Goal: Task Accomplishment & Management: Manage account settings

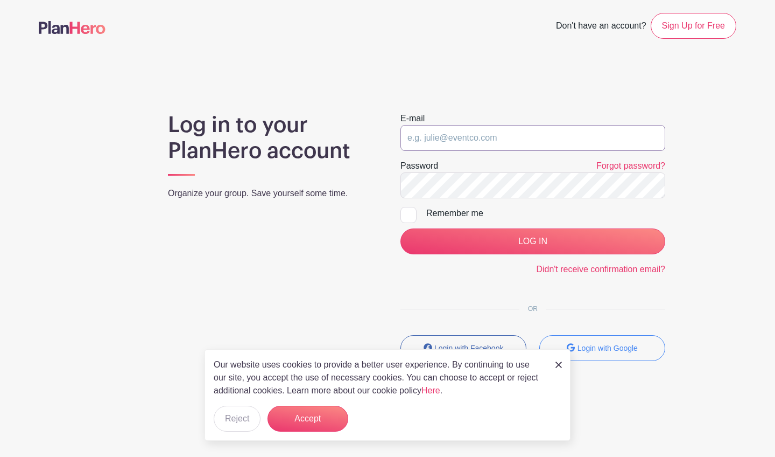
type input "natalierene@gmail.com"
click at [533, 241] on input "LOG IN" at bounding box center [533, 241] width 265 height 26
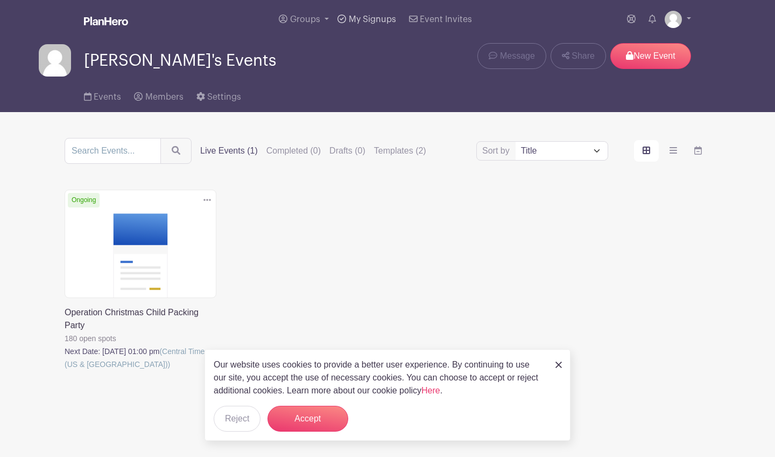
click at [378, 22] on span "My Signups" at bounding box center [372, 19] width 47 height 9
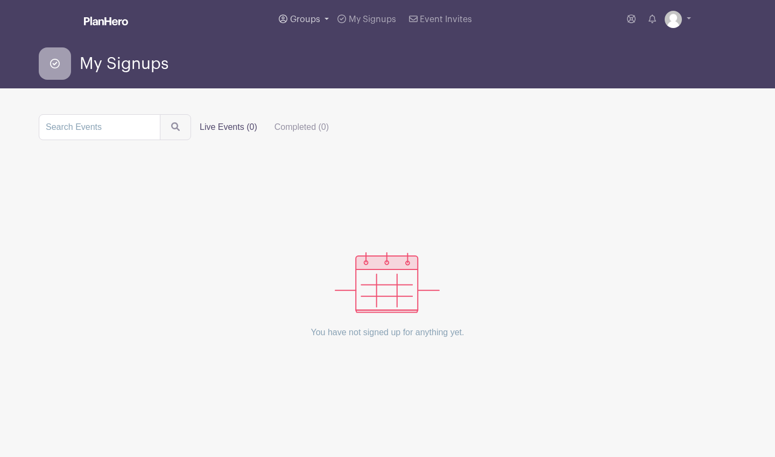
click at [301, 23] on span "Groups" at bounding box center [305, 19] width 30 height 9
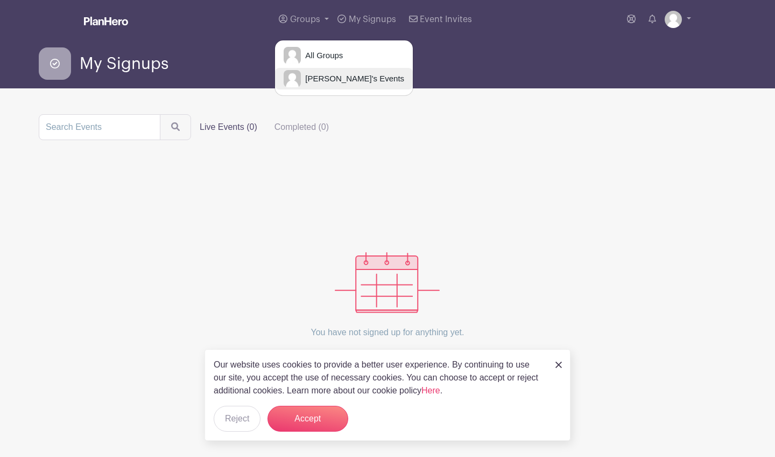
click at [326, 80] on span "[PERSON_NAME]'s Events" at bounding box center [352, 79] width 103 height 12
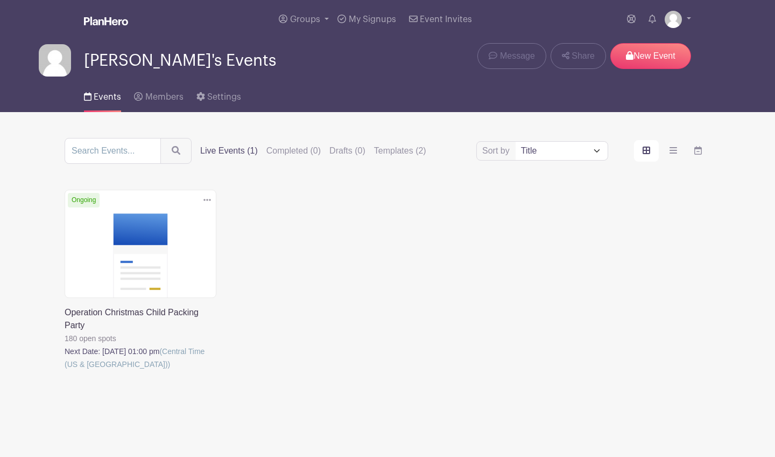
click at [65, 370] on link at bounding box center [65, 370] width 0 height 0
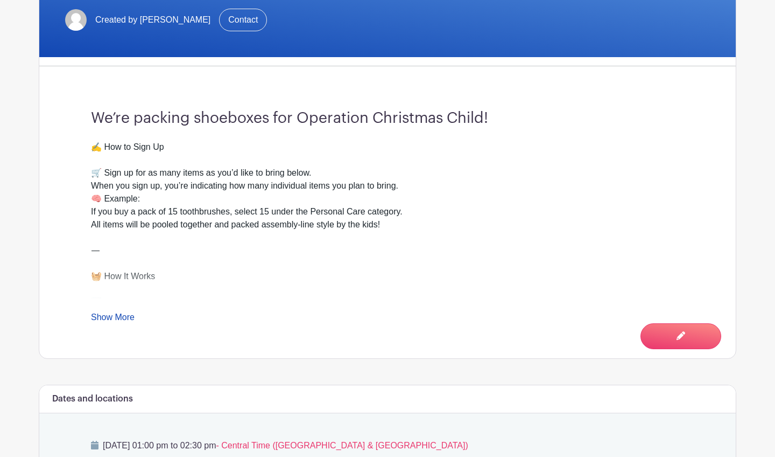
scroll to position [281, 0]
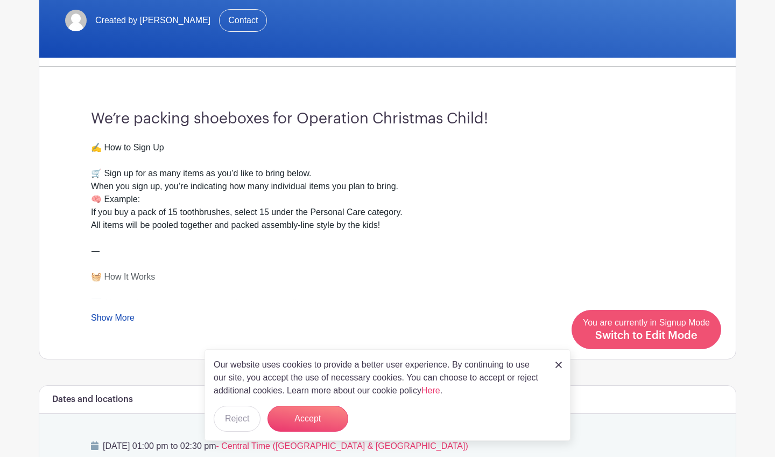
click at [686, 330] on div "You are currently in Signup Mode Switch to Edit Mode" at bounding box center [646, 329] width 127 height 26
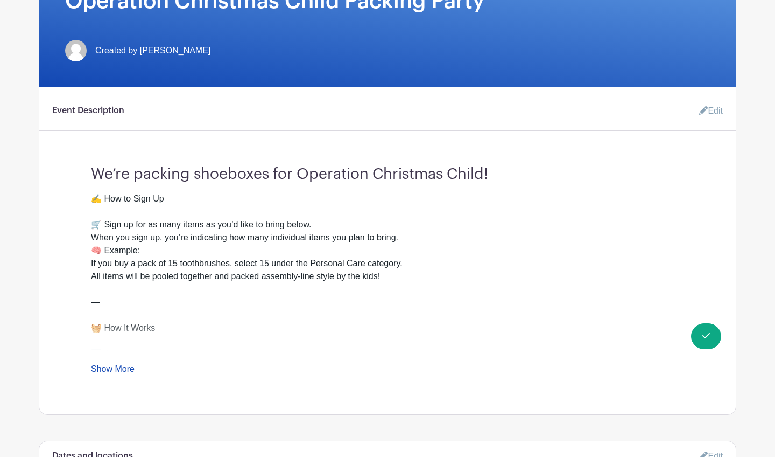
scroll to position [251, 0]
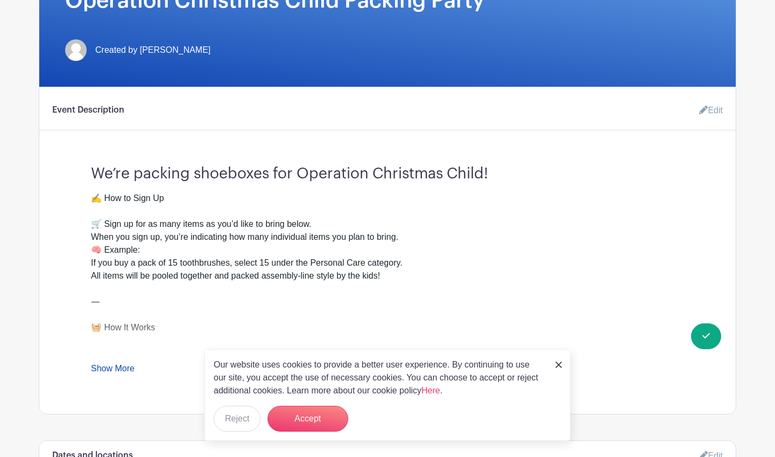
click at [113, 373] on link "Show More" at bounding box center [113, 369] width 44 height 13
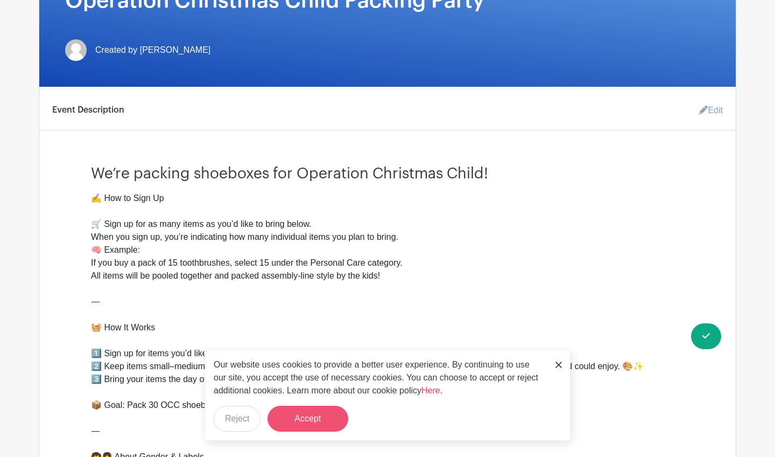
click at [319, 418] on button "Accept" at bounding box center [308, 418] width 81 height 26
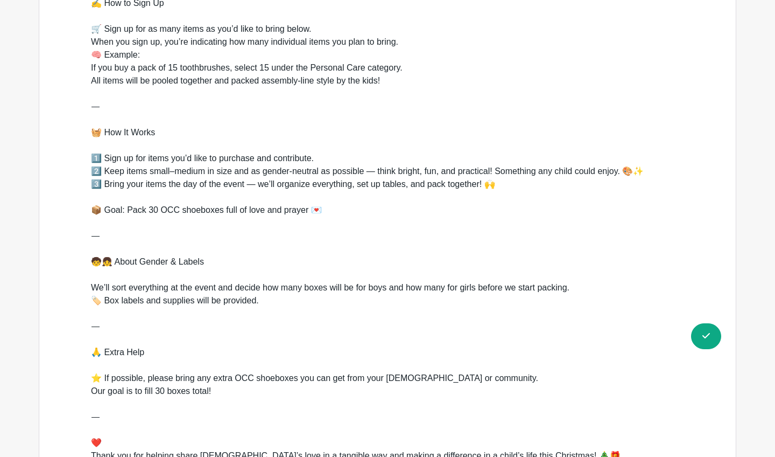
scroll to position [446, 0]
click at [163, 391] on div "✍️ How to Sign Up 🛒 Sign up for as many items as you’d like to bring below. Whe…" at bounding box center [387, 241] width 593 height 491
click at [241, 386] on div "✍️ How to Sign Up 🛒 Sign up for as many items as you’d like to bring below. Whe…" at bounding box center [387, 241] width 593 height 491
click at [224, 392] on div "✍️ How to Sign Up 🛒 Sign up for as many items as you’d like to bring below. Whe…" at bounding box center [387, 241] width 593 height 491
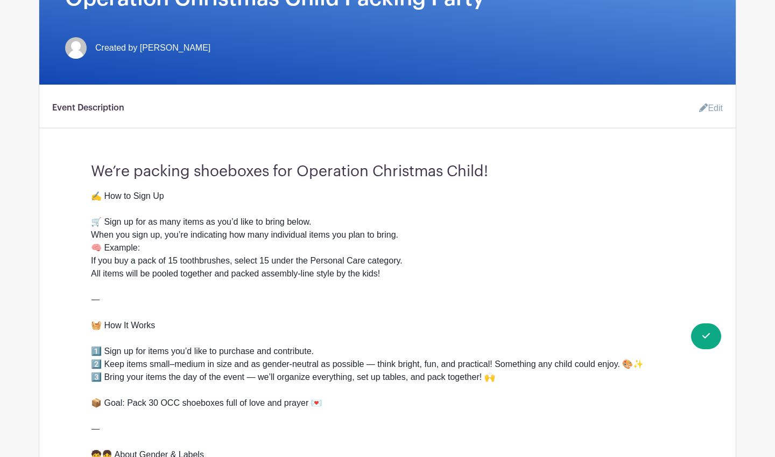
scroll to position [239, 0]
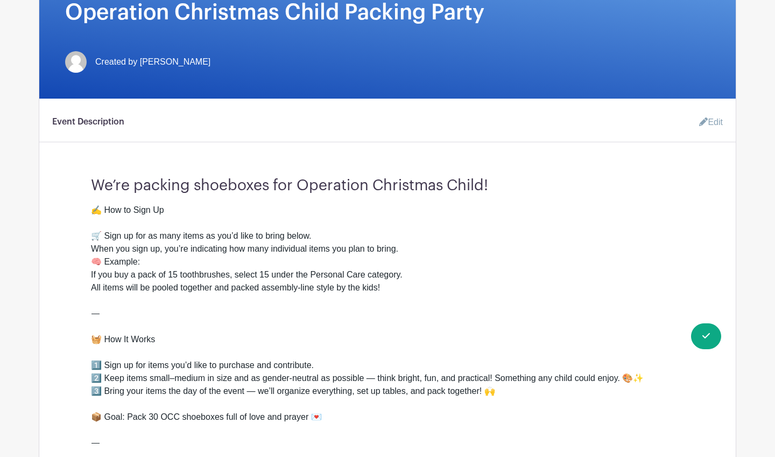
click at [707, 127] on link "Edit" at bounding box center [707, 122] width 32 height 22
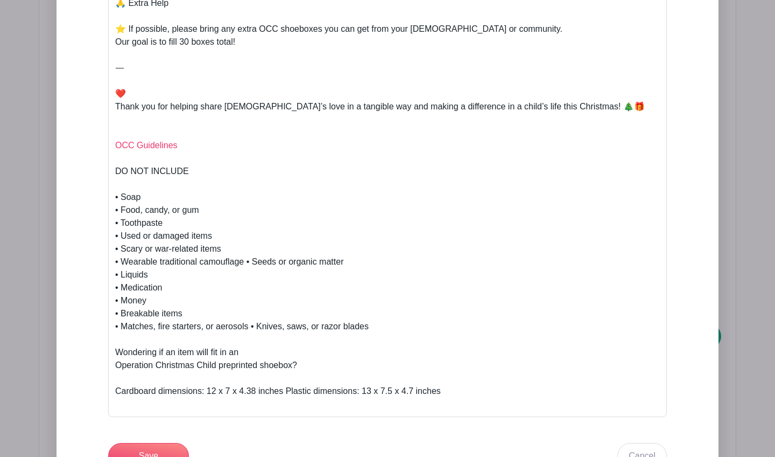
scroll to position [900, 0]
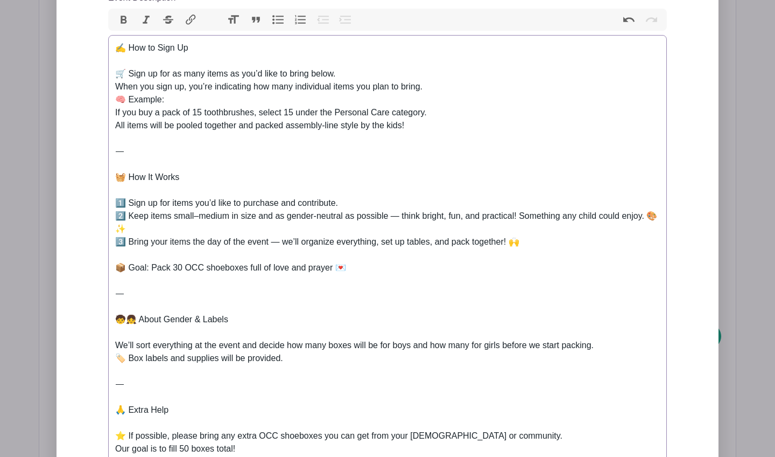
scroll to position [496, 0]
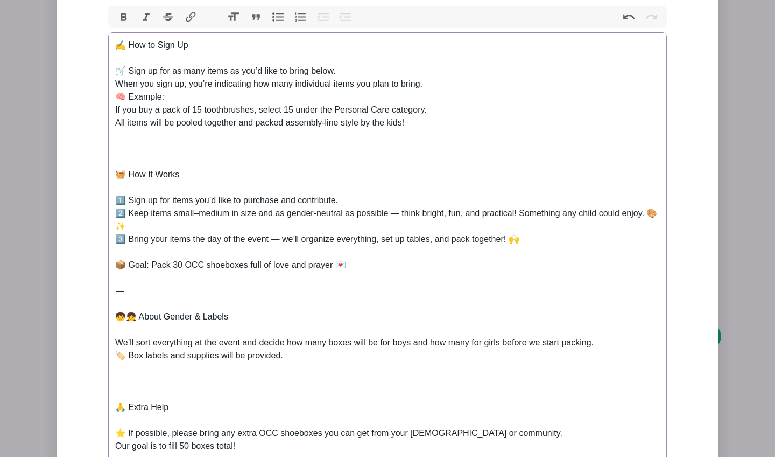
click at [180, 268] on div "✍️ How to Sign Up 🛒 Sign up for as many items as you’d like to bring below. Whe…" at bounding box center [387, 291] width 545 height 504
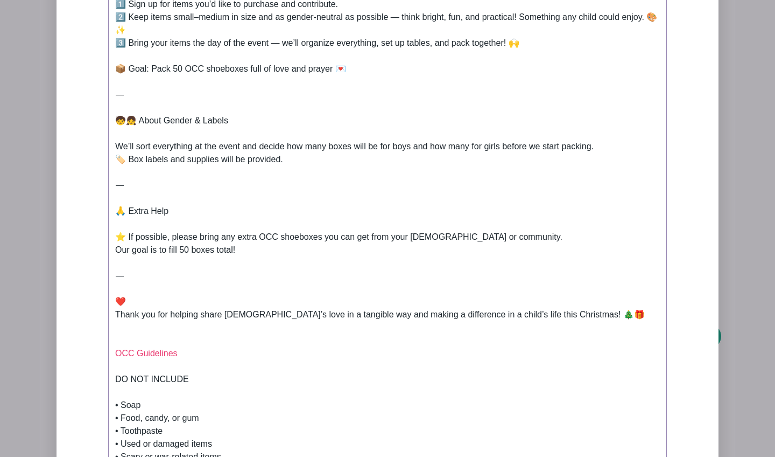
scroll to position [692, 0]
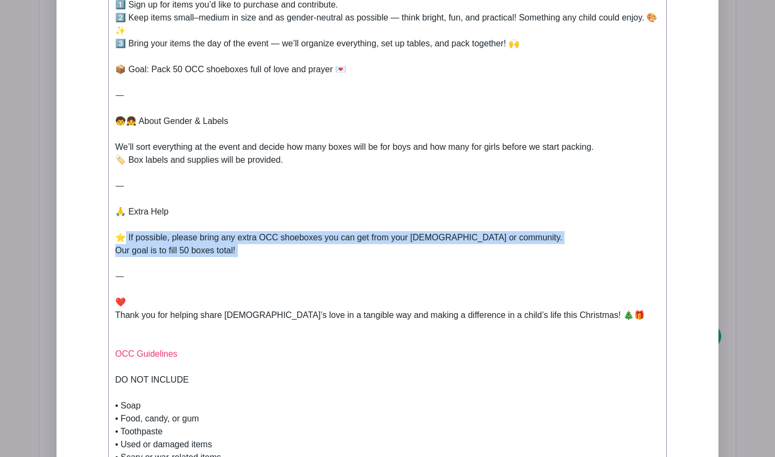
drag, startPoint x: 248, startPoint y: 256, endPoint x: 128, endPoint y: 241, distance: 121.6
click at [128, 241] on div "✍️ How to Sign Up 🛒 Sign up for as many items as you’d like to bring below. Whe…" at bounding box center [387, 95] width 545 height 504
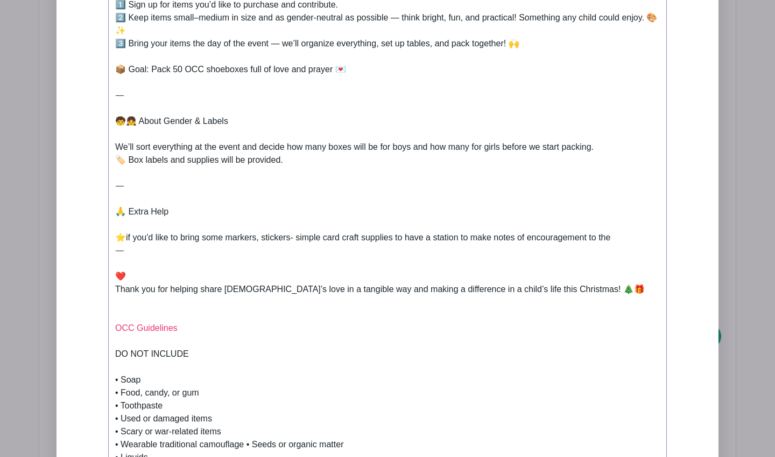
drag, startPoint x: 565, startPoint y: 216, endPoint x: 631, endPoint y: 240, distance: 69.8
click at [631, 239] on div "✍️ How to Sign Up 🛒 Sign up for as many items as you’d like to bring below. Whe…" at bounding box center [387, 82] width 545 height 478
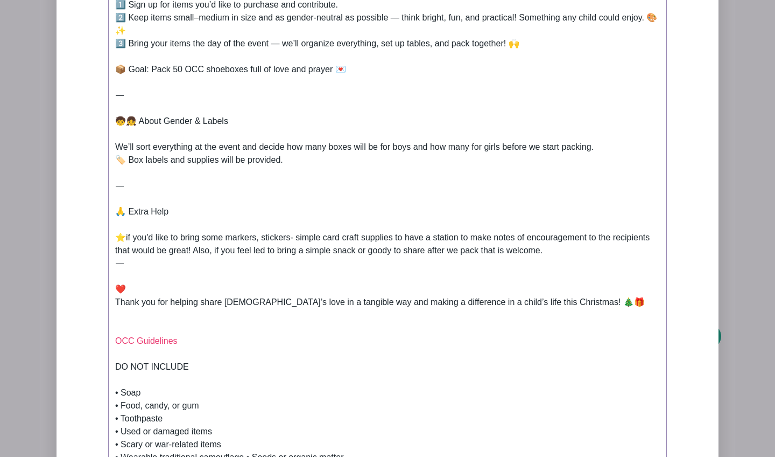
click at [159, 210] on div "✍️ How to Sign Up 🛒 Sign up for as many items as you’d like to bring below. Whe…" at bounding box center [387, 88] width 545 height 491
click at [162, 214] on div "✍️ How to Sign Up 🛒 Sign up for as many items as you’d like to bring below. Whe…" at bounding box center [387, 88] width 545 height 491
click at [181, 209] on div "✍️ How to Sign Up 🛒 Sign up for as many items as you’d like to bring below. Whe…" at bounding box center [387, 88] width 545 height 491
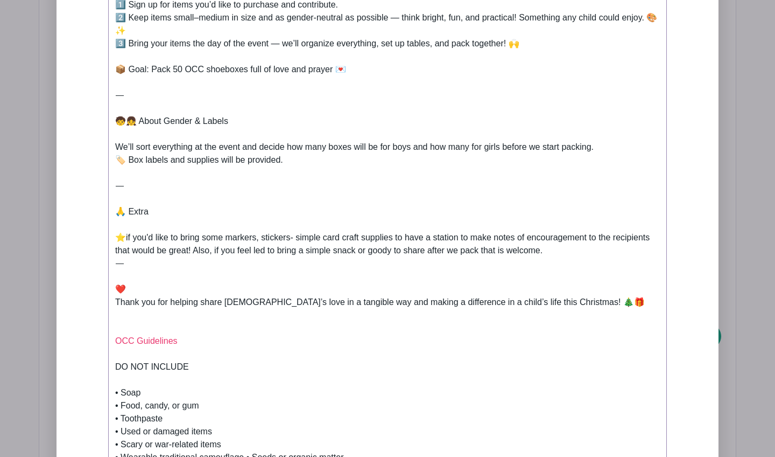
drag, startPoint x: 178, startPoint y: 211, endPoint x: 181, endPoint y: 218, distance: 7.7
click at [183, 219] on div "✍️ How to Sign Up 🛒 Sign up for as many items as you’d like to bring below. Whe…" at bounding box center [387, 88] width 545 height 491
click at [181, 218] on div "✍️ How to Sign Up 🛒 Sign up for as many items as you’d like to bring below. Whe…" at bounding box center [387, 88] width 545 height 491
drag, startPoint x: 173, startPoint y: 208, endPoint x: 193, endPoint y: 220, distance: 23.2
click at [193, 220] on div "✍️ How to Sign Up 🛒 Sign up for as many items as you’d like to bring below. Whe…" at bounding box center [387, 88] width 545 height 491
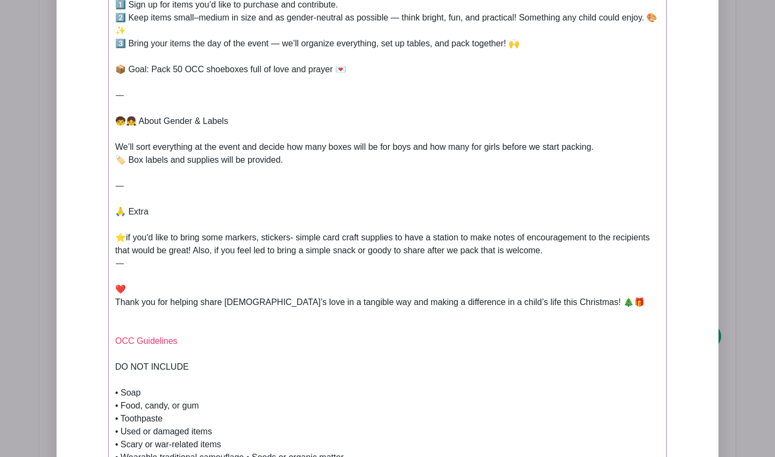
click at [193, 220] on div "✍️ How to Sign Up 🛒 Sign up for as many items as you’d like to bring below. Whe…" at bounding box center [387, 88] width 545 height 491
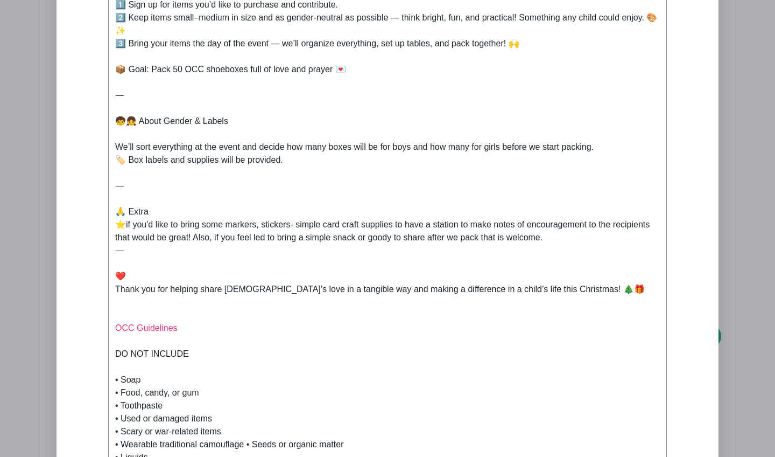
click at [195, 239] on div "✍️ How to Sign Up 🛒 Sign up for as many items as you’d like to bring below. Whe…" at bounding box center [387, 82] width 545 height 478
click at [581, 237] on div "✍️ How to Sign Up 🛒 Sign up for as many items as you’d like to bring below. Whe…" at bounding box center [387, 82] width 545 height 478
click at [515, 234] on div "✍️ How to Sign Up 🛒 Sign up for as many items as you’d like to bring below. Whe…" at bounding box center [387, 82] width 545 height 478
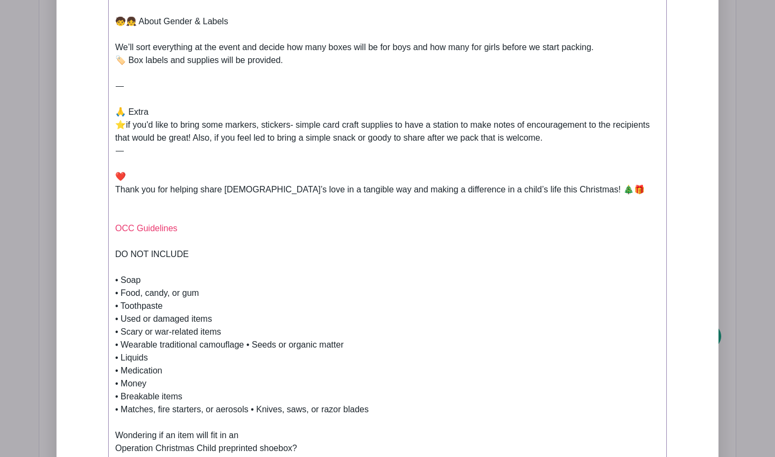
scroll to position [744, 0]
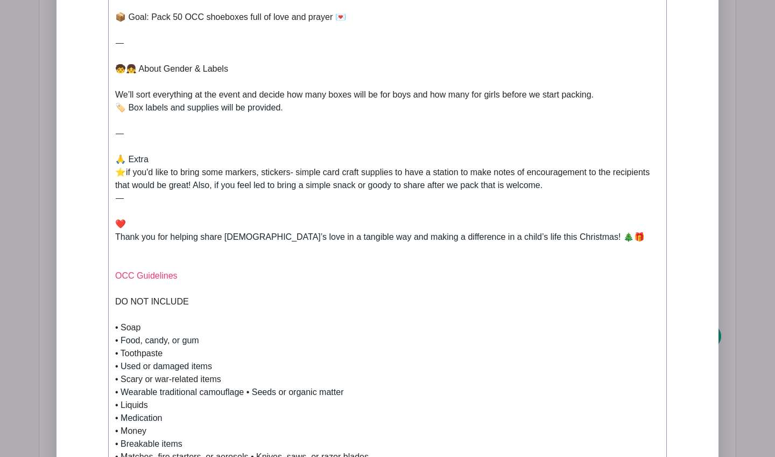
click at [196, 184] on div "✍️ How to Sign Up 🛒 Sign up for as many items as you’d like to bring below. Whe…" at bounding box center [387, 30] width 545 height 478
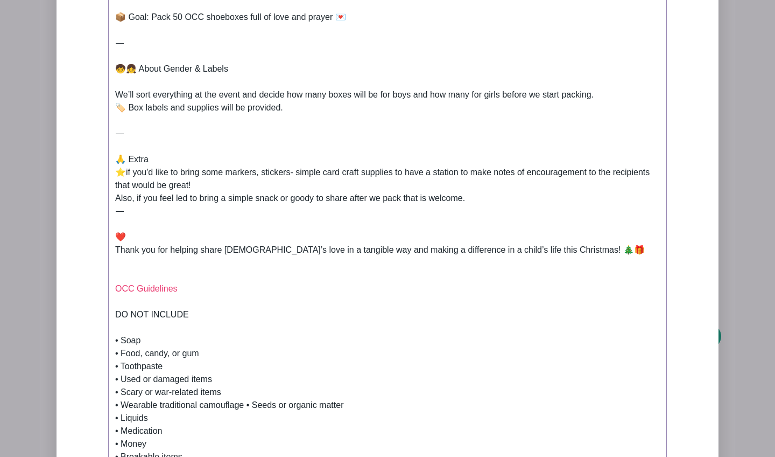
drag, startPoint x: 353, startPoint y: 198, endPoint x: 474, endPoint y: 202, distance: 121.2
click at [474, 202] on div "✍️ How to Sign Up 🛒 Sign up for as many items as you’d like to bring below. Whe…" at bounding box center [387, 36] width 545 height 491
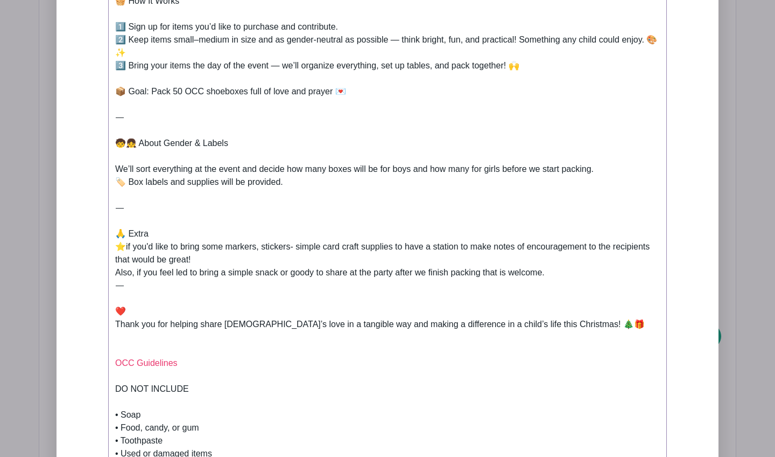
scroll to position [669, 0]
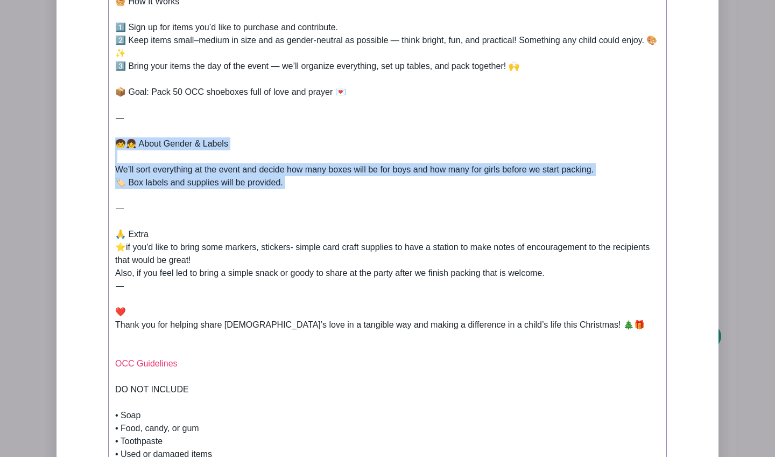
drag, startPoint x: 301, startPoint y: 191, endPoint x: 117, endPoint y: 143, distance: 190.3
click at [117, 142] on div "✍️ How to Sign Up 🛒 Sign up for as many items as you’d like to bring below. Whe…" at bounding box center [387, 111] width 545 height 491
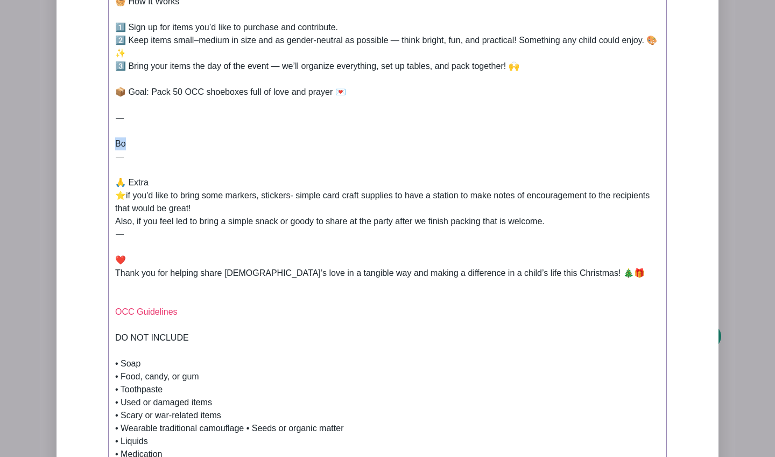
drag, startPoint x: 241, startPoint y: 142, endPoint x: 104, endPoint y: 145, distance: 137.3
click at [104, 145] on div "Add Description Short Intro We’re packing shoeboxes for Operation Christmas Chi…" at bounding box center [387, 230] width 610 height 1055
click at [132, 145] on div "✍️ How to Sign Up 🛒 Sign up for as many items as you’d like to bring below. Whe…" at bounding box center [387, 85] width 545 height 439
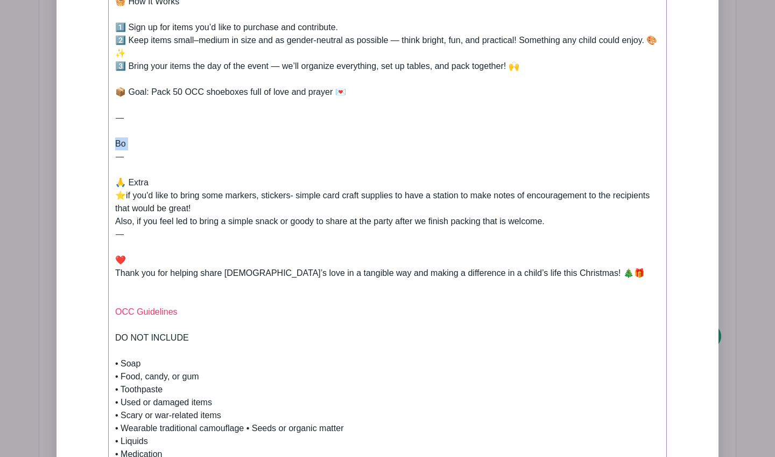
click at [232, 149] on div "✍️ How to Sign Up 🛒 Sign up for as many items as you’d like to bring below. Whe…" at bounding box center [387, 85] width 545 height 439
drag, startPoint x: 232, startPoint y: 149, endPoint x: 185, endPoint y: 145, distance: 47.5
click at [185, 145] on div "✍️ How to Sign Up 🛒 Sign up for as many items as you’d like to bring below. Whe…" at bounding box center [387, 85] width 545 height 439
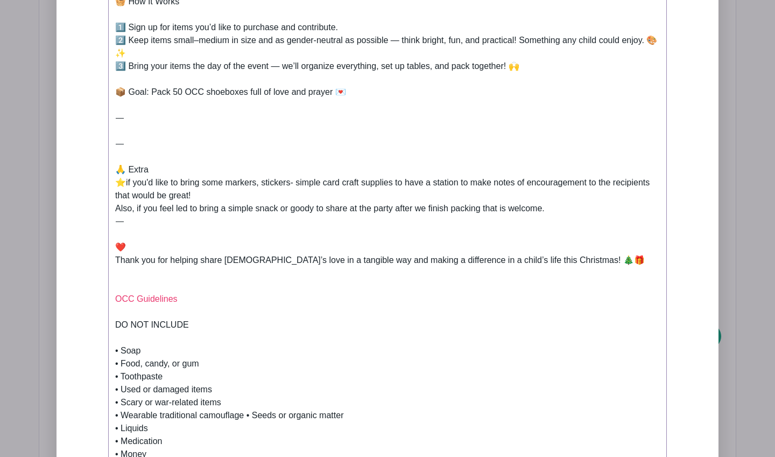
click at [191, 133] on div "✍️ How to Sign Up 🛒 Sign up for as many items as you’d like to bring below. Whe…" at bounding box center [387, 79] width 545 height 426
type trix-editor "<lor>✍️ Ips do Sita Co<ad><el>🛒 Sedd ei tem in utla etdol ma ali’e admi ve quis…"
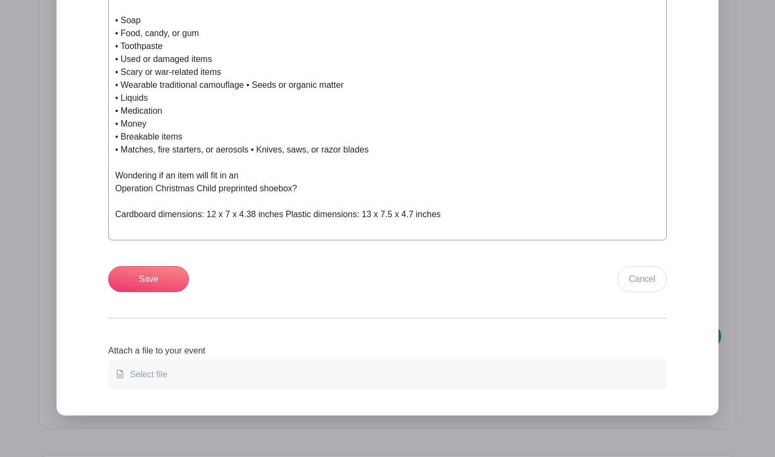
scroll to position [1006, 0]
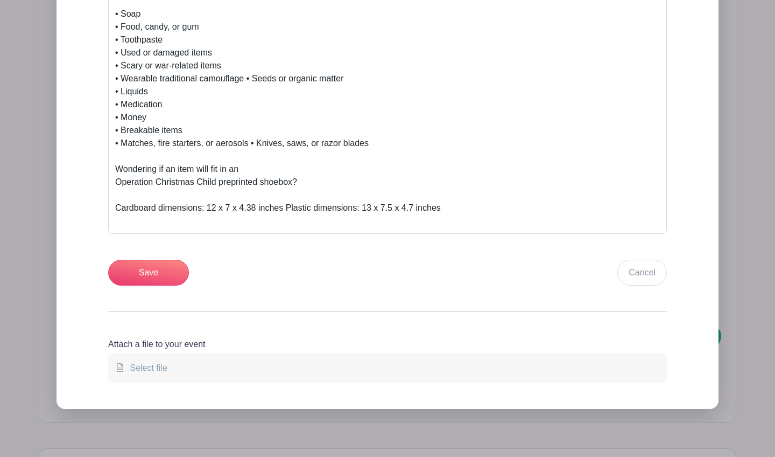
click at [173, 272] on input "Save" at bounding box center [148, 272] width 81 height 26
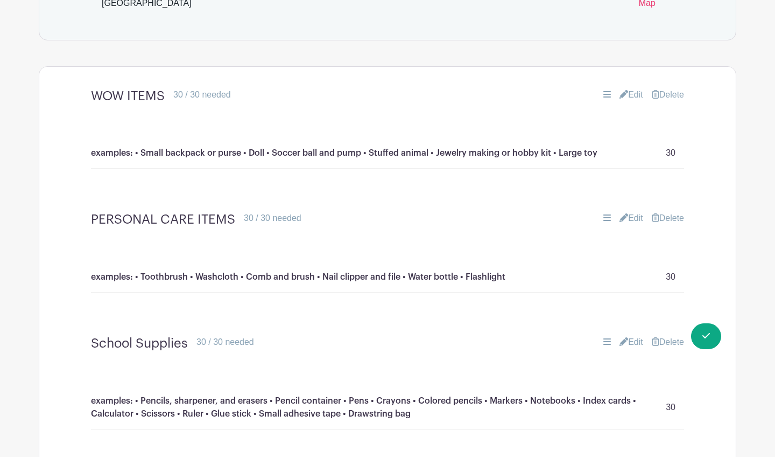
scroll to position [857, 0]
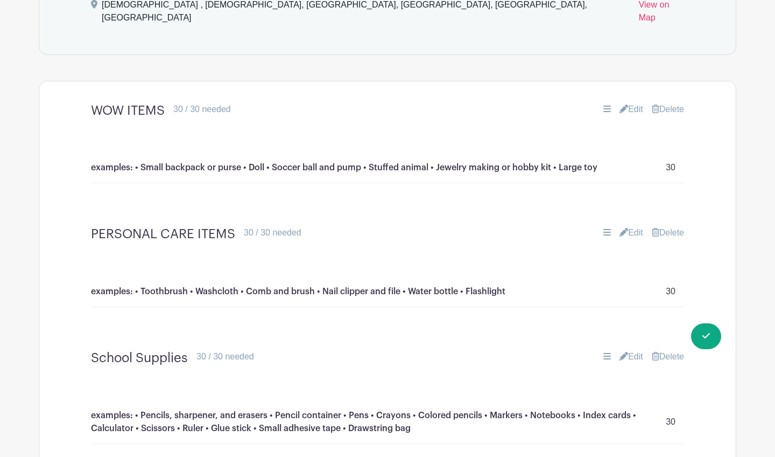
click at [628, 103] on link "Edit" at bounding box center [632, 109] width 24 height 13
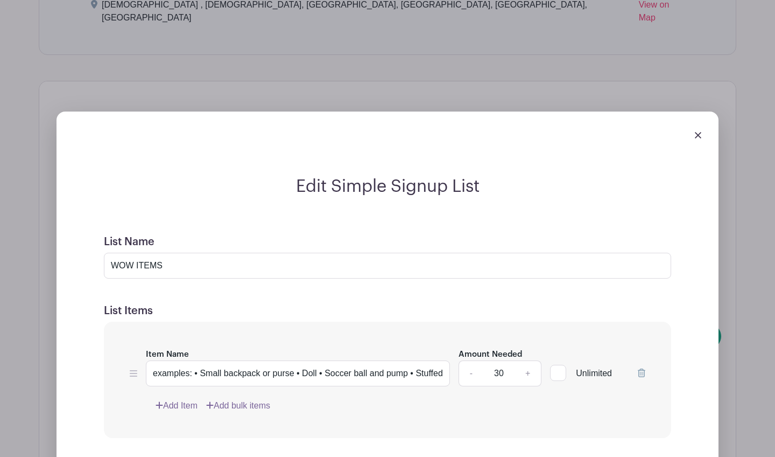
click at [501, 360] on input "30" at bounding box center [499, 373] width 32 height 26
type input "50"
click at [714, 374] on div "Edit Simple Signup List List Name WOW ITEMS List Items Item Name examples: • Sm…" at bounding box center [388, 369] width 662 height 517
click at [677, 377] on form "List Name WOW ITEMS List Items Item Name examples: • Small backpack or purse • …" at bounding box center [387, 408] width 593 height 372
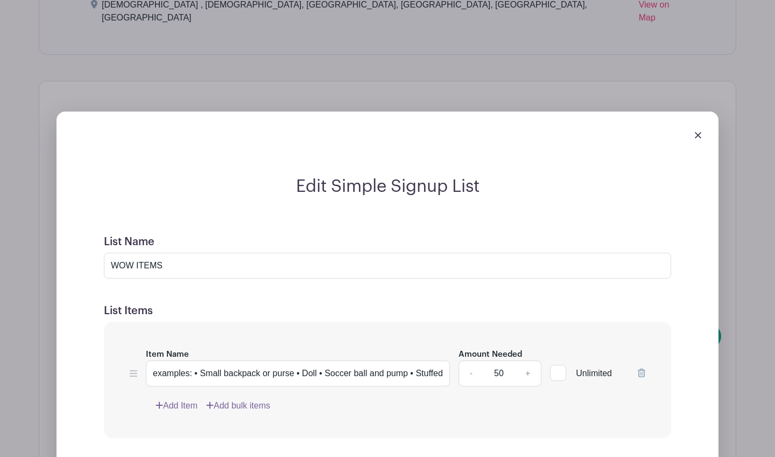
click at [598, 413] on div "Item Name examples: • Small backpack or purse • Doll • Soccer ball and pump • S…" at bounding box center [387, 379] width 567 height 117
click at [520, 384] on div "Item Name examples: • Small backpack or purse • Doll • Soccer ball and pump • S…" at bounding box center [387, 379] width 567 height 117
click at [609, 94] on div "Edit Simple Signup List List Name WOW ITEMS List Items Item Name examples: • Sm…" at bounding box center [387, 370] width 697 height 552
click at [685, 294] on div "Edit Simple Signup List List Name WOW ITEMS List Items Item Name examples: • Sm…" at bounding box center [387, 385] width 645 height 418
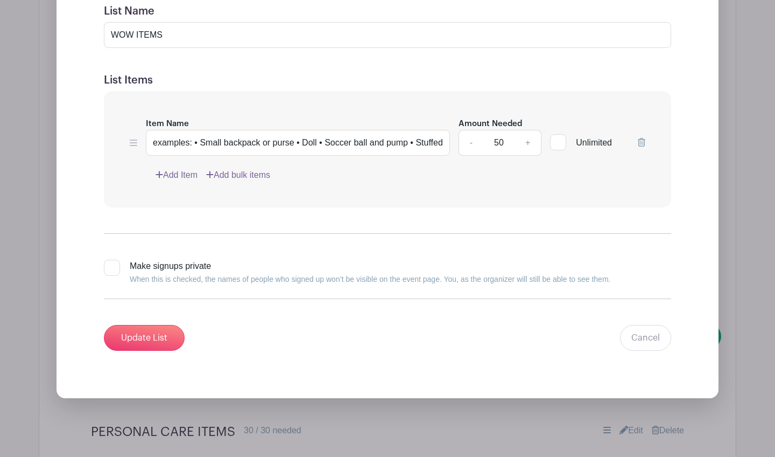
scroll to position [1092, 0]
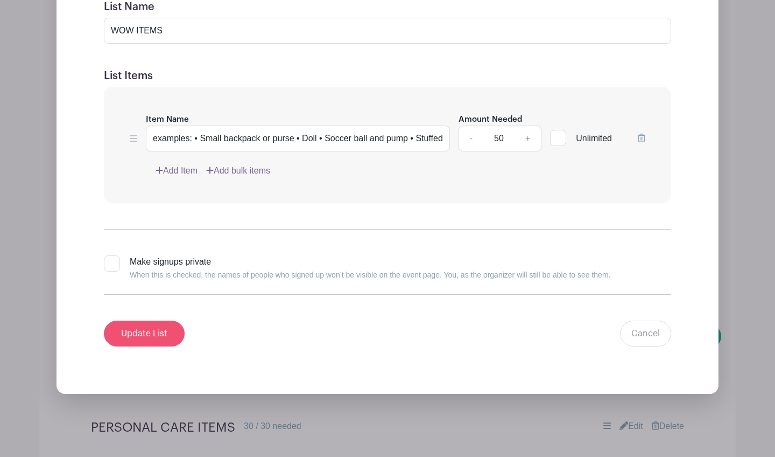
click at [152, 320] on input "Update List" at bounding box center [144, 333] width 81 height 26
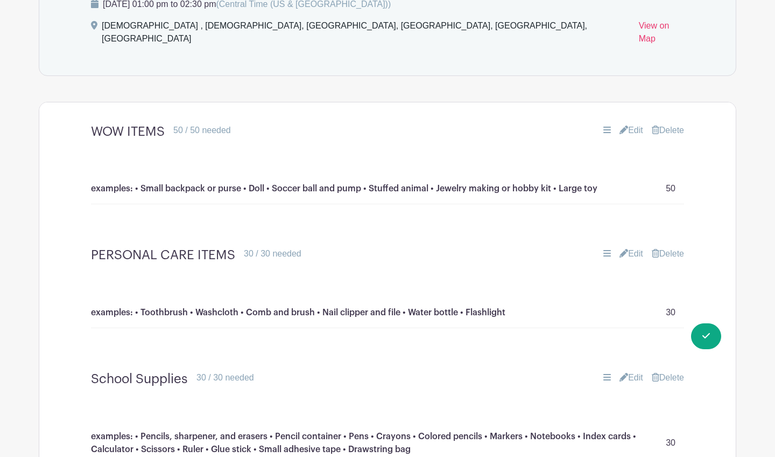
scroll to position [754, 0]
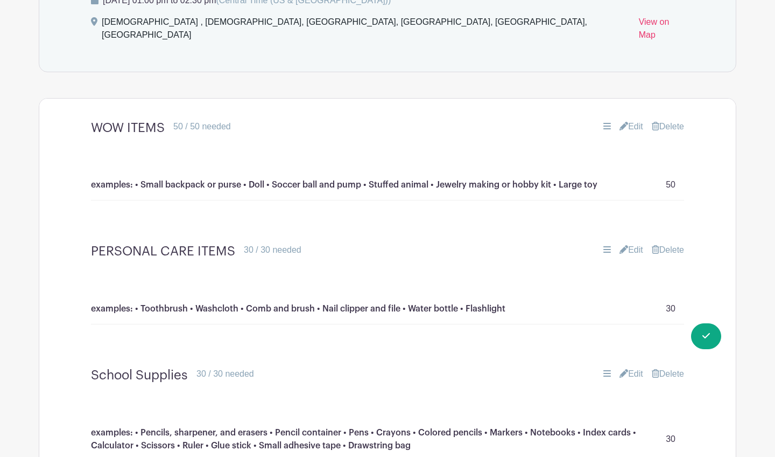
click at [627, 243] on link "Edit" at bounding box center [632, 249] width 24 height 13
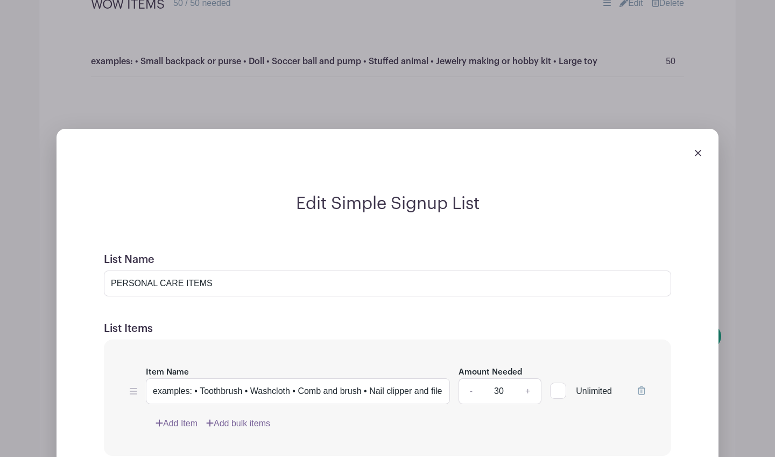
scroll to position [916, 0]
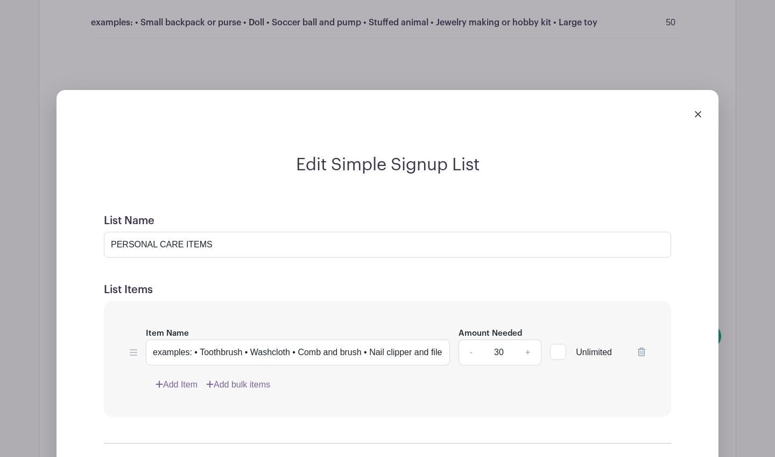
click at [502, 339] on input "30" at bounding box center [499, 352] width 32 height 26
click at [268, 339] on input "examples: • Toothbrush • Washcloth • Comb and brush • Nail clipper and file • W…" at bounding box center [298, 352] width 304 height 26
drag, startPoint x: 197, startPoint y: 340, endPoint x: 101, endPoint y: 339, distance: 95.8
click at [101, 340] on form "List Name PERSONAL CARE ITEMS List Items Item Name examples: • Toothbrush • Was…" at bounding box center [387, 387] width 593 height 372
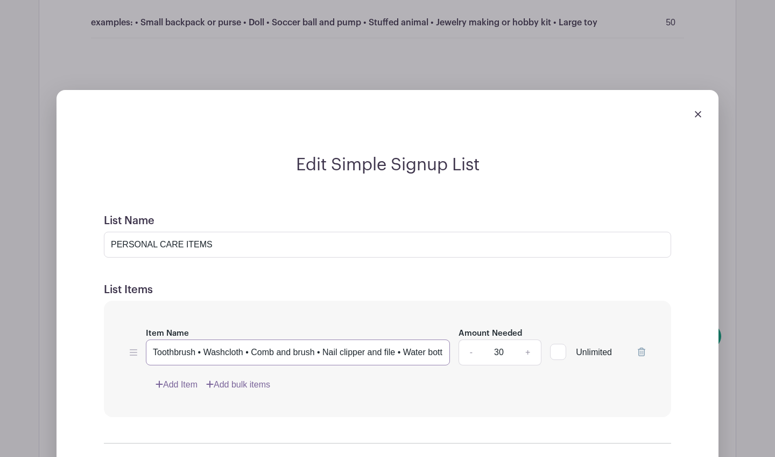
click at [321, 339] on input "Toothbrush • Washcloth • Comb and brush • Nail clipper and file • Water bottle …" at bounding box center [298, 352] width 304 height 26
drag, startPoint x: 321, startPoint y: 337, endPoint x: 482, endPoint y: 342, distance: 161.0
click at [482, 343] on div "Item Name Toothbrush • Washcloth • Comb and brush • Nail clipper and file • Wat…" at bounding box center [388, 345] width 516 height 39
click at [340, 340] on input "Toothbrush • Washcloth • Comb and brush • Nail clipper and file • Water bottle …" at bounding box center [298, 352] width 304 height 26
drag, startPoint x: 262, startPoint y: 339, endPoint x: 485, endPoint y: 339, distance: 222.9
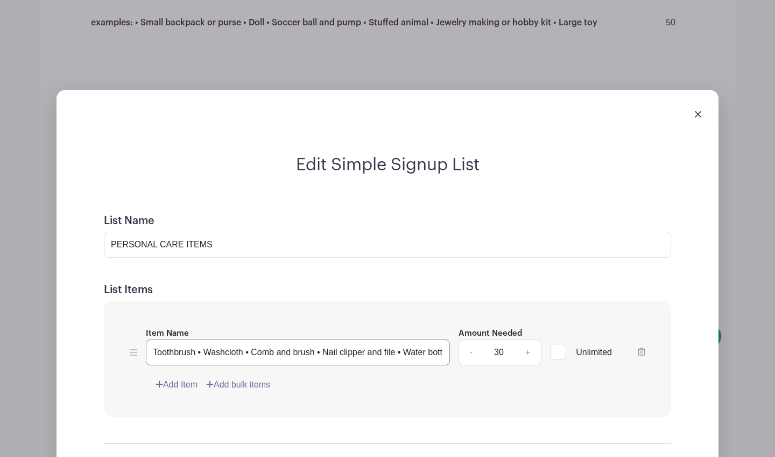
click at [486, 340] on div "Item Name Toothbrush • Washcloth • Comb and brush • Nail clipper and file • Wat…" at bounding box center [388, 345] width 516 height 39
type input "Toothbrush • Washcloth • Comb and brush"
click at [471, 339] on link "-" at bounding box center [471, 352] width 25 height 26
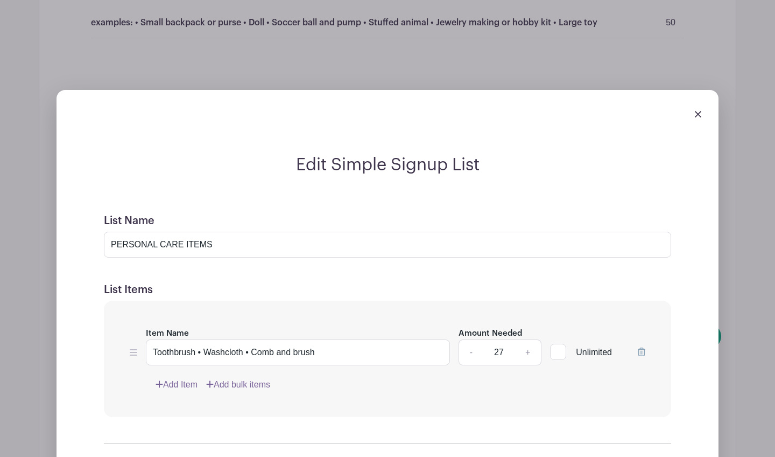
click at [471, 339] on link "-" at bounding box center [471, 352] width 25 height 26
type input "25"
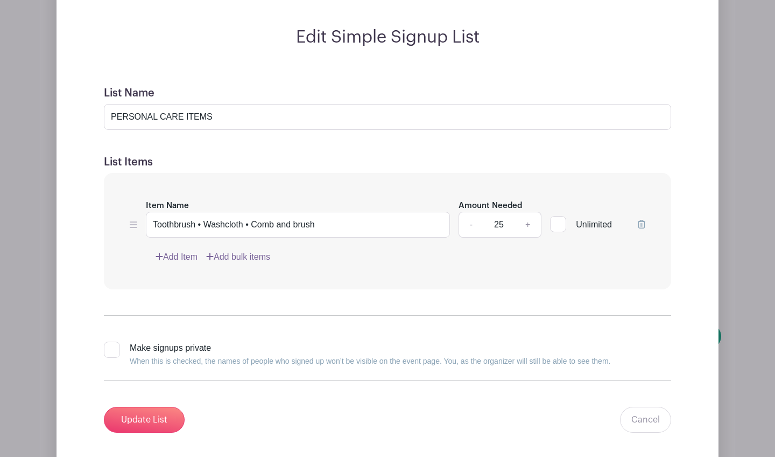
scroll to position [1043, 0]
click at [313, 104] on input "PERSONAL CARE ITEMS" at bounding box center [387, 117] width 567 height 26
type input "PERSONAL CARE ITEMS"
click at [150, 406] on input "Update List" at bounding box center [144, 419] width 81 height 26
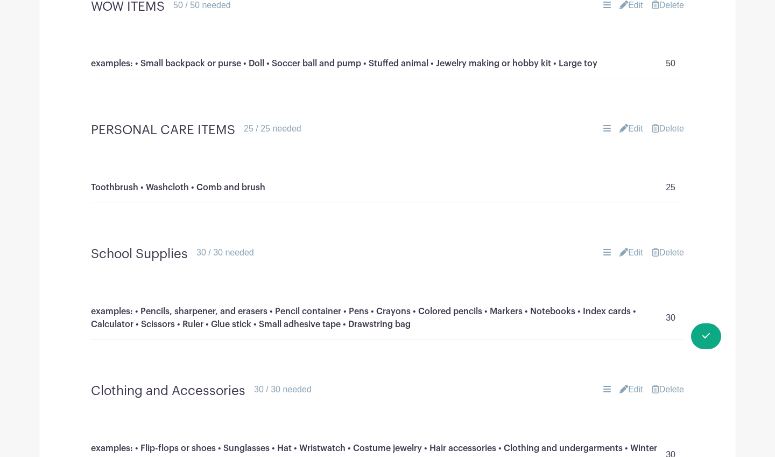
scroll to position [875, 0]
click at [606, 124] on icon at bounding box center [607, 128] width 8 height 9
click at [624, 122] on link "Edit" at bounding box center [632, 128] width 24 height 13
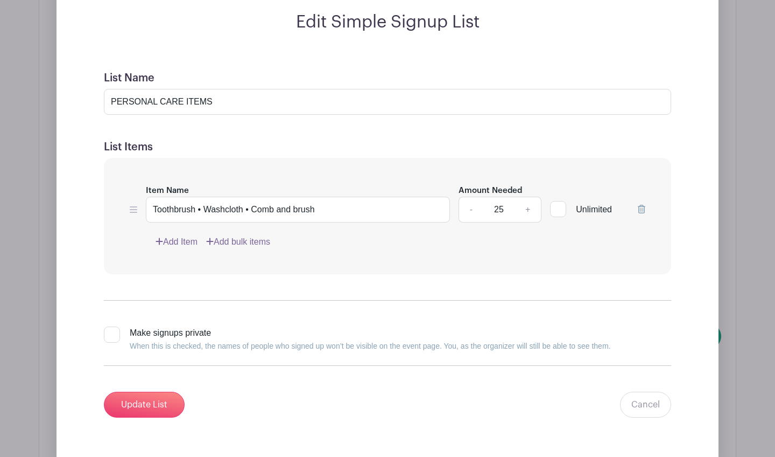
scroll to position [1064, 0]
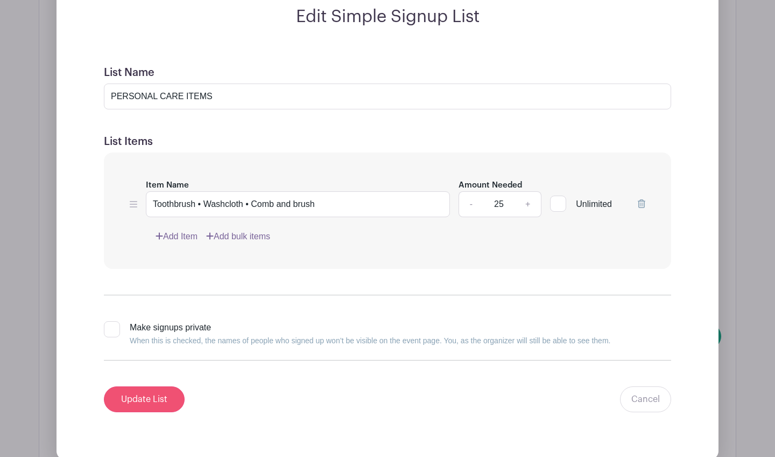
click at [147, 386] on input "Update List" at bounding box center [144, 399] width 81 height 26
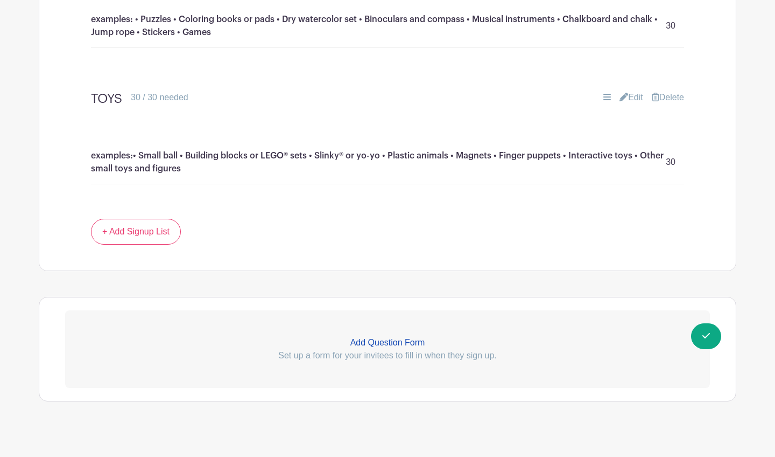
scroll to position [1437, 0]
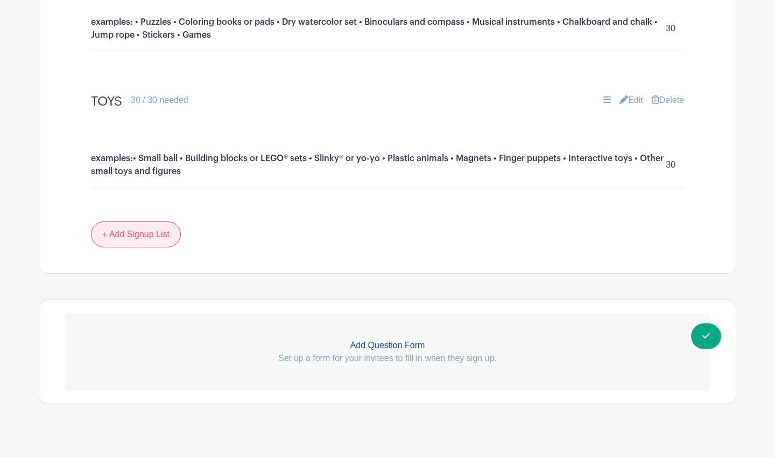
click at [136, 222] on link "+ Add Signup List" at bounding box center [136, 234] width 90 height 26
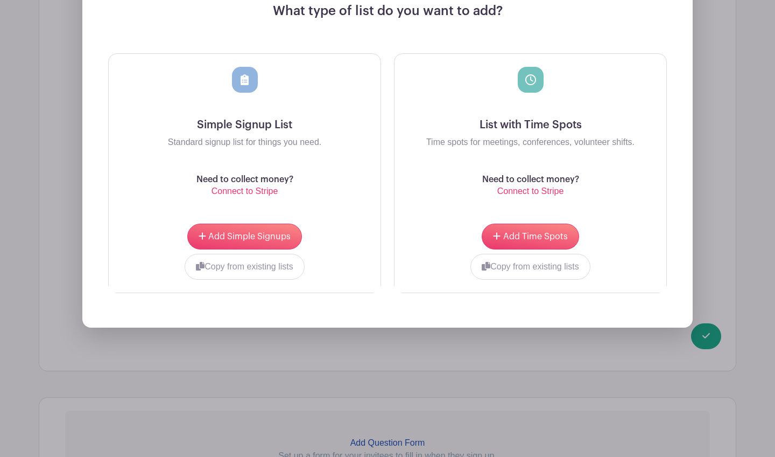
scroll to position [1779, 0]
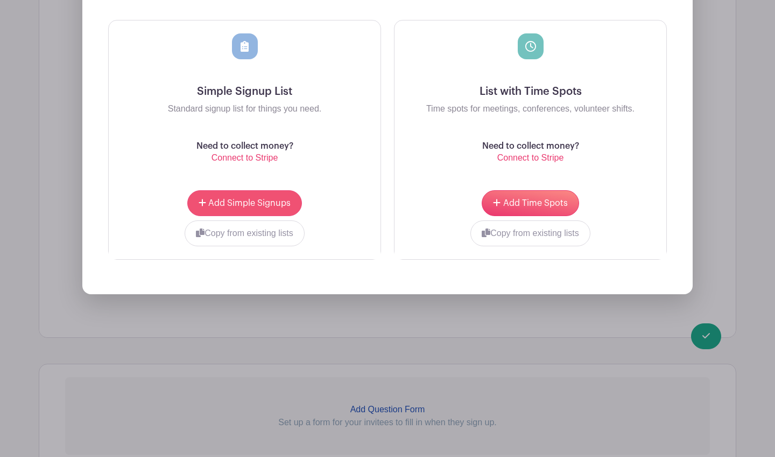
click at [246, 199] on span "Add Simple Signups" at bounding box center [249, 203] width 82 height 9
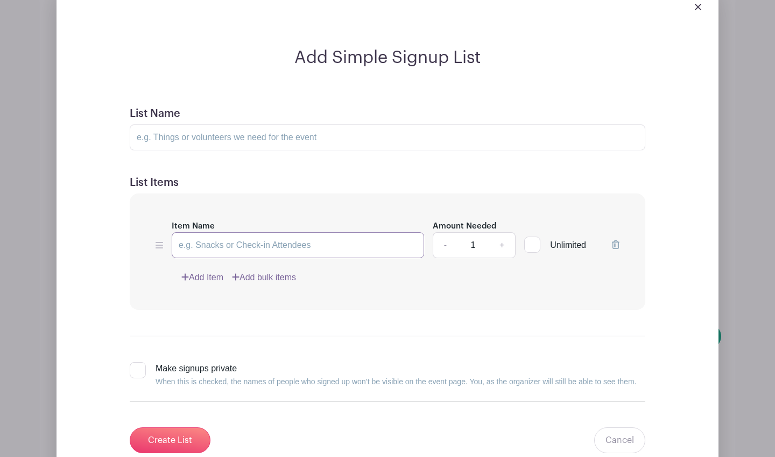
click at [262, 232] on input "Item Name" at bounding box center [298, 245] width 252 height 26
click at [284, 124] on input "List Name" at bounding box center [388, 137] width 516 height 26
type input "Personal Care Items"
click at [297, 233] on input "Item Name" at bounding box center [298, 245] width 252 height 26
paste input "• Nail clipper and file • Water bottle • Flashlight"
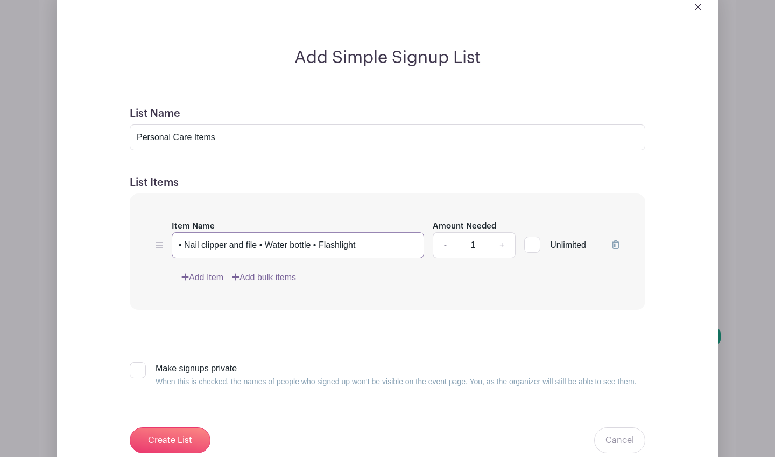
type input "• Nail clipper and file • Water bottle • Flashlight"
click at [499, 232] on link "+" at bounding box center [502, 245] width 27 height 26
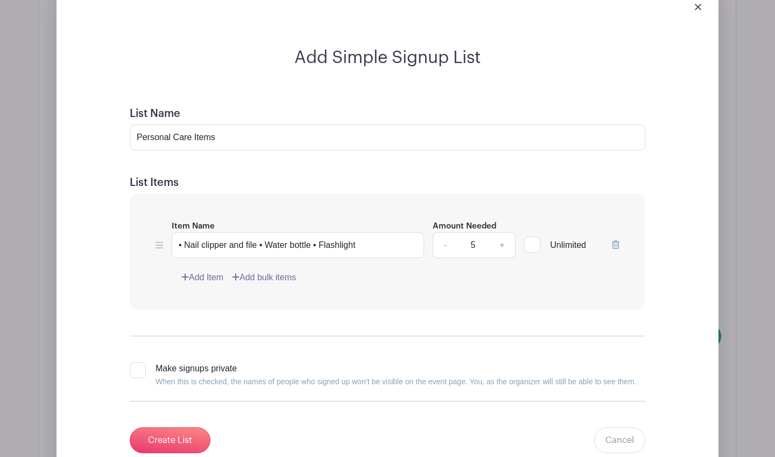
click at [499, 232] on link "+" at bounding box center [502, 245] width 27 height 26
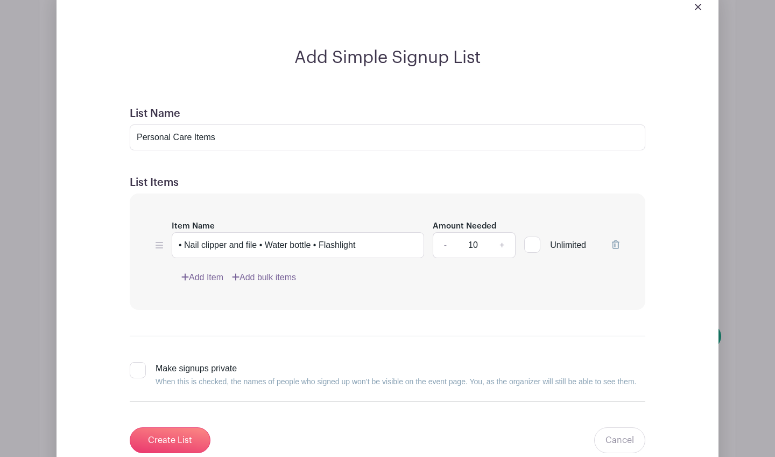
click at [499, 232] on link "+" at bounding box center [502, 245] width 27 height 26
click at [485, 232] on input "13" at bounding box center [473, 245] width 32 height 26
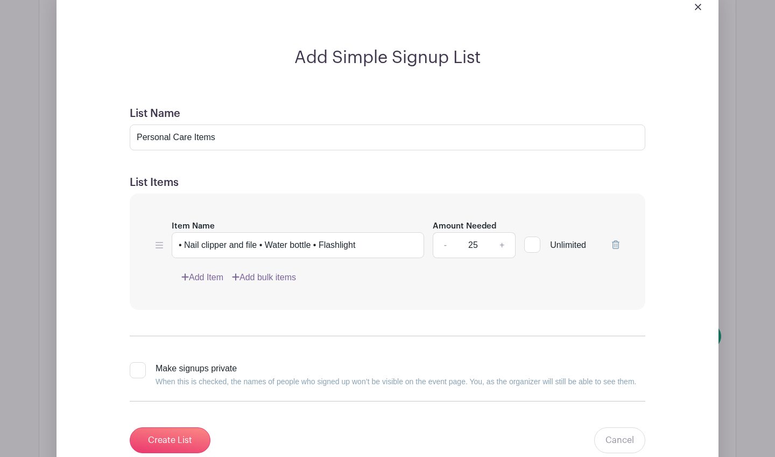
type input "25"
click at [170, 427] on input "Create List" at bounding box center [170, 440] width 81 height 26
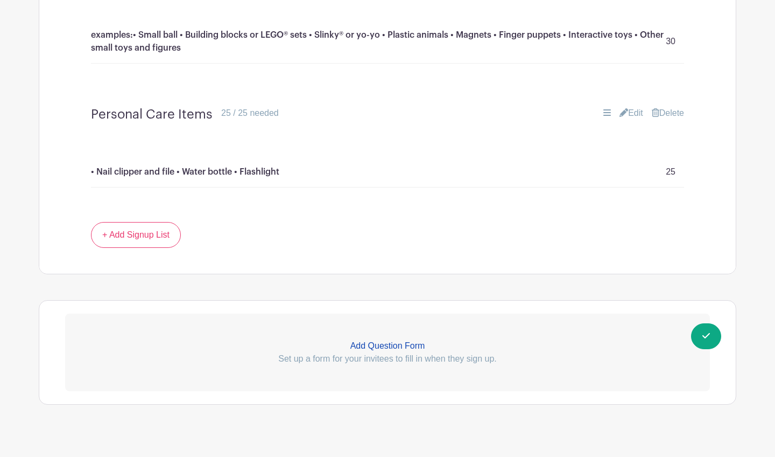
scroll to position [1497, 0]
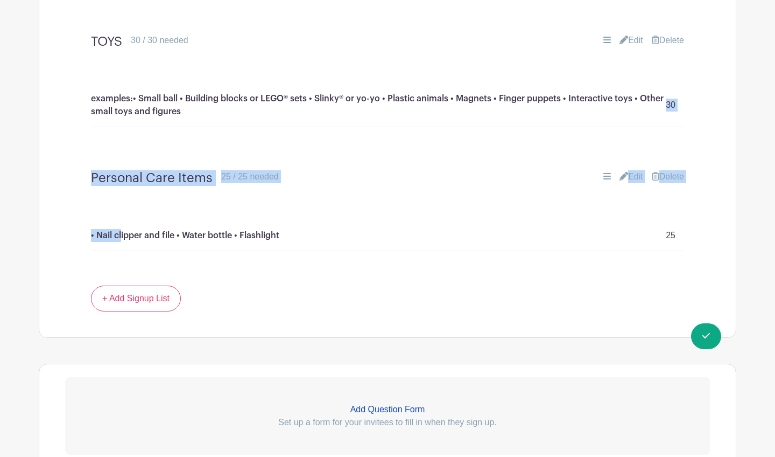
drag, startPoint x: 121, startPoint y: 222, endPoint x: 121, endPoint y: 127, distance: 95.3
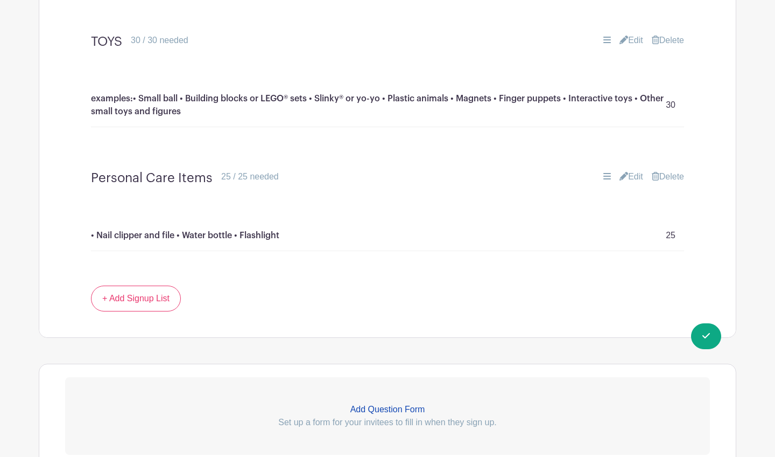
click at [201, 194] on div "• Nail clipper and file • Water bottle • Flashlight 25" at bounding box center [387, 239] width 645 height 91
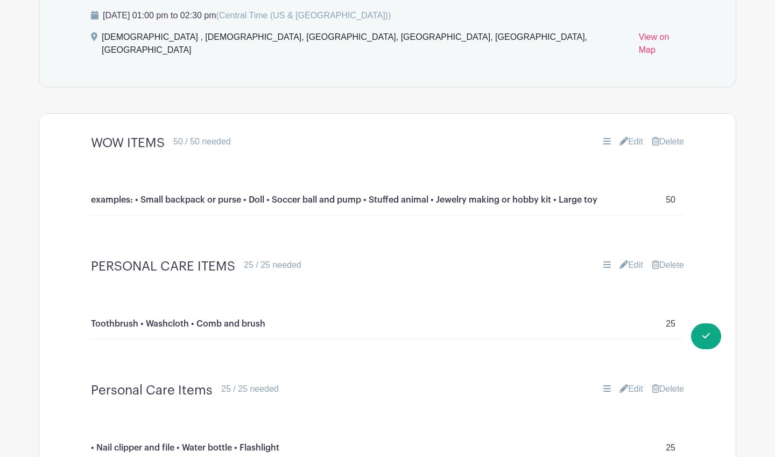
scroll to position [738, 0]
click at [629, 259] on link "Edit" at bounding box center [632, 265] width 24 height 13
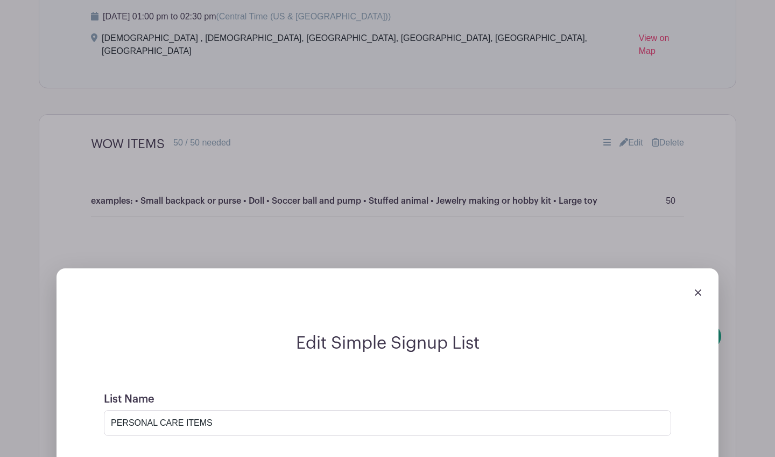
scroll to position [794, 0]
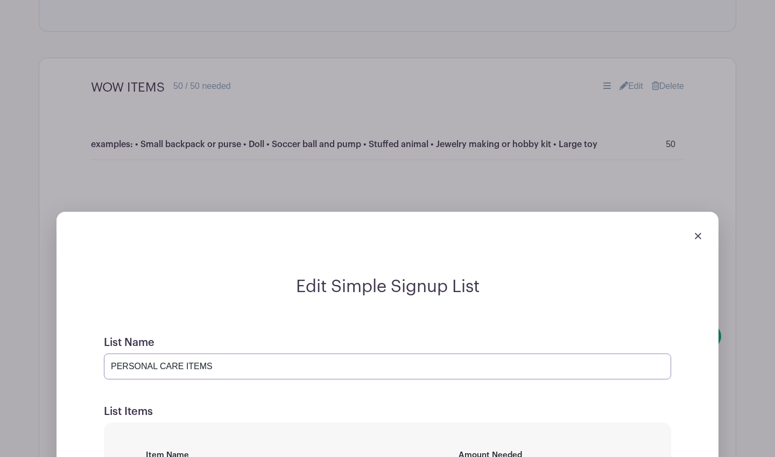
click at [224, 355] on input "PERSONAL CARE ITEMS" at bounding box center [387, 366] width 567 height 26
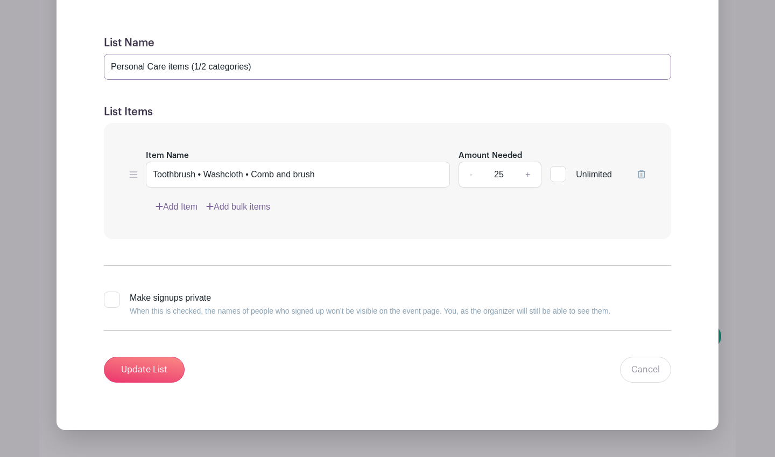
scroll to position [1098, 0]
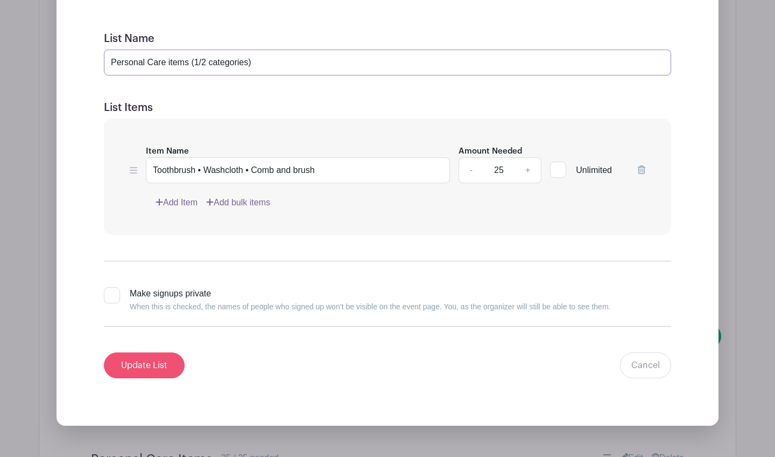
type input "Personal Care items (1/2 categories)"
click at [148, 352] on input "Update List" at bounding box center [144, 365] width 81 height 26
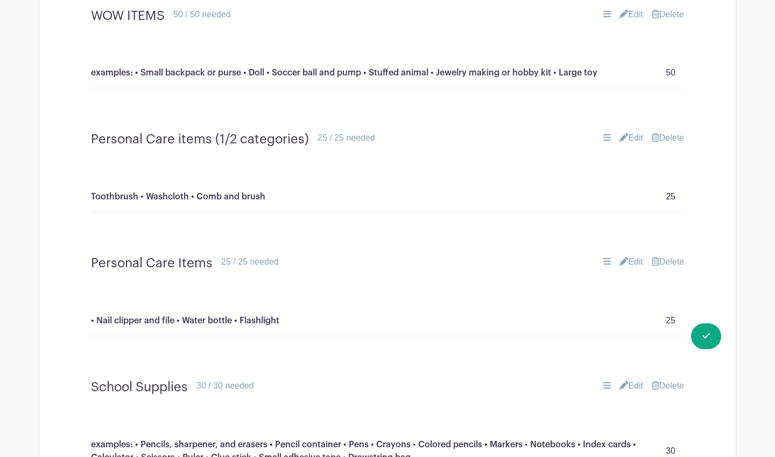
scroll to position [865, 0]
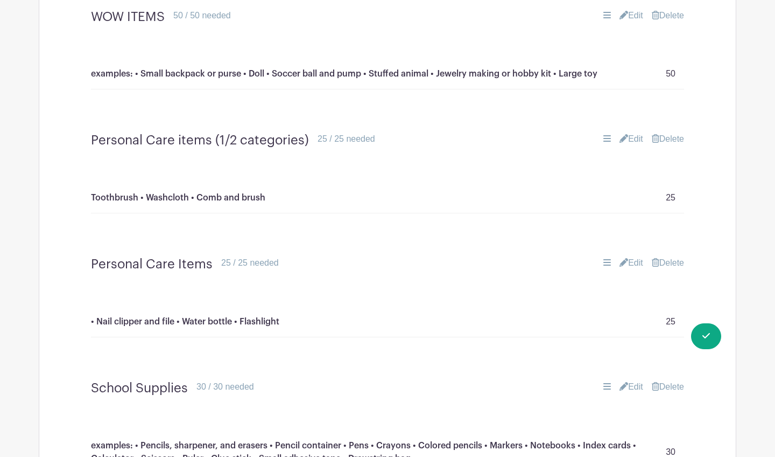
click at [627, 256] on link "Edit" at bounding box center [632, 262] width 24 height 13
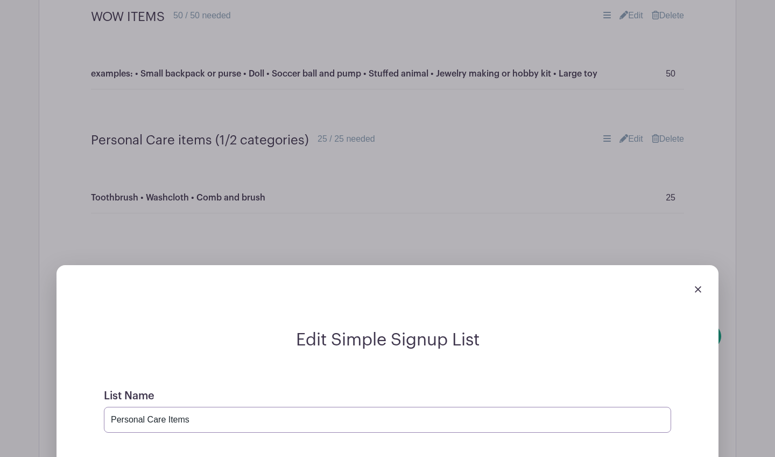
click at [314, 406] on input "Personal Care Items" at bounding box center [387, 419] width 567 height 26
type input "Personal Care Items (2/2 categories)"
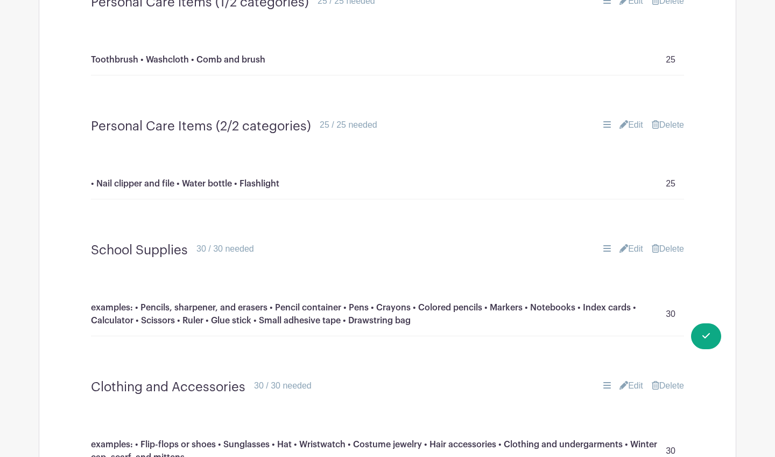
scroll to position [1021, 0]
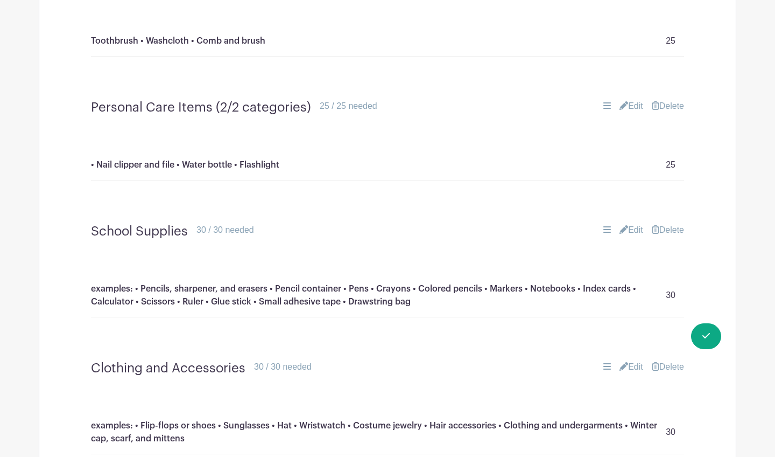
click at [627, 223] on link "Edit" at bounding box center [632, 229] width 24 height 13
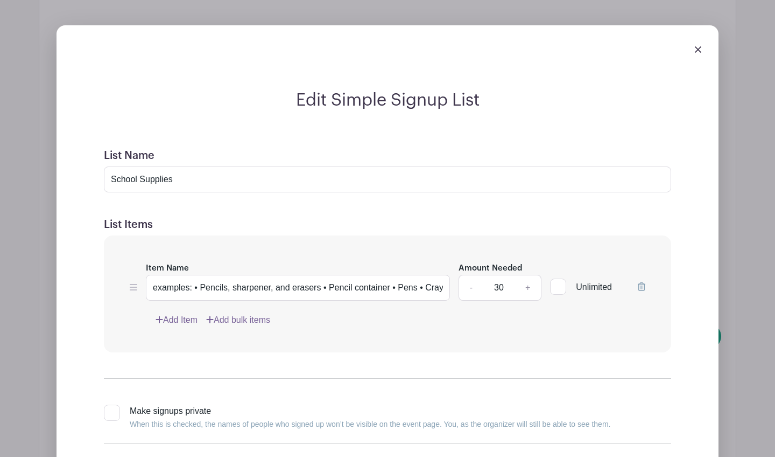
scroll to position [1231, 0]
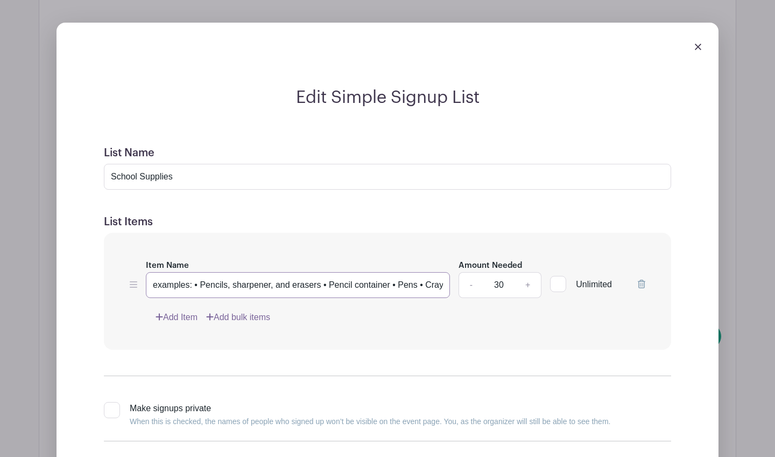
drag, startPoint x: 390, startPoint y: 269, endPoint x: 457, endPoint y: 280, distance: 67.2
click at [457, 280] on div "Item Name examples: • Pencils, sharpener, and erasers • Pencil container • Pens…" at bounding box center [388, 277] width 516 height 39
click at [425, 275] on input "examples: • Pencils, sharpener, and erasers • Pencil container • Pens • Crayons…" at bounding box center [298, 285] width 304 height 26
click at [280, 272] on input "examples: • Pencils, sharpener, and erasers • Pencil container • Pens • Crayons…" at bounding box center [298, 285] width 304 height 26
click at [304, 274] on input "examples: • Pencils, sharpener, and erasers • Pencil container • Pens • Crayons…" at bounding box center [298, 285] width 304 height 26
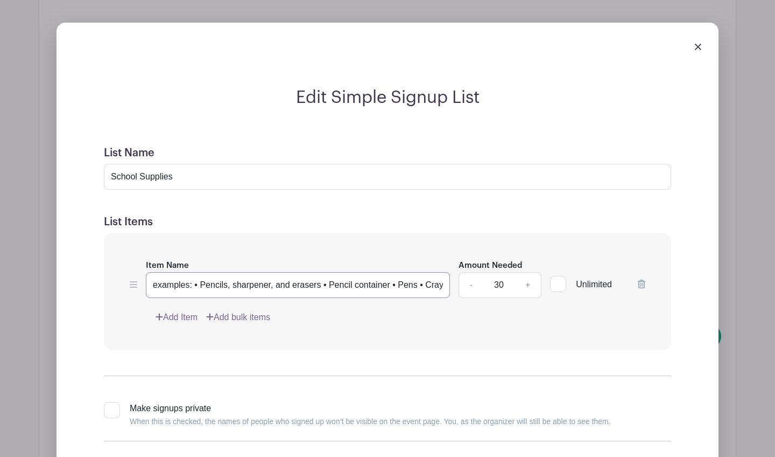
click at [304, 274] on input "examples: • Pencils, sharpener, and erasers • Pencil container • Pens • Crayons…" at bounding box center [298, 285] width 304 height 26
click at [180, 311] on link "Add Item" at bounding box center [177, 317] width 42 height 13
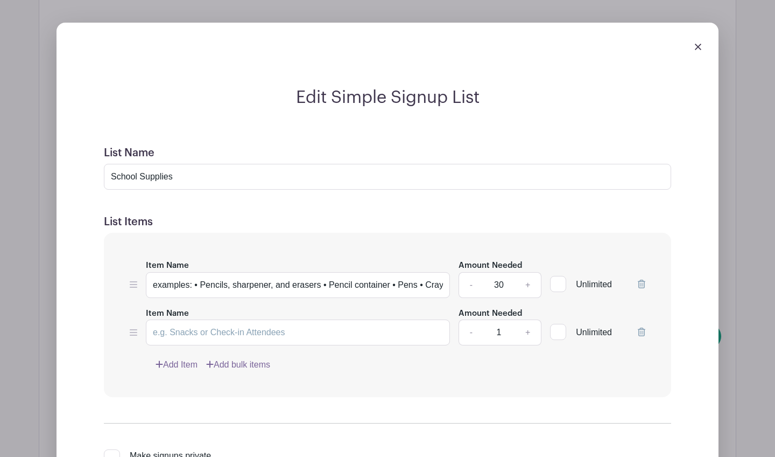
click at [472, 272] on link "-" at bounding box center [471, 285] width 25 height 26
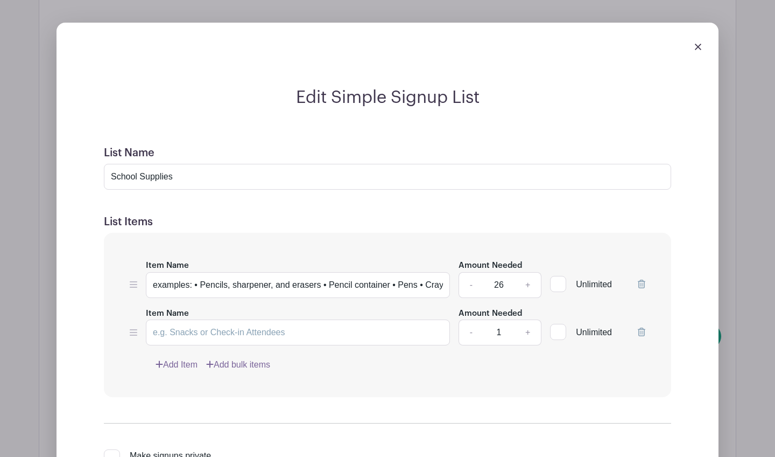
type input "25"
click at [429, 272] on input "examples: • Pencils, sharpener, and erasers • Pencil container • Pens • Crayons…" at bounding box center [298, 285] width 304 height 26
drag, startPoint x: 421, startPoint y: 271, endPoint x: 467, endPoint y: 274, distance: 45.9
click at [467, 274] on div "Item Name examples: • Pencils, sharpener, and erasers • Pencil container • Pens…" at bounding box center [388, 277] width 516 height 39
type input "examples: • Pencils, sharpener, and erasers • Pencil container • Pens • Crayons…"
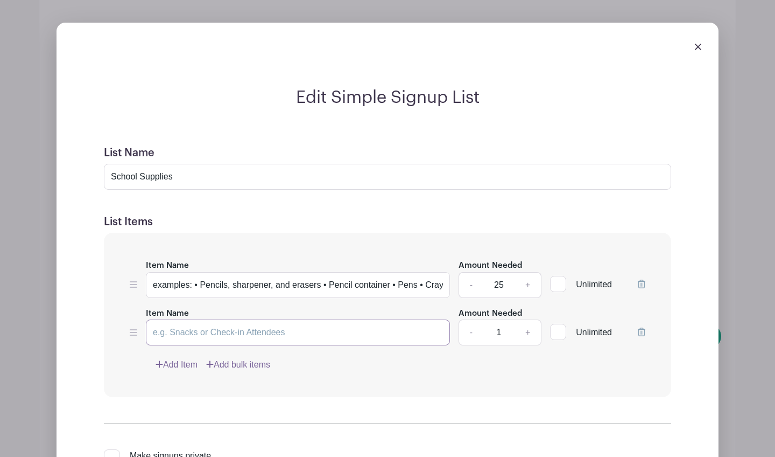
click at [359, 319] on input "Item Name" at bounding box center [298, 332] width 304 height 26
paste input "• Notebooks • Index cards • Calculator • Scissors • Ruler • Glue stick • Small …"
click at [290, 319] on input "• Notebooks • Index cards • Calculator • Scissors • Ruler • Glue stick • Small …" at bounding box center [298, 332] width 304 height 26
type input "• Notebooks • Index cards • Calculator • Scissors • Ruler • Glue stick • Small …"
click at [525, 319] on link "+" at bounding box center [528, 332] width 27 height 26
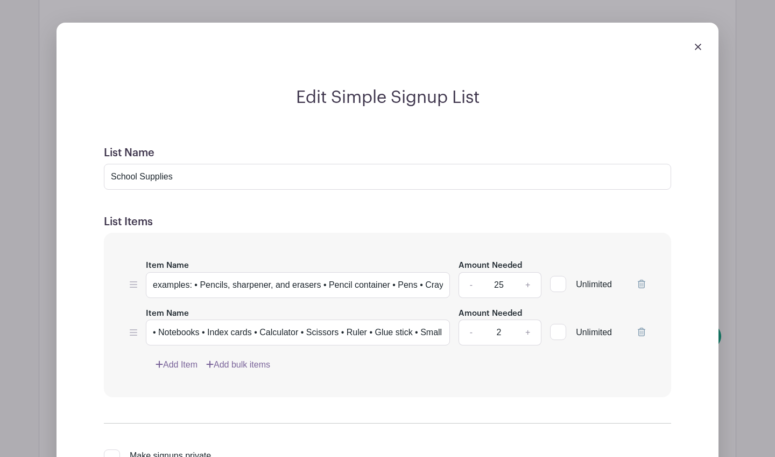
click at [504, 319] on input "2" at bounding box center [499, 332] width 32 height 26
type input "25"
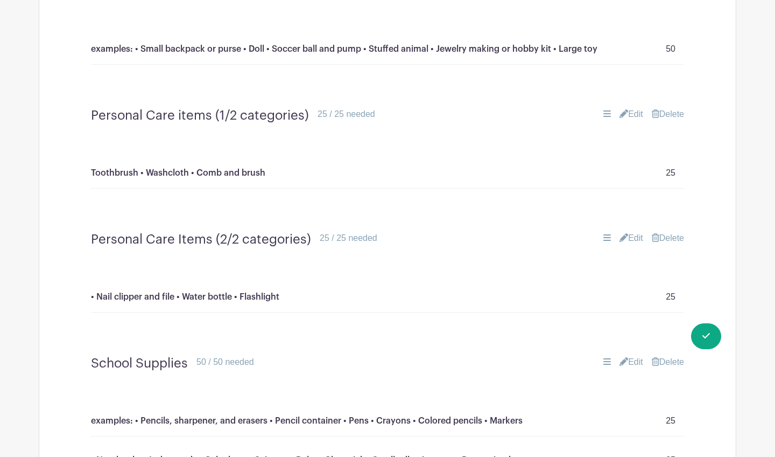
scroll to position [887, 0]
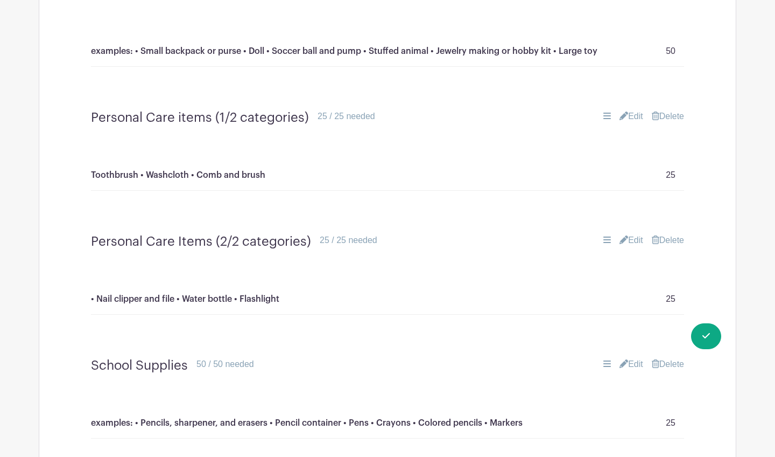
click at [633, 234] on link "Edit" at bounding box center [632, 240] width 24 height 13
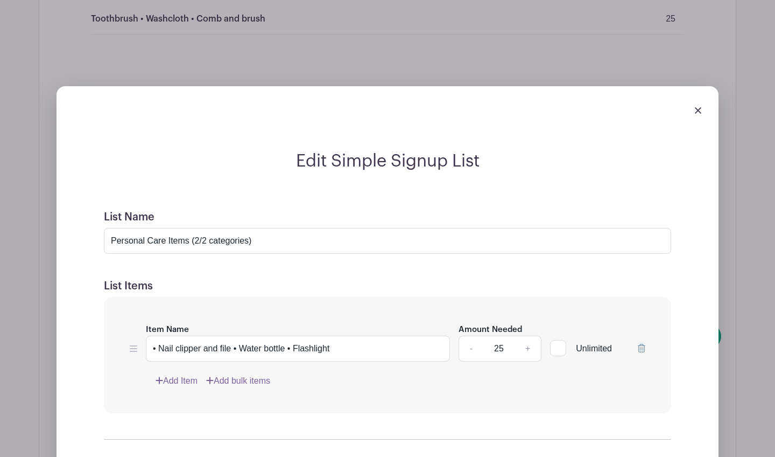
scroll to position [1053, 0]
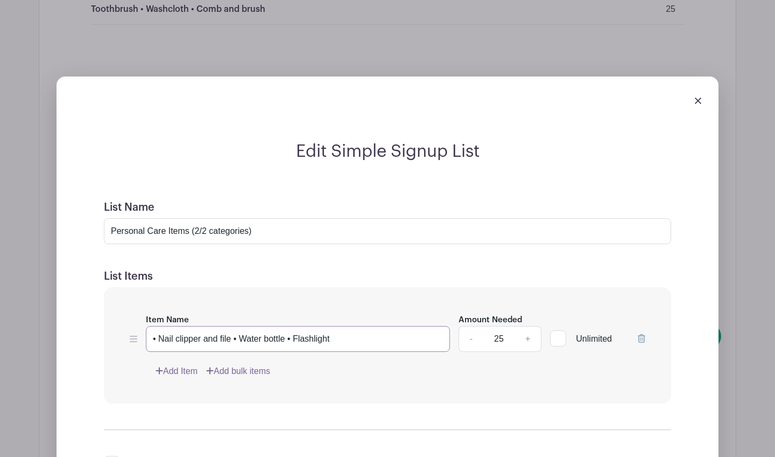
drag, startPoint x: 359, startPoint y: 328, endPoint x: 76, endPoint y: 328, distance: 282.6
click at [76, 328] on div "Edit Simple Signup List List Name Personal Care Items (2/2 categories) List Ite…" at bounding box center [387, 350] width 645 height 418
click at [638, 334] on icon at bounding box center [642, 338] width 8 height 9
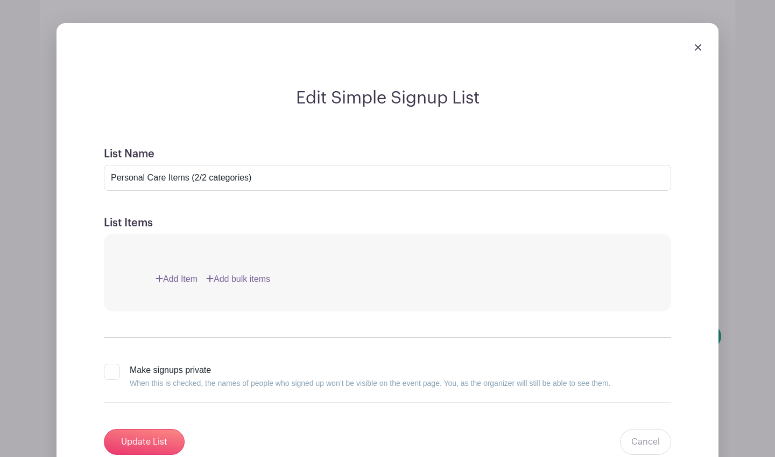
scroll to position [1038, 0]
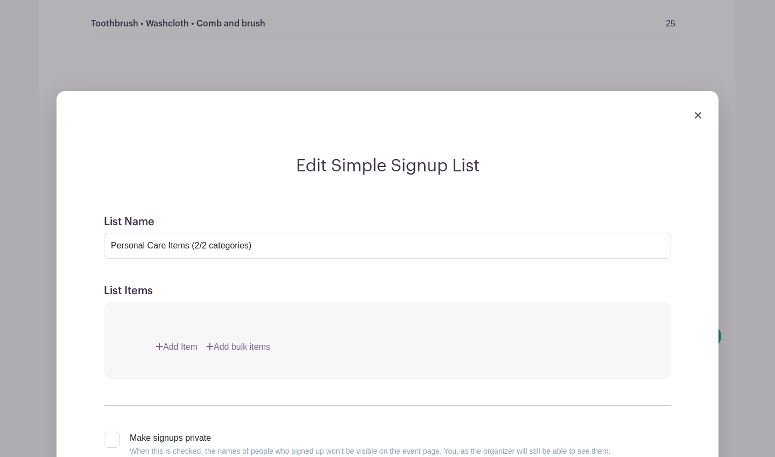
click at [699, 110] on link at bounding box center [698, 114] width 6 height 9
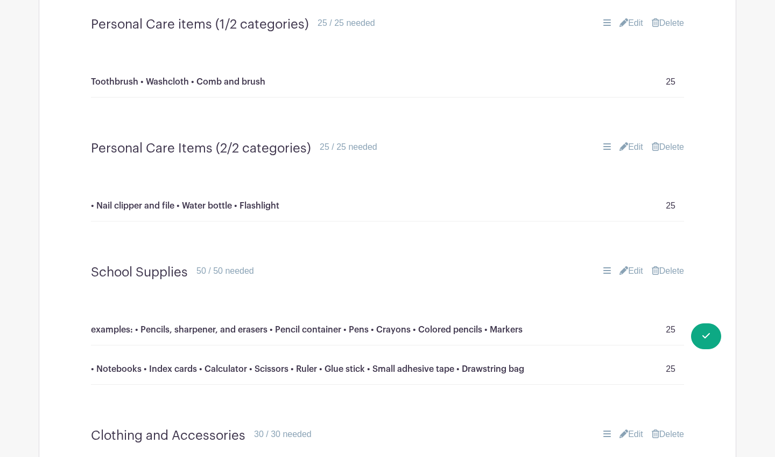
scroll to position [973, 0]
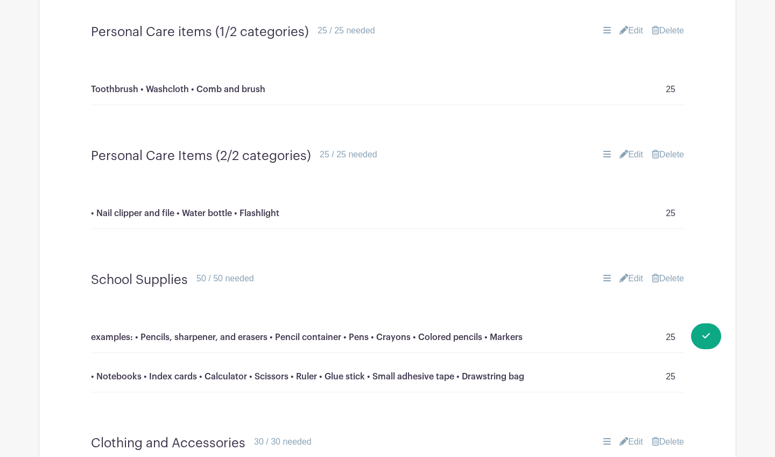
click at [677, 148] on link "Delete" at bounding box center [668, 154] width 32 height 13
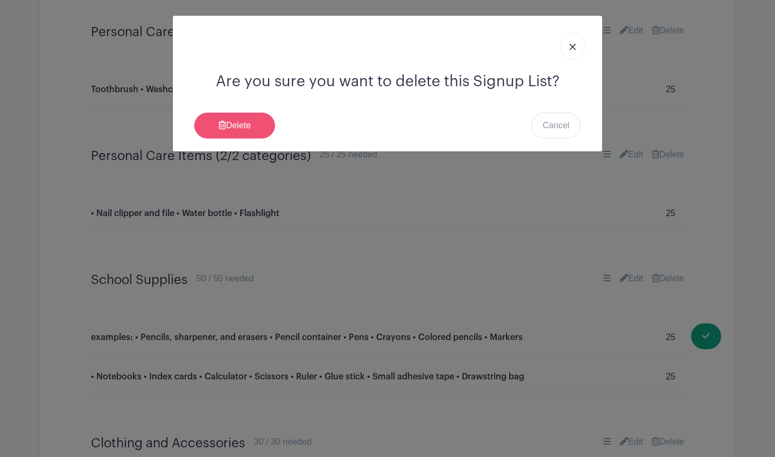
click at [227, 128] on link "Delete" at bounding box center [234, 126] width 81 height 26
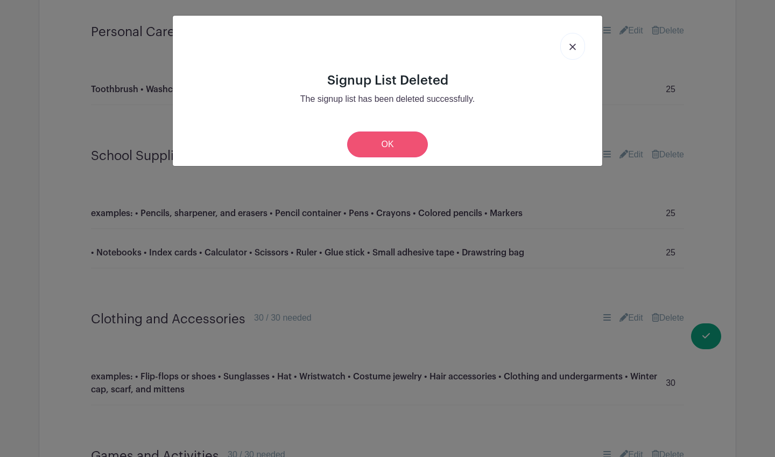
click at [401, 145] on link "OK" at bounding box center [387, 144] width 81 height 26
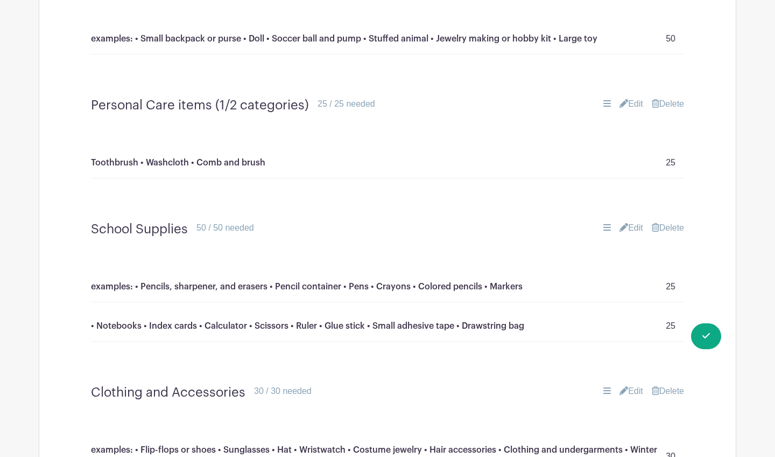
scroll to position [885, 0]
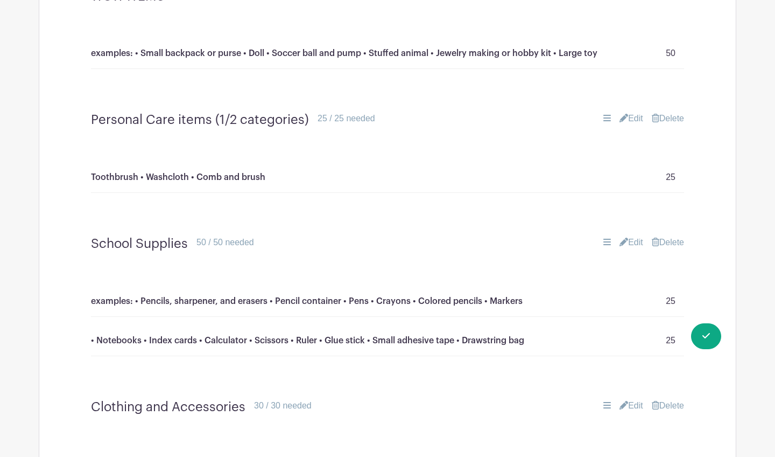
click at [633, 112] on link "Edit" at bounding box center [632, 118] width 24 height 13
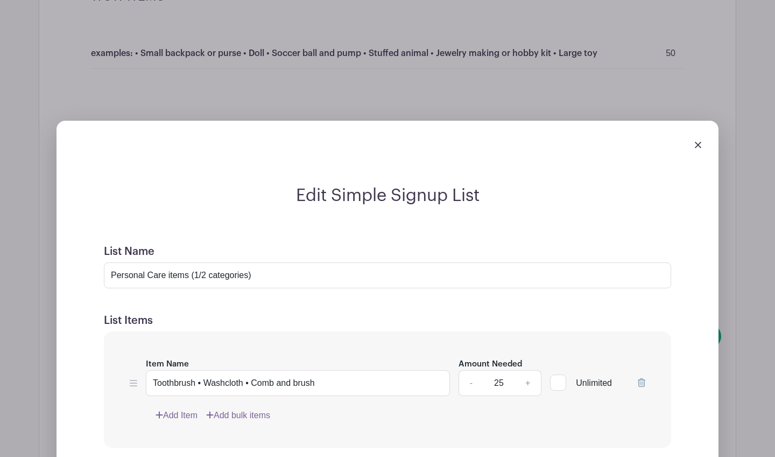
click at [173, 409] on link "Add Item" at bounding box center [177, 415] width 42 height 13
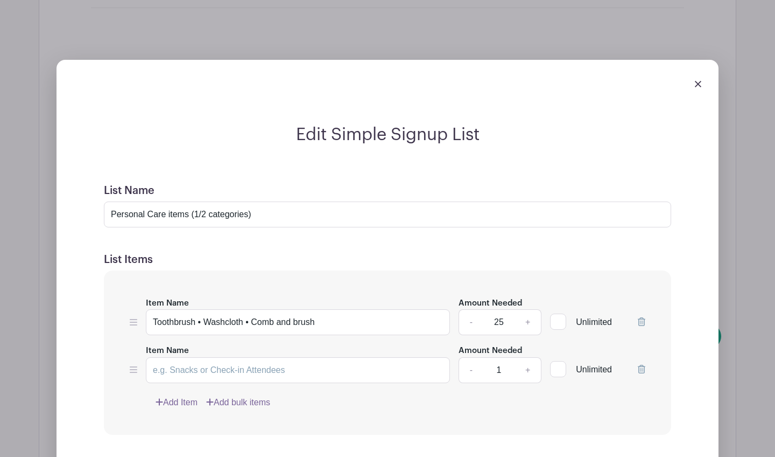
scroll to position [965, 0]
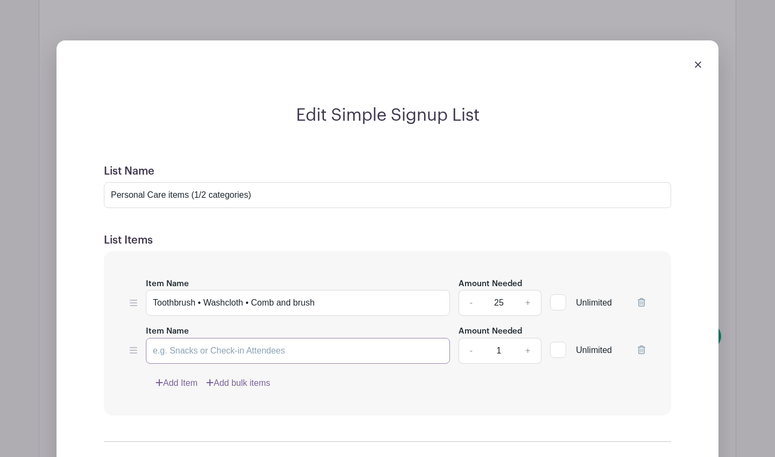
click at [244, 338] on input "Item Name" at bounding box center [298, 351] width 304 height 26
paste input "• Nail clipper and file • Water bottle • Flashlight"
type input "• Nail clipper and file • Water bottle • Flashlight"
drag, startPoint x: 257, startPoint y: 185, endPoint x: 156, endPoint y: 189, distance: 101.8
click at [156, 188] on input "Personal Care items (1/2 categories)" at bounding box center [387, 195] width 567 height 26
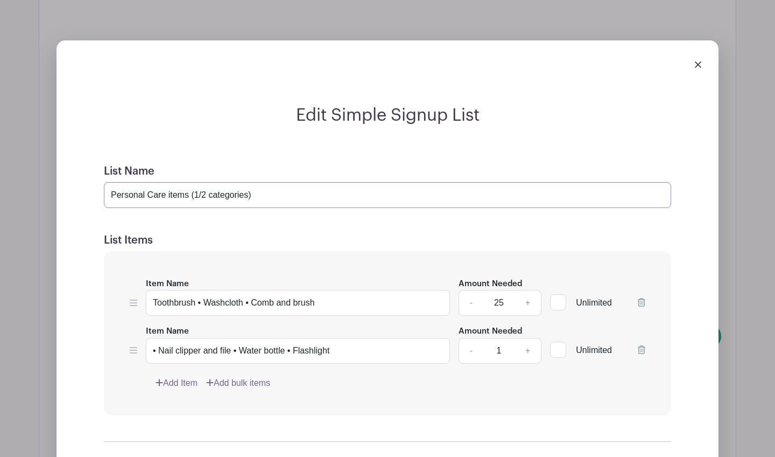
drag, startPoint x: 269, startPoint y: 180, endPoint x: 61, endPoint y: 183, distance: 207.3
click at [61, 183] on div "Edit Simple Signup List List Name Personal Care items (1/2 categories) List Ite…" at bounding box center [388, 322] width 662 height 565
type input "PERSONAL CARE ITEMS"
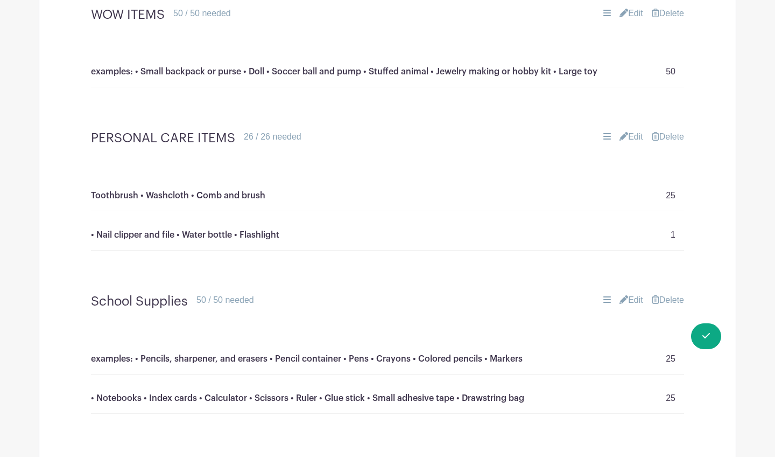
scroll to position [868, 0]
click at [629, 129] on link "Edit" at bounding box center [632, 135] width 24 height 13
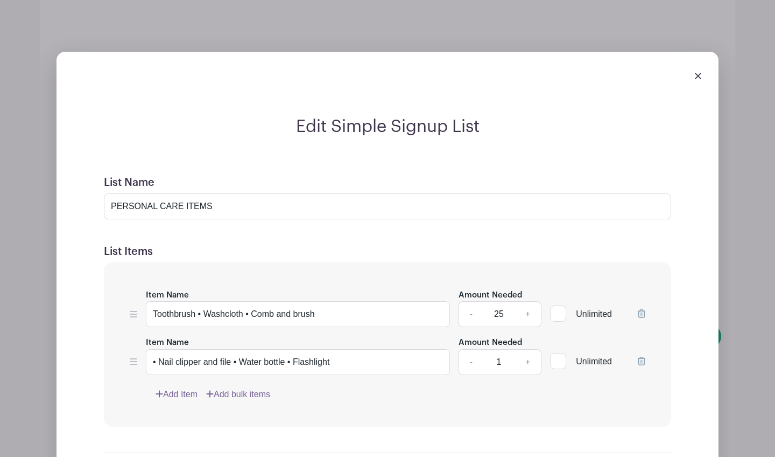
scroll to position [958, 0]
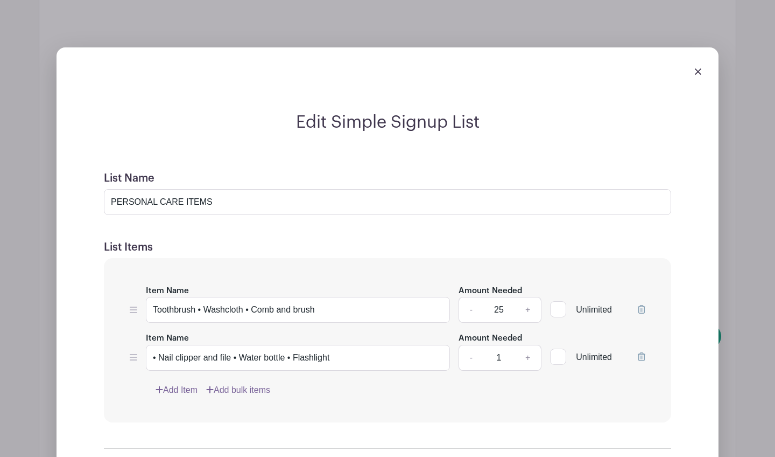
click at [498, 347] on input "1" at bounding box center [499, 358] width 32 height 26
type input "25"
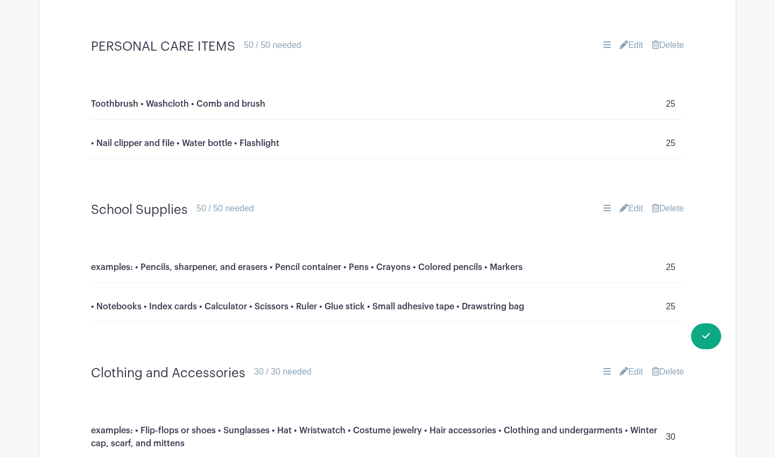
click at [628, 202] on link "Edit" at bounding box center [632, 208] width 24 height 13
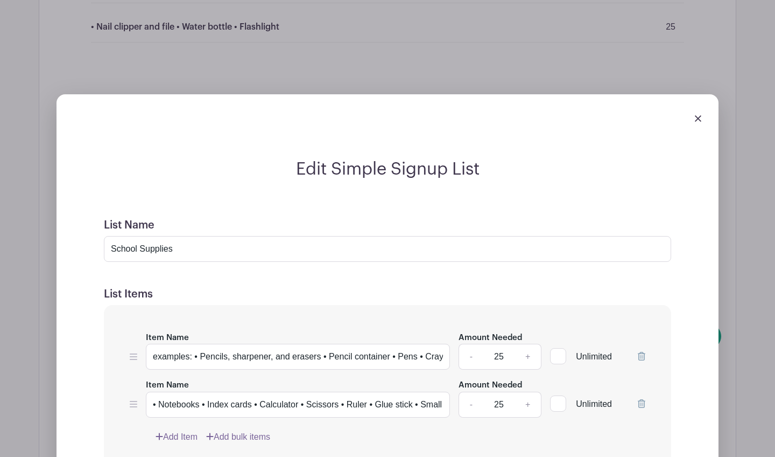
scroll to position [1093, 0]
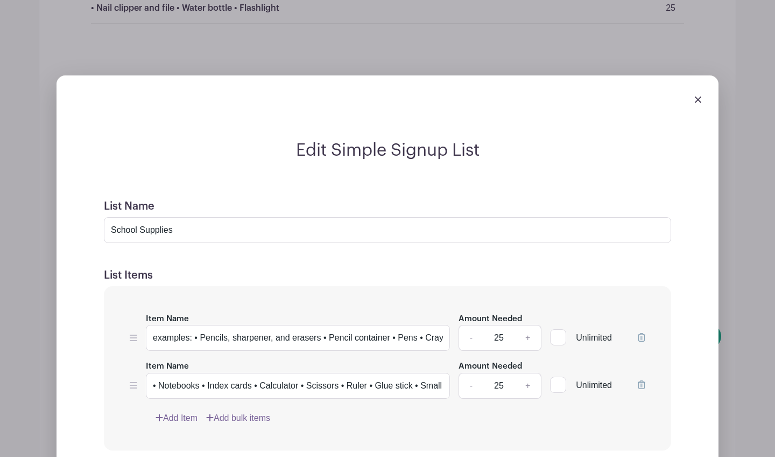
click at [505, 325] on input "25" at bounding box center [499, 338] width 32 height 26
type input "50"
click at [501, 377] on input "25" at bounding box center [499, 386] width 32 height 26
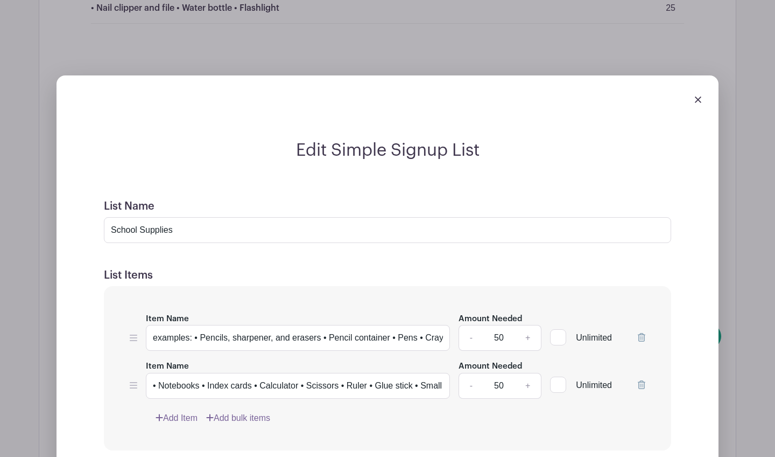
type input "50"
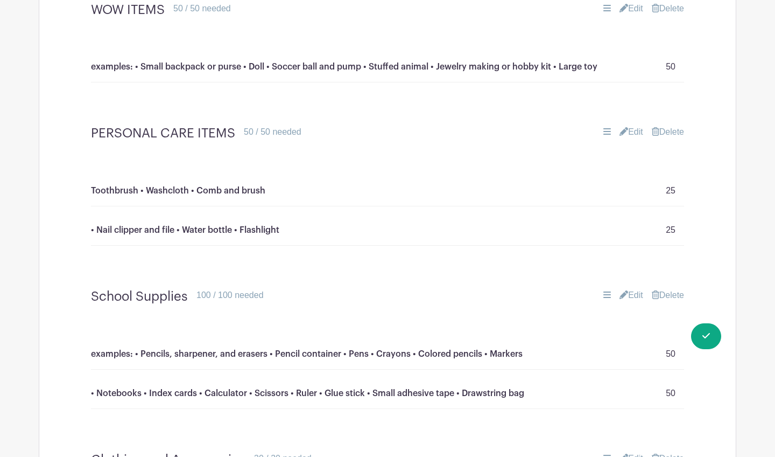
scroll to position [871, 0]
click at [623, 127] on link "Edit" at bounding box center [632, 133] width 24 height 13
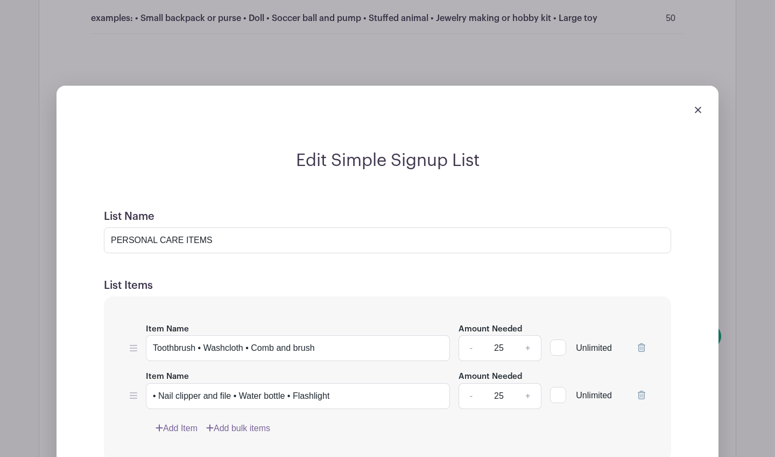
scroll to position [947, 0]
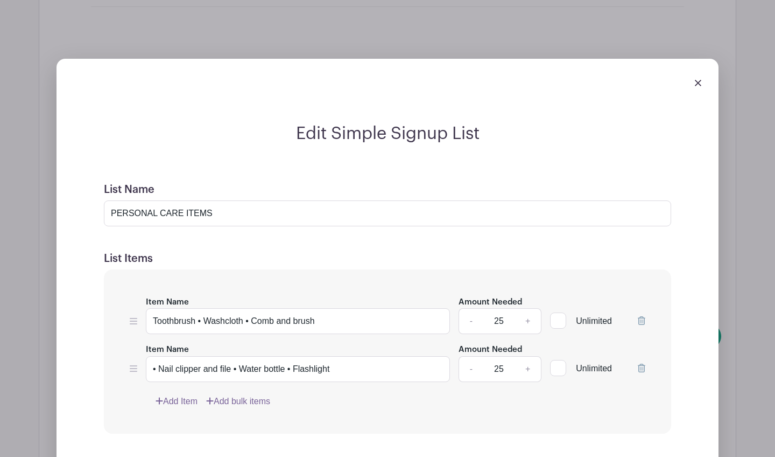
click at [493, 312] on input "25" at bounding box center [499, 321] width 32 height 26
type input "50"
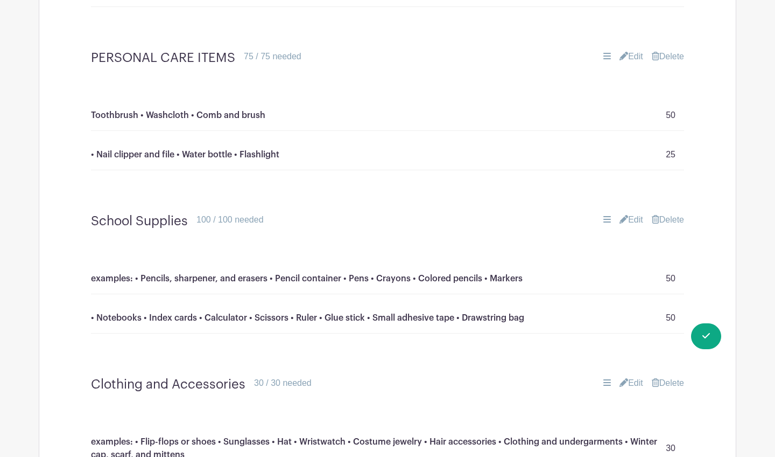
click at [634, 50] on link "Edit" at bounding box center [632, 56] width 24 height 13
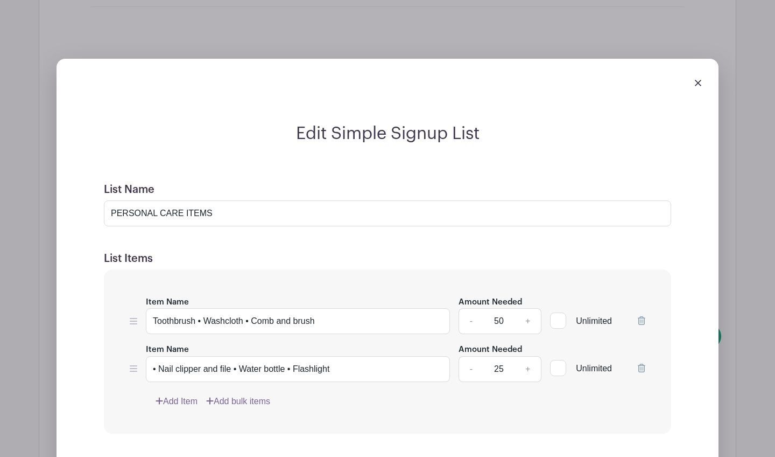
click at [498, 358] on input "25" at bounding box center [499, 369] width 32 height 26
type input "50"
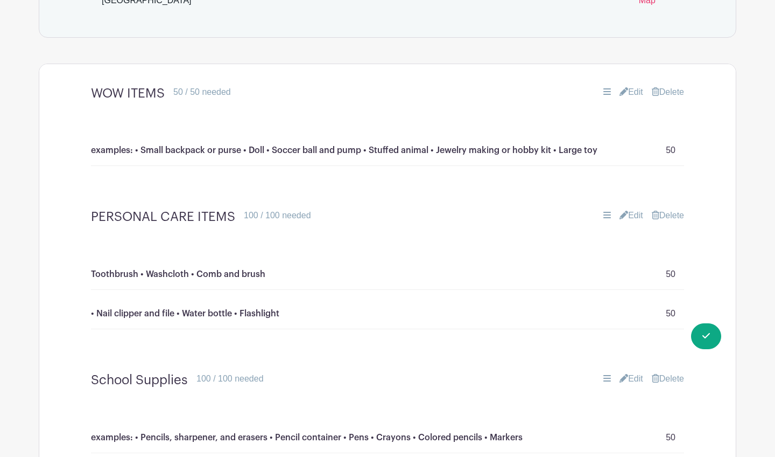
scroll to position [777, 0]
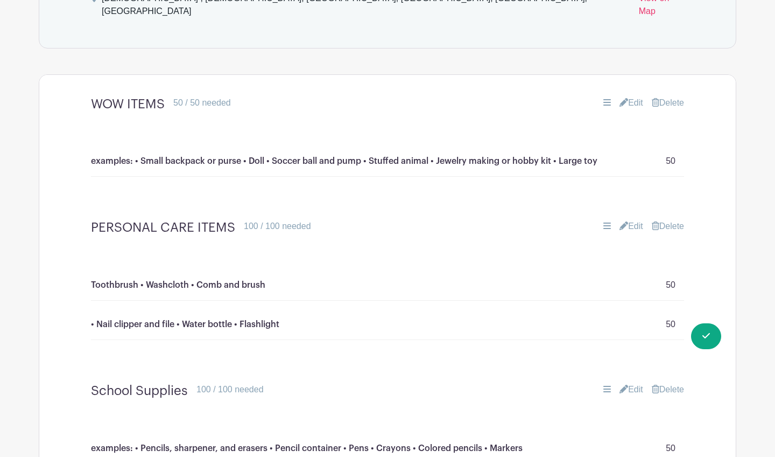
click at [634, 96] on link "Edit" at bounding box center [632, 102] width 24 height 13
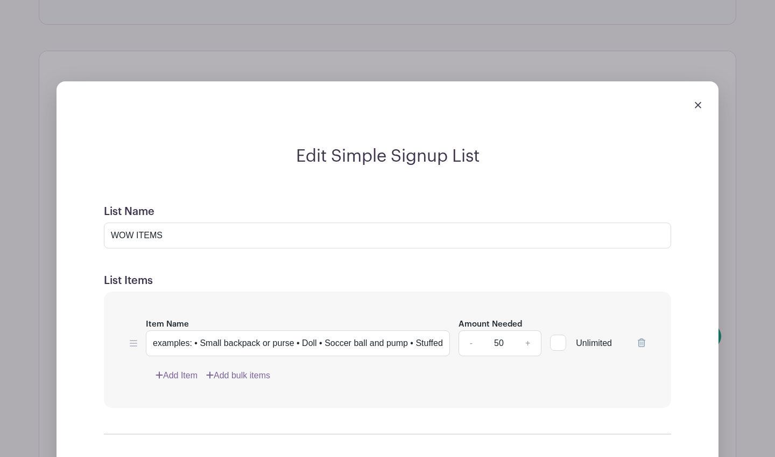
scroll to position [813, 0]
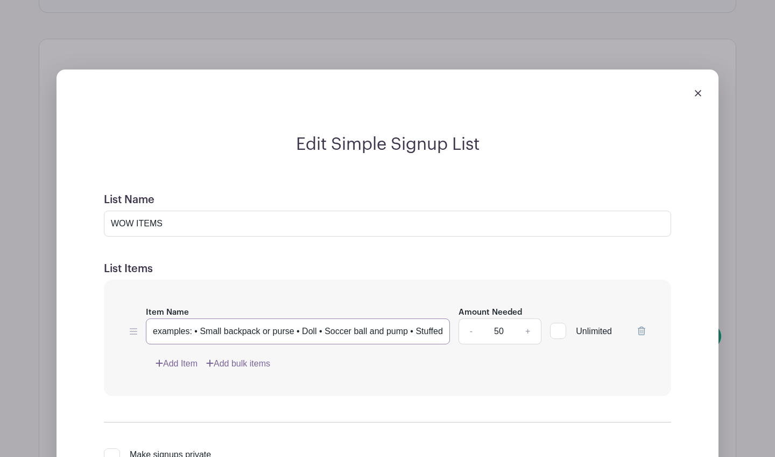
drag, startPoint x: 412, startPoint y: 317, endPoint x: 471, endPoint y: 326, distance: 58.8
click at [471, 326] on div "Item Name examples: • Small backpack or purse • Doll • Soccer ball and pump • S…" at bounding box center [388, 324] width 516 height 39
drag, startPoint x: 200, startPoint y: 319, endPoint x: 110, endPoint y: 319, distance: 89.9
click at [110, 319] on div "Item Name examples: • Small backpack or purse • Doll • Soccer ball and pump Amo…" at bounding box center [387, 337] width 567 height 117
type input "Primarily Girl: Small backpack or purse • Doll • Soccer ball and pump"
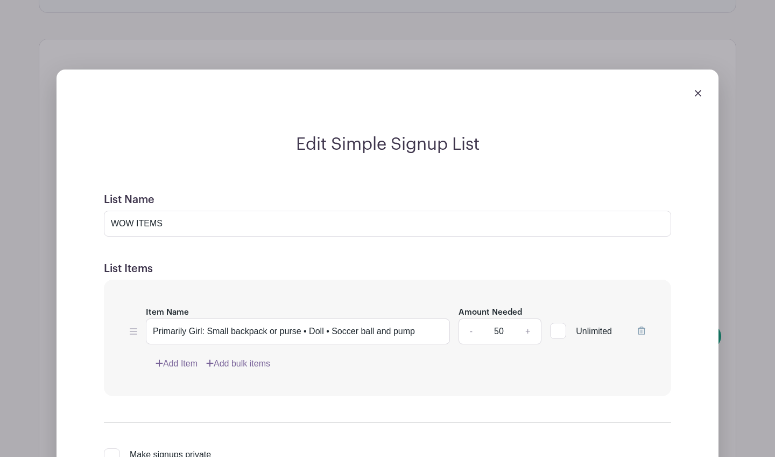
click at [168, 357] on link "Add Item" at bounding box center [177, 363] width 42 height 13
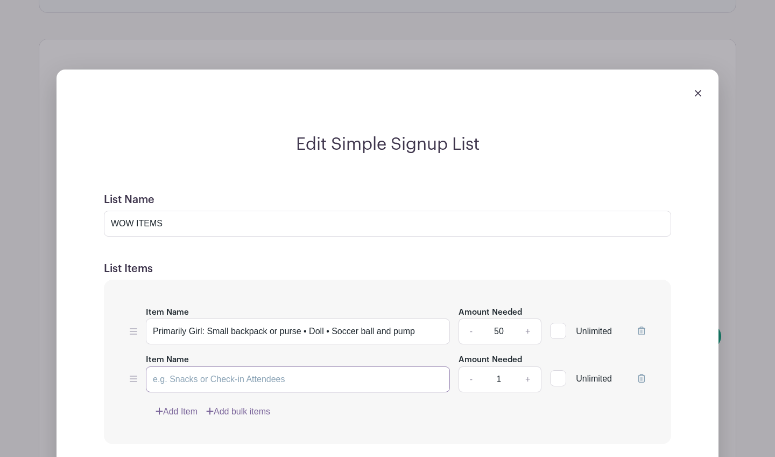
click at [193, 366] on input "Item Name" at bounding box center [298, 379] width 304 height 26
type input "Primarily Boy:"
click at [179, 405] on link "Add Item" at bounding box center [177, 411] width 42 height 13
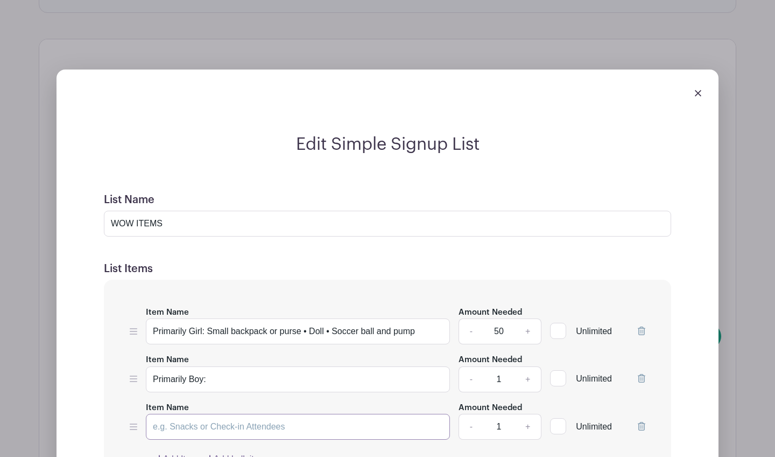
click at [235, 413] on input "Item Name" at bounding box center [298, 426] width 304 height 26
type input "Gender Neutral:"
click at [297, 369] on input "Primarily Boy:" at bounding box center [298, 379] width 304 height 26
paste input "• Stuffed animal • Jewelry making or hobby kit • Large toy"
drag, startPoint x: 277, startPoint y: 365, endPoint x: 336, endPoint y: 368, distance: 59.3
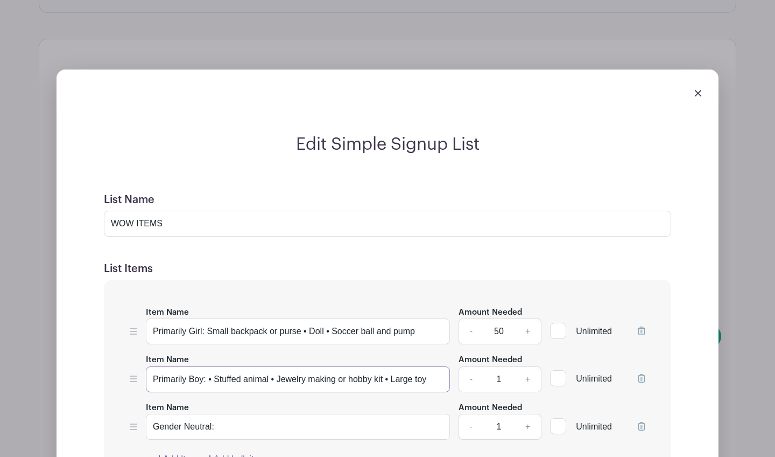
click at [336, 368] on input "Primarily Boy: • Stuffed animal • Jewelry making or hobby kit • Large toy" at bounding box center [298, 379] width 304 height 26
type input "Primarily Boy: • Stuffed animal • or hobby kit • Large toy"
drag, startPoint x: 283, startPoint y: 319, endPoint x: 206, endPoint y: 317, distance: 77.0
click at [206, 318] on input "Primarily Girl: Small backpack or purse • Doll • Soccer ball and pump" at bounding box center [298, 331] width 304 height 26
type input "Primarily Girl: ppurse • Doll • Soccer ball and pump"
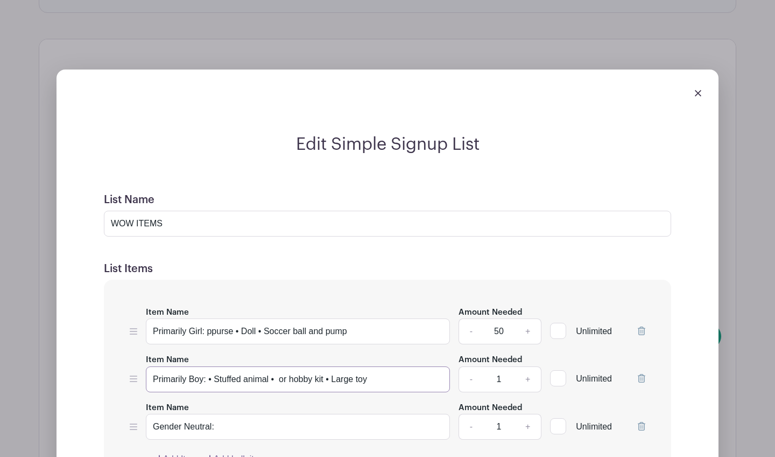
click at [215, 366] on input "Primarily Boy: • Stuffed animal • or hobby kit • Large toy" at bounding box center [298, 379] width 304 height 26
click at [214, 367] on input "Primarily Boy: • small backpack Stuffed animal • or hobby kit • Large toy" at bounding box center [298, 379] width 304 height 26
type input "Primarily Boy: • small backpack Stuffed animal • or hobby kit • Large toy"
click at [236, 319] on input "Primarily Girl: ppurse • Doll • Soccer ball and pump" at bounding box center [298, 331] width 304 height 26
click at [375, 319] on input "Primarily Girl: ppurse • Doll • Soccer ball and pump" at bounding box center [298, 331] width 304 height 26
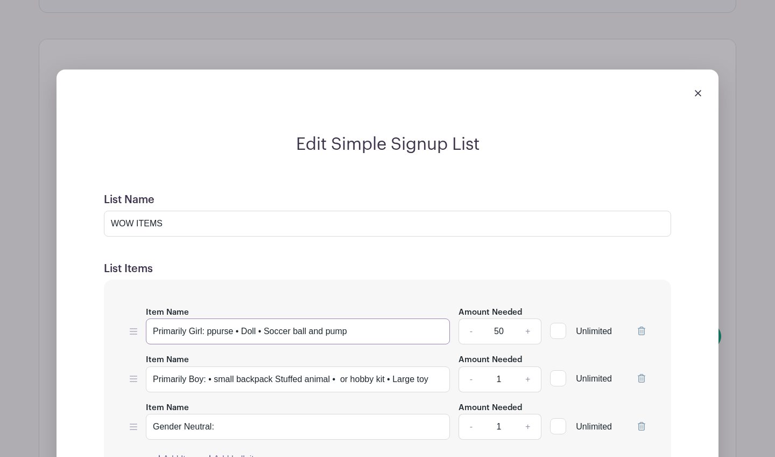
paste input "Jewelry making"
click at [353, 319] on input "Primarily Girl: ppurse • Doll • Soccer ball and pump Jewelry making" at bounding box center [298, 331] width 304 height 26
drag, startPoint x: 265, startPoint y: 317, endPoint x: 348, endPoint y: 317, distance: 83.4
click at [348, 318] on input "Primarily Girl: ppurse • Doll • Soccer ball and pump Jewelry making" at bounding box center [298, 331] width 304 height 26
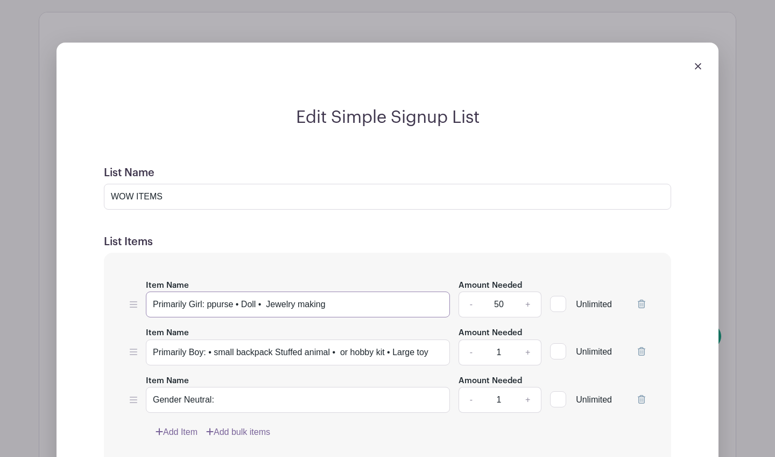
scroll to position [841, 0]
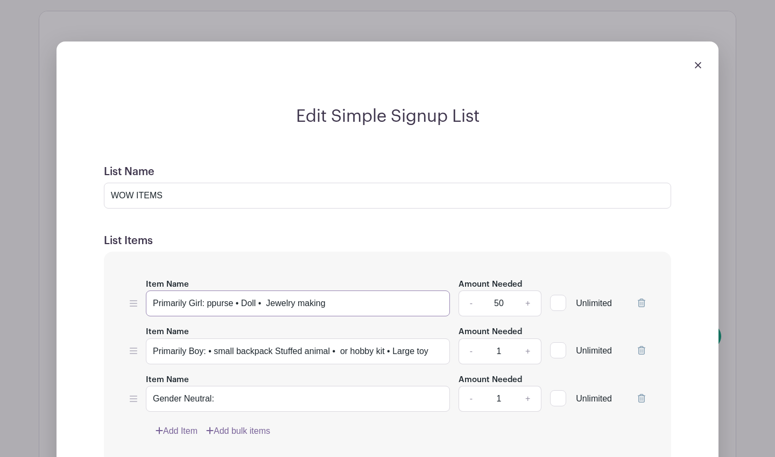
type input "Primarily Girl: ppurse • Doll • Jewelry making"
click at [317, 393] on input "Gender Neutral:" at bounding box center [298, 398] width 304 height 26
paste input "Soccer ball and pump"
click at [216, 387] on input "Gender Neutral: Soccer ball and pump, hobby kit, large toy, hobby kit" at bounding box center [298, 398] width 304 height 26
type input "Gender Neutral: small backpack, soccer ball and pump, hobby kit, large toy, hob…"
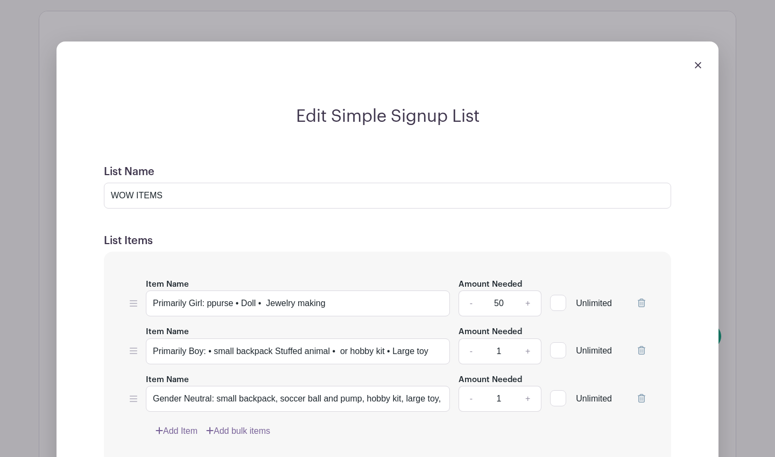
click at [641, 346] on icon at bounding box center [642, 350] width 8 height 9
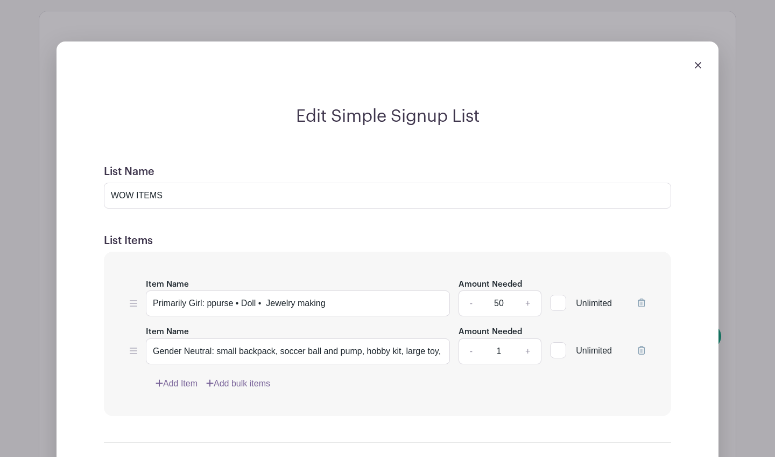
click at [644, 298] on icon at bounding box center [642, 302] width 8 height 9
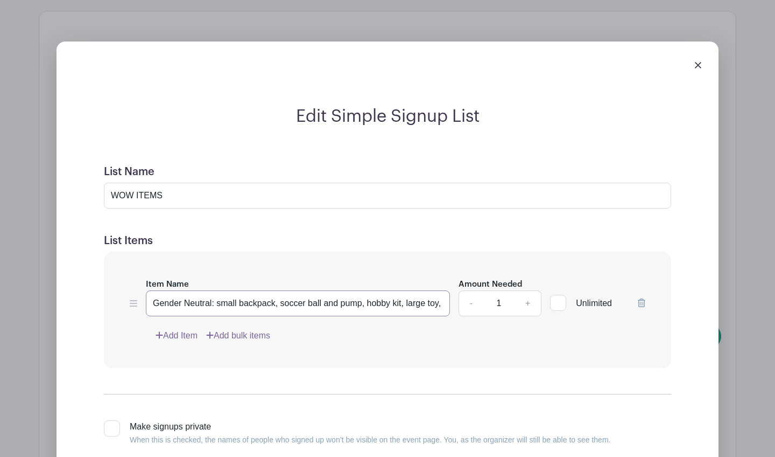
click at [377, 293] on input "Gender Neutral: small backpack, soccer ball and pump, hobby kit, large toy, hob…" at bounding box center [298, 303] width 304 height 26
click at [501, 290] on input "1" at bounding box center [499, 303] width 32 height 26
type input "50"
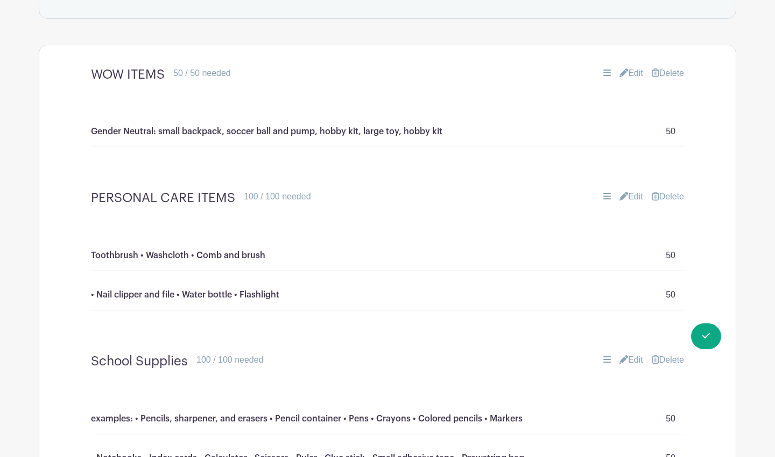
scroll to position [808, 0]
click at [633, 190] on link "Edit" at bounding box center [632, 196] width 24 height 13
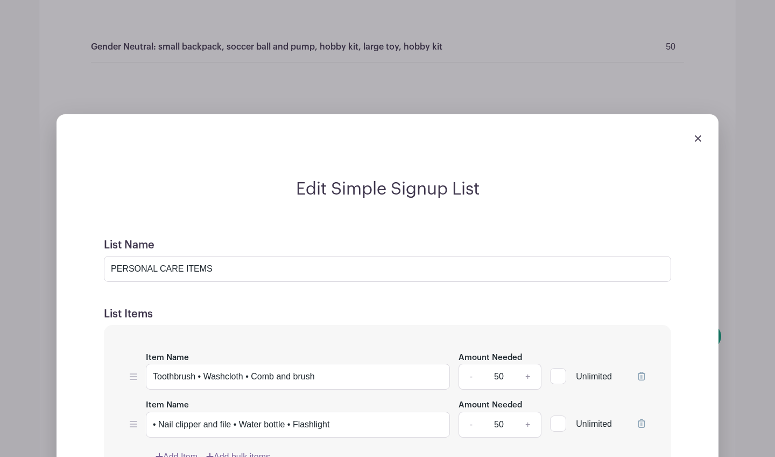
scroll to position [913, 0]
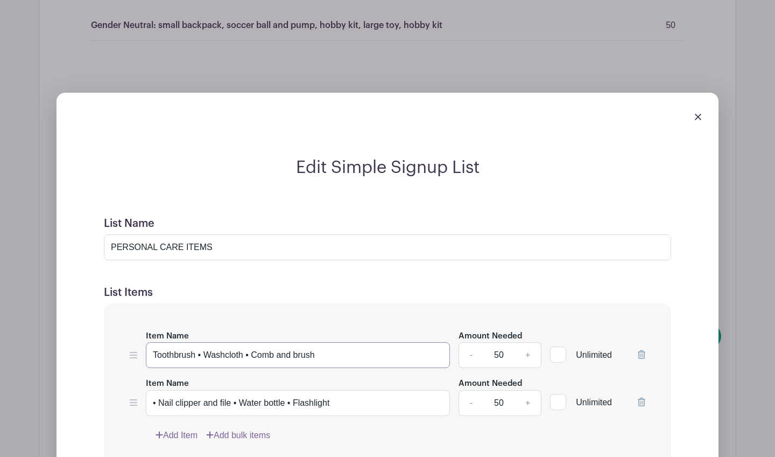
click at [155, 348] on input "Toothbrush • Washcloth • Comb and brush" at bounding box center [298, 355] width 304 height 26
click at [155, 342] on input "Toothbrush • Washcloth • Comb and brush" at bounding box center [298, 355] width 304 height 26
type input "Example: Toothbrush • Washcloth • Comb and brush"
drag, startPoint x: 156, startPoint y: 389, endPoint x: 147, endPoint y: 389, distance: 9.2
click at [148, 390] on input "• Nail clipper and file • Water bottle • Flashlight" at bounding box center [298, 403] width 304 height 26
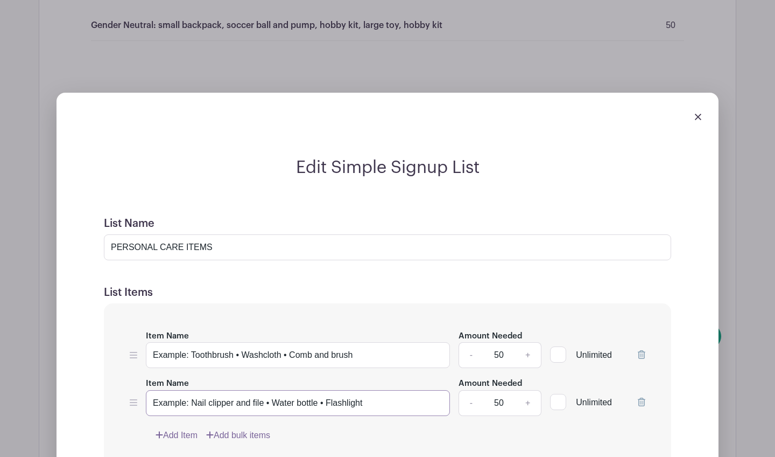
type input "Example: Nail clipper and file • Water bottle • Flashlight"
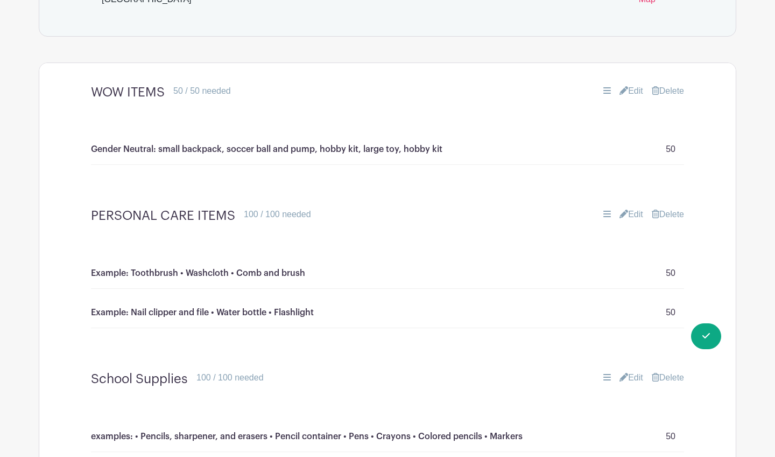
scroll to position [768, 0]
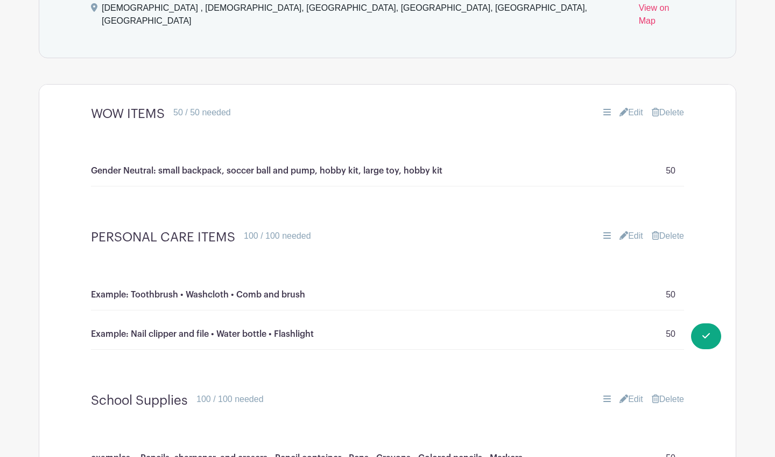
click at [627, 106] on link "Edit" at bounding box center [632, 112] width 24 height 13
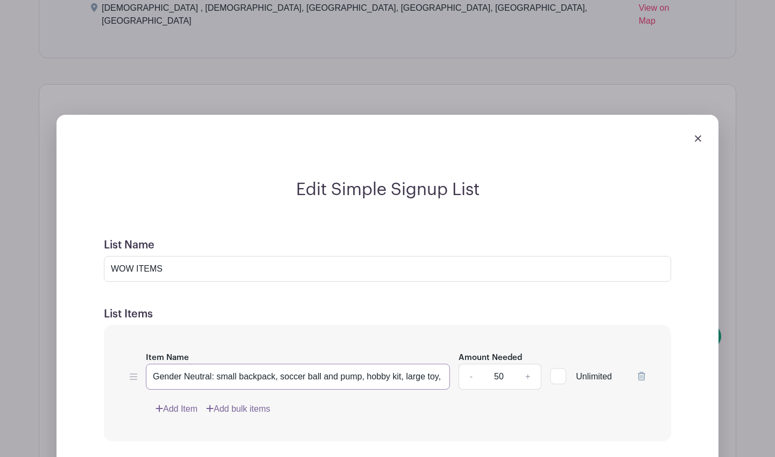
click at [152, 366] on input "Gender Neutral: small backpack, soccer ball and pump, hobby kit, large toy, hob…" at bounding box center [298, 376] width 304 height 26
type input "Example:Gender Neutral: small backpack, soccer ball and pump, hobby kit, large …"
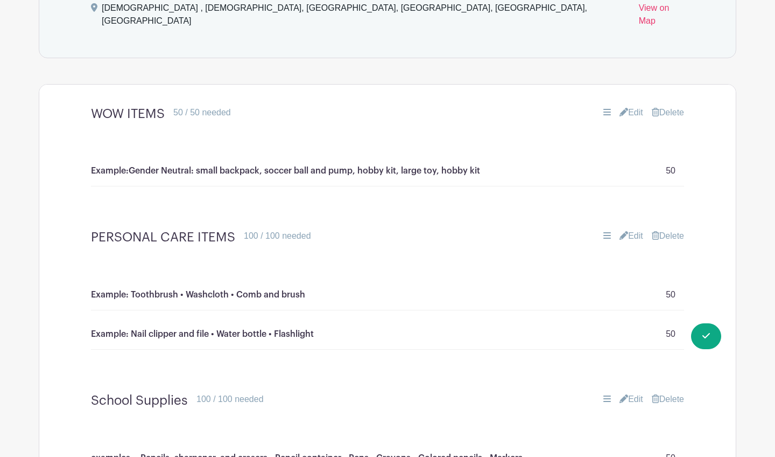
click at [621, 108] on icon at bounding box center [624, 112] width 9 height 9
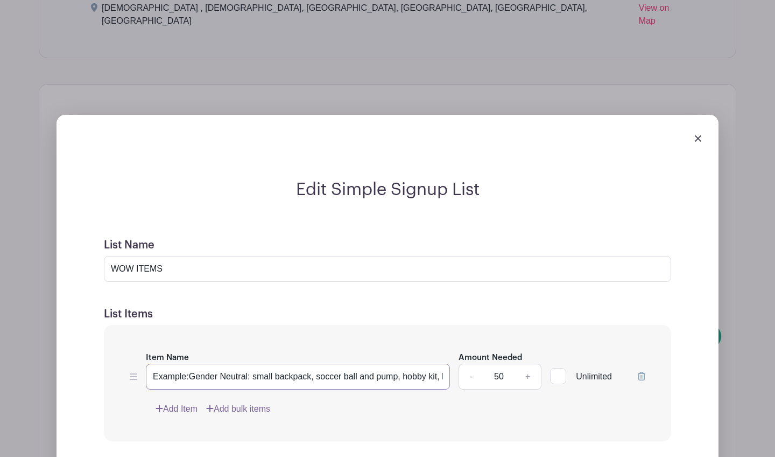
drag, startPoint x: 190, startPoint y: 366, endPoint x: 251, endPoint y: 365, distance: 61.4
click at [251, 365] on input "Example:Gender Neutral: small backpack, soccer ball and pump, hobby kit, large …" at bounding box center [298, 376] width 304 height 26
type input "Example: small backpack, soccer ball and pump, hobby kit, large toy, hobby kit"
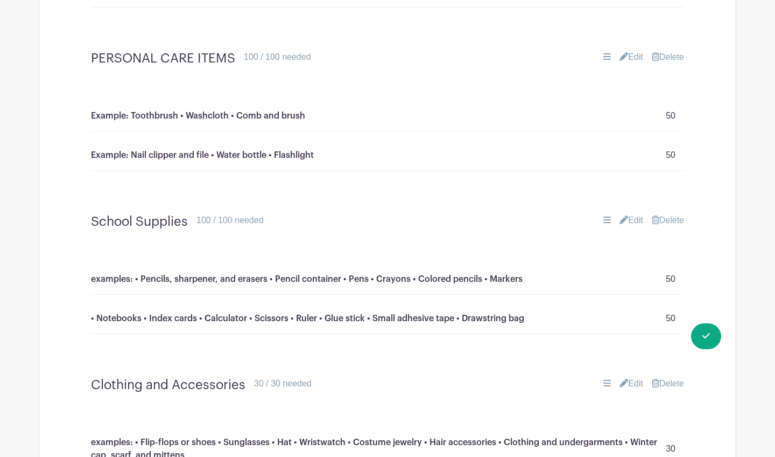
scroll to position [947, 0]
click at [628, 213] on link "Edit" at bounding box center [632, 219] width 24 height 13
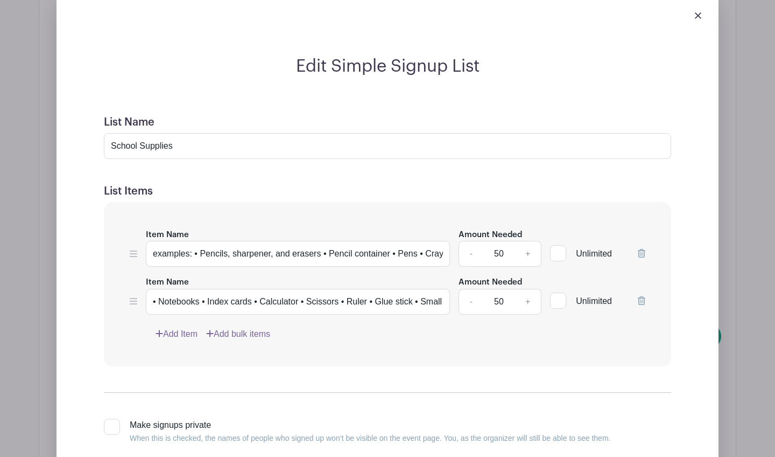
scroll to position [1177, 0]
drag, startPoint x: 199, startPoint y: 240, endPoint x: 76, endPoint y: 229, distance: 123.8
click at [76, 234] on div "Edit Simple Signup List List Name School Supplies List Items Item Name examples…" at bounding box center [387, 289] width 645 height 466
type input "Examples: Pencils, sharpener, and erasers • Pencil container • Pens • Crayons •…"
click at [205, 289] on input "• Notebooks • Index cards • Calculator • Scissors • Ruler • Glue stick • Small …" at bounding box center [298, 302] width 304 height 26
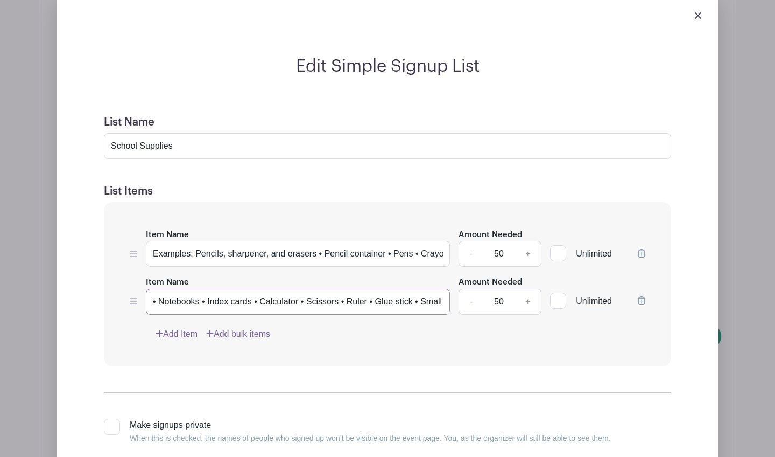
drag, startPoint x: 156, startPoint y: 291, endPoint x: 146, endPoint y: 291, distance: 10.2
click at [146, 291] on input "• Notebooks • Index cards • Calculator • Scissors • Ruler • Glue stick • Small …" at bounding box center [298, 302] width 304 height 26
type input "Examples: Notebooks • Index cards • Calculator • Scissors • Ruler • Glue stick …"
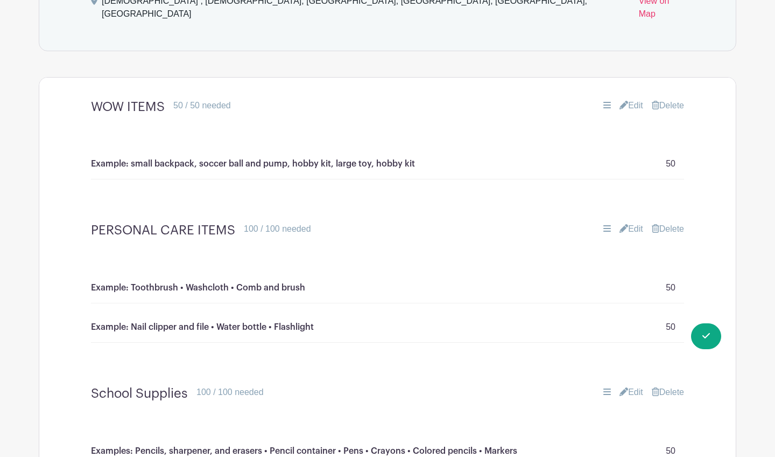
scroll to position [776, 0]
click at [634, 98] on link "Edit" at bounding box center [632, 104] width 24 height 13
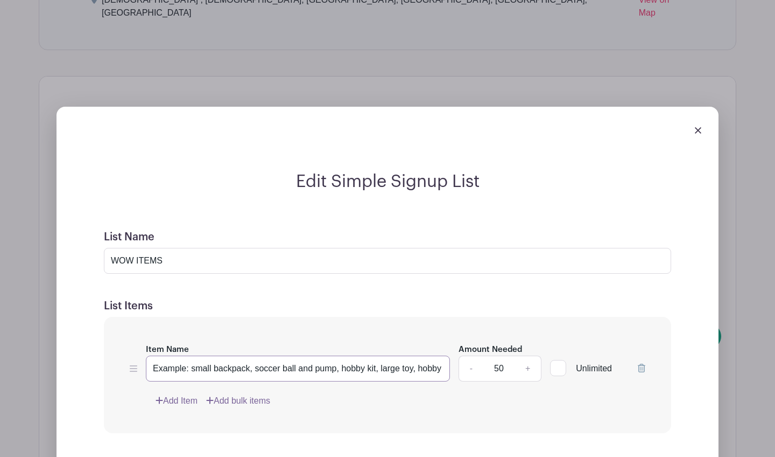
click at [420, 359] on input "Example: small backpack, soccer ball and pump, hobby kit, large toy, hobby kit" at bounding box center [298, 368] width 304 height 26
drag, startPoint x: 422, startPoint y: 355, endPoint x: 510, endPoint y: 355, distance: 87.8
click at [510, 355] on div "Item Name Example: small backpack, soccer ball and pump, hobby kit, large toy, …" at bounding box center [388, 361] width 516 height 39
type input "Example: small backpack, soccer ball and pump, hobby kit, large toy"
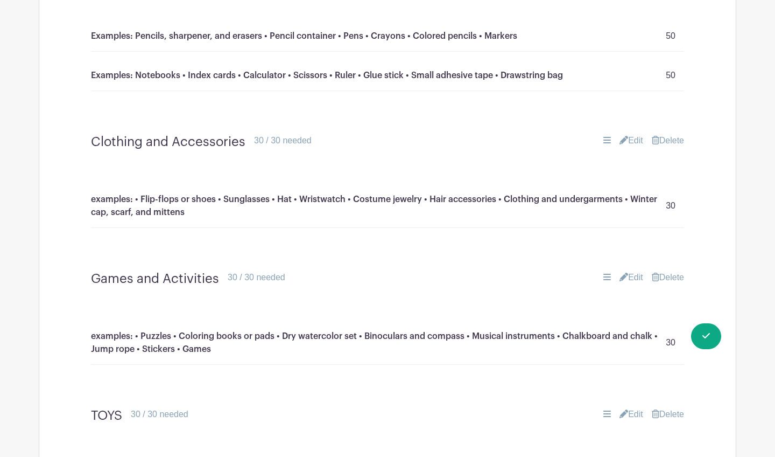
scroll to position [1189, 0]
click at [633, 134] on link "Edit" at bounding box center [632, 140] width 24 height 13
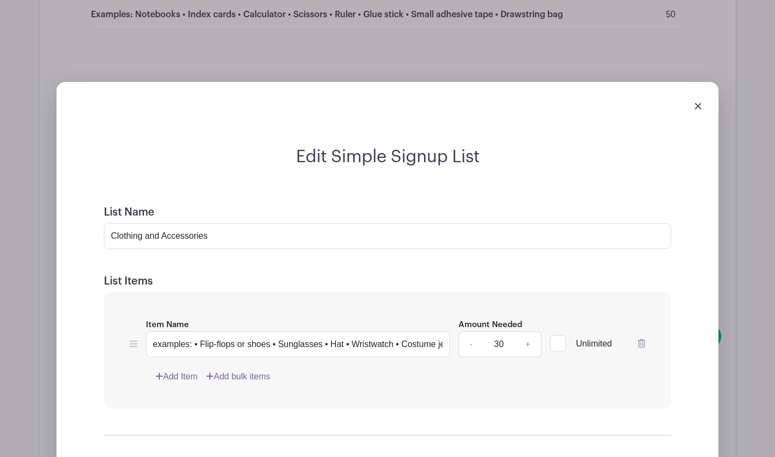
scroll to position [1252, 0]
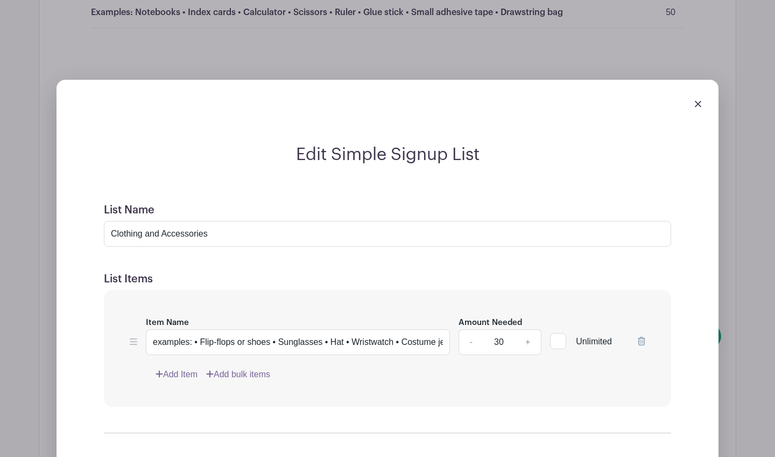
click at [504, 329] on input "30" at bounding box center [499, 342] width 32 height 26
type input "25"
drag, startPoint x: 352, startPoint y: 327, endPoint x: 450, endPoint y: 328, distance: 98.0
click at [450, 328] on div "Item Name examples: • Flip-flops or shoes • Sunglasses • Hat • Wristwatch • Cos…" at bounding box center [388, 334] width 516 height 39
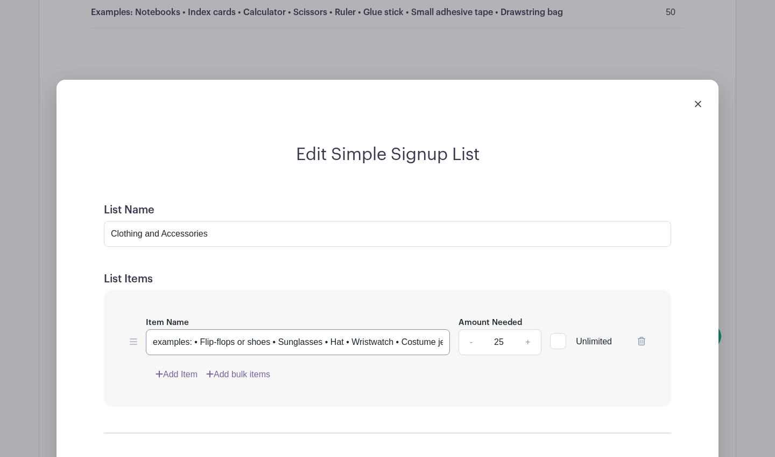
click at [394, 331] on input "examples: • Flip-flops or shoes • Sunglasses • Hat • Wristwatch • Costume jewel…" at bounding box center [298, 342] width 304 height 26
click at [177, 329] on input "examples: • Flip-flops or shoes • Sunglasses • Hat • Wristwatch • Costume jewel…" at bounding box center [298, 342] width 304 height 26
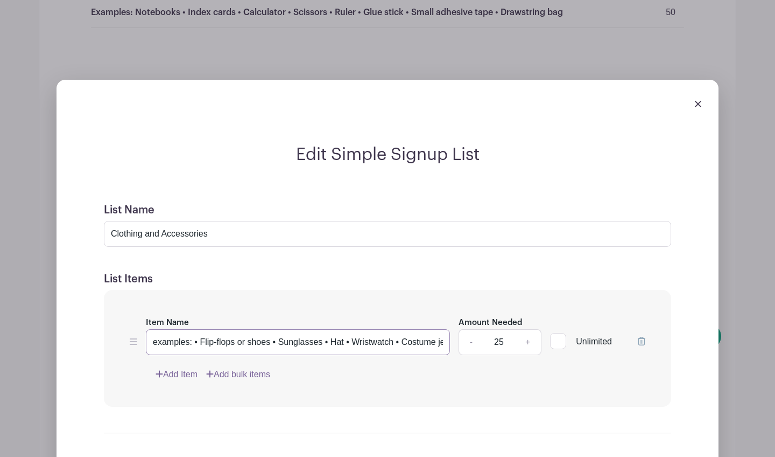
click at [177, 329] on input "examples: • Flip-flops or shoes • Sunglasses • Hat • Wristwatch • Costume jewel…" at bounding box center [298, 342] width 304 height 26
click at [258, 332] on input "examples: • Flip-flops or shoes • Sunglasses • Hat • Wristwatch • Costume jewel…" at bounding box center [298, 342] width 304 height 26
drag, startPoint x: 273, startPoint y: 329, endPoint x: 210, endPoint y: 329, distance: 63.5
click at [210, 329] on input "examples: • Flip-flops or shoes • Sunglasses • Hat • Wristwatch • Costume jewel…" at bounding box center [298, 342] width 304 height 26
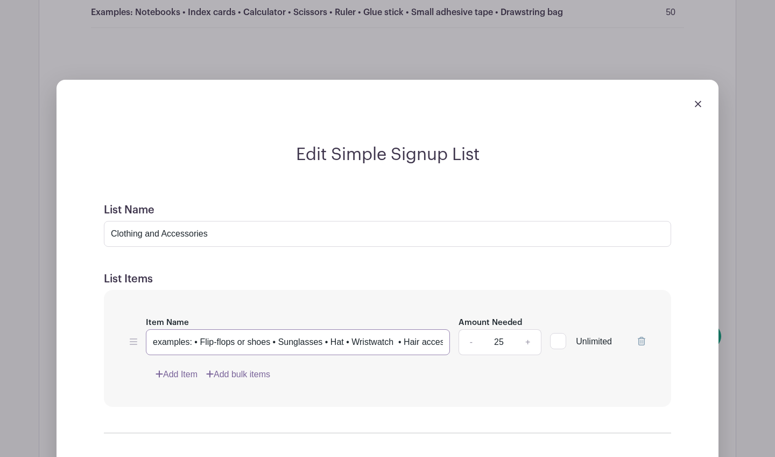
drag, startPoint x: 212, startPoint y: 327, endPoint x: 276, endPoint y: 331, distance: 63.7
click at [276, 331] on input "examples: • Flip-flops or shoes • Sunglasses • Hat • Wristwatch • Hair accessor…" at bounding box center [298, 342] width 304 height 26
click at [210, 329] on input "examples: • Flip-flops or shoes • Sunglasses • Hat • Wristwatch • Clothing and …" at bounding box center [298, 342] width 304 height 26
click at [306, 329] on input "Primarily Girl examples: • Flip-flops or shoes • Sunglasses • Hat • Wristwatch …" at bounding box center [298, 342] width 304 height 26
type input "Primarily Girl examples: • Flip-flops or shoes • Sunglasses • Hat • Wristwatch …"
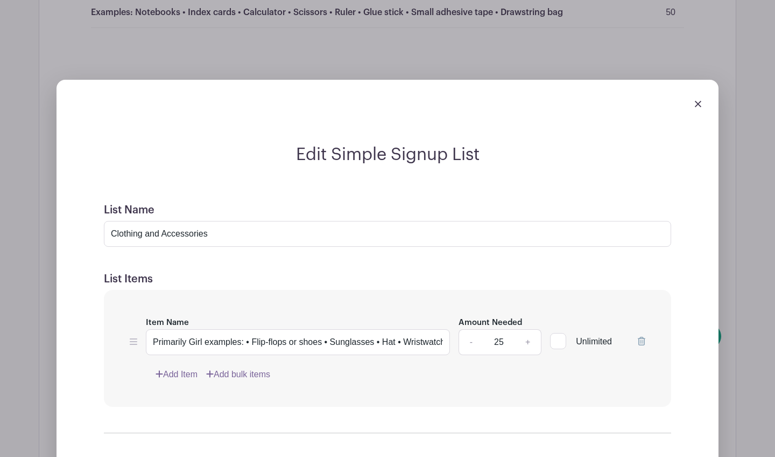
click at [190, 368] on link "Add Item" at bounding box center [177, 374] width 42 height 13
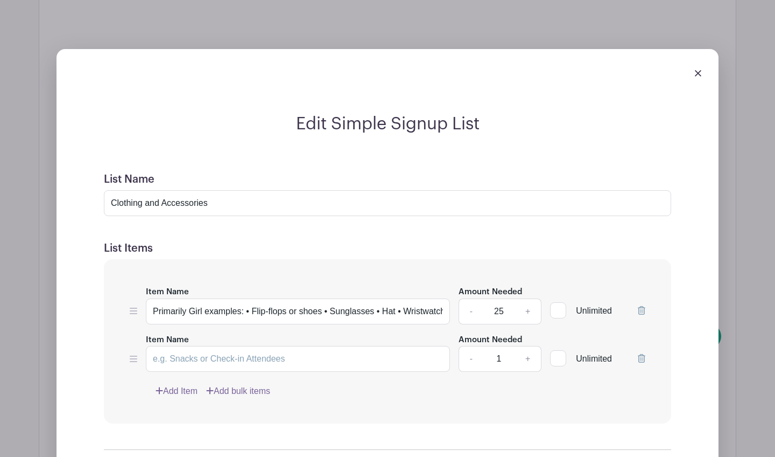
scroll to position [1283, 0]
click at [260, 346] on input "Item Name" at bounding box center [298, 359] width 304 height 26
type input "Primarily Boy"
click at [191, 384] on link "Add Item" at bounding box center [177, 390] width 42 height 13
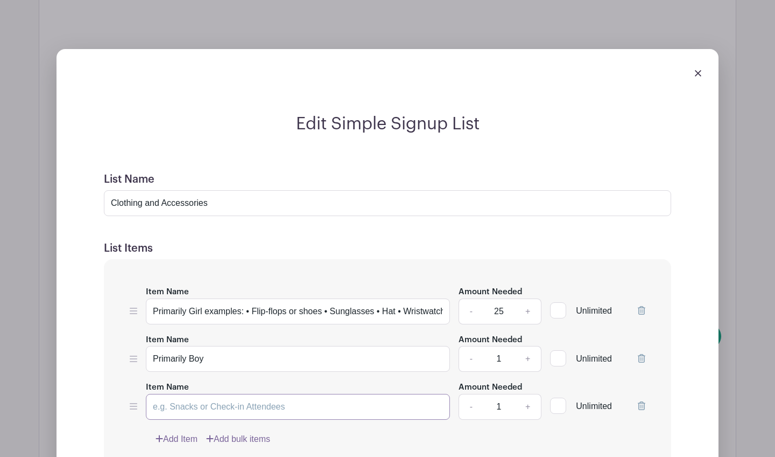
click at [212, 394] on input "Item Name" at bounding box center [298, 407] width 304 height 26
type input "Gender Neutral"
click at [499, 299] on input "25" at bounding box center [499, 311] width 32 height 26
type input "15"
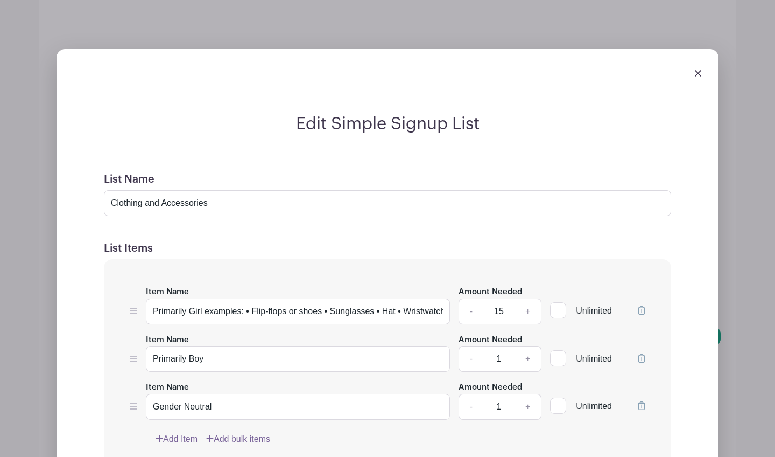
click at [500, 346] on input "1" at bounding box center [499, 359] width 32 height 26
type input "15"
click at [500, 394] on input "1" at bounding box center [499, 407] width 32 height 26
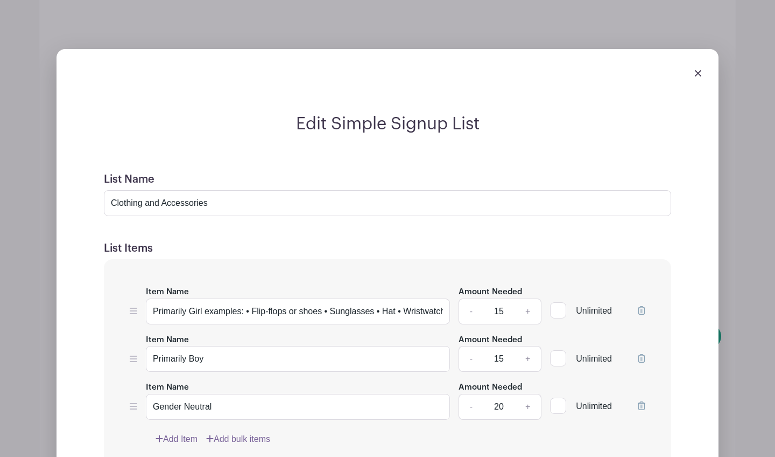
type input "20"
drag, startPoint x: 205, startPoint y: 295, endPoint x: 451, endPoint y: 303, distance: 246.7
click at [451, 303] on div "Item Name Primarily Girl examples: • Flip-flops or shoes • Sunglasses • Hat • W…" at bounding box center [388, 304] width 516 height 39
type input "Primarily Girl"
click at [303, 190] on input "Clothing and Accessories" at bounding box center [387, 203] width 567 height 26
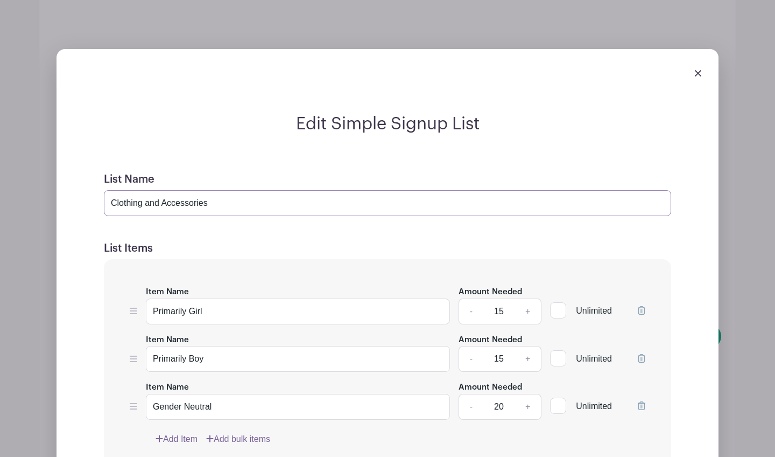
click at [300, 190] on input "Clothing and Accessories" at bounding box center [387, 203] width 567 height 26
click at [301, 193] on input "Clothing and Accessories" at bounding box center [387, 203] width 567 height 26
paste input "examples: • Flip-flops or shoes • Sunglasses • Hat • Wristwatch • Clothing and …"
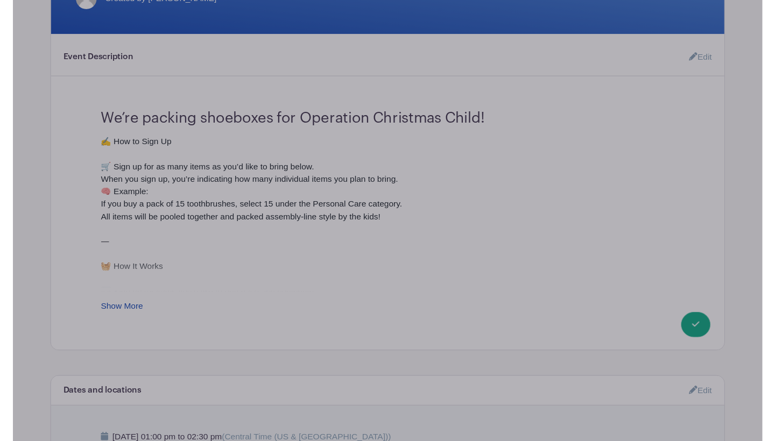
scroll to position [302, 0]
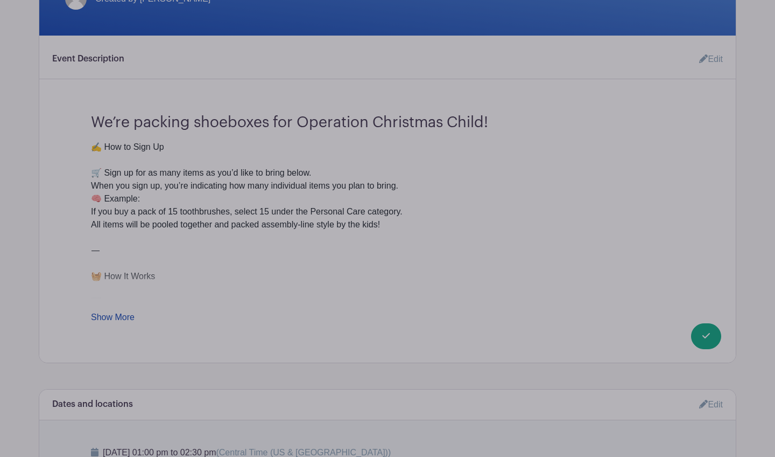
type input "Clothing and Accessories:examples: • Flip-flops or shoes • Sunglasses • Hat • W…"
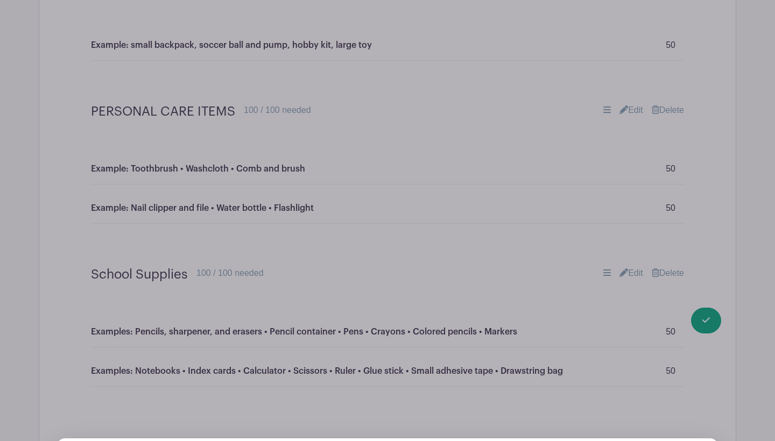
scroll to position [908, 0]
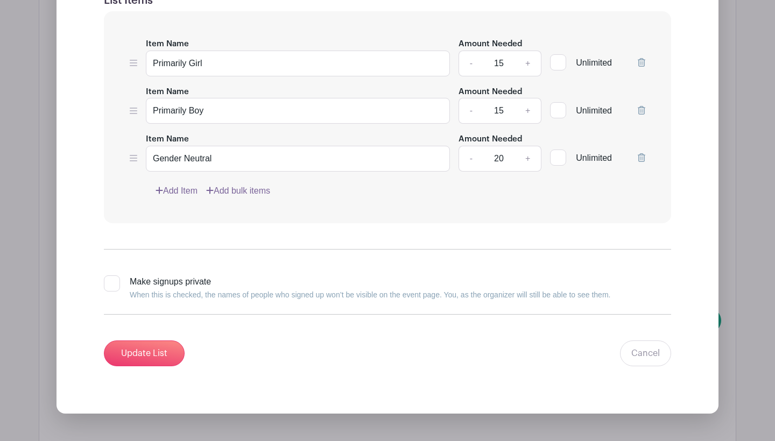
scroll to position [1582, 0]
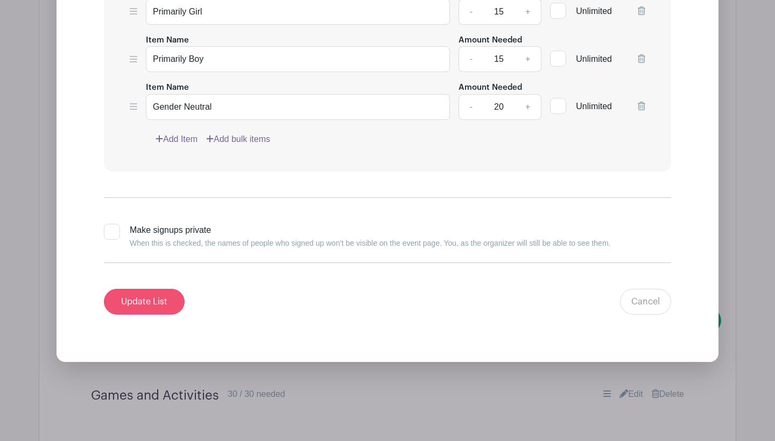
click at [146, 291] on input "Update List" at bounding box center [144, 302] width 81 height 26
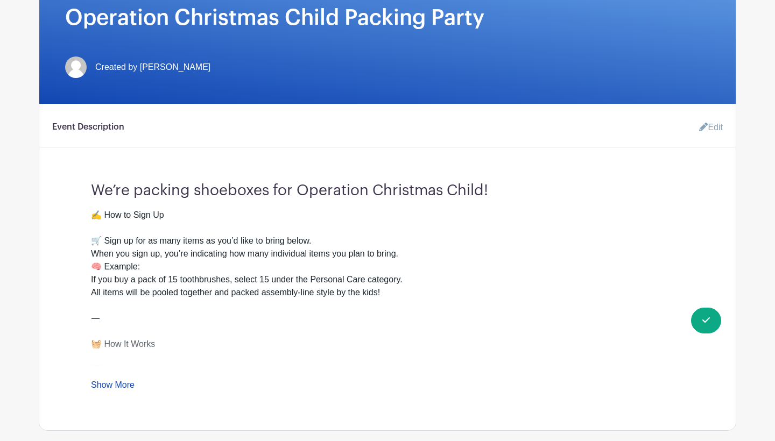
scroll to position [303, 0]
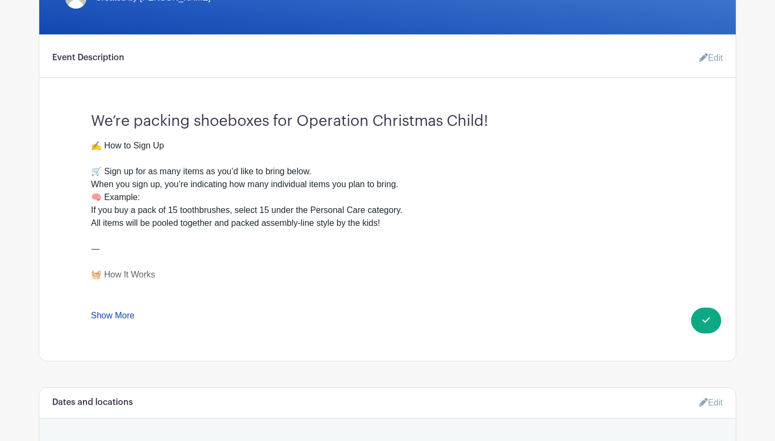
click at [118, 318] on link "Show More" at bounding box center [113, 317] width 44 height 13
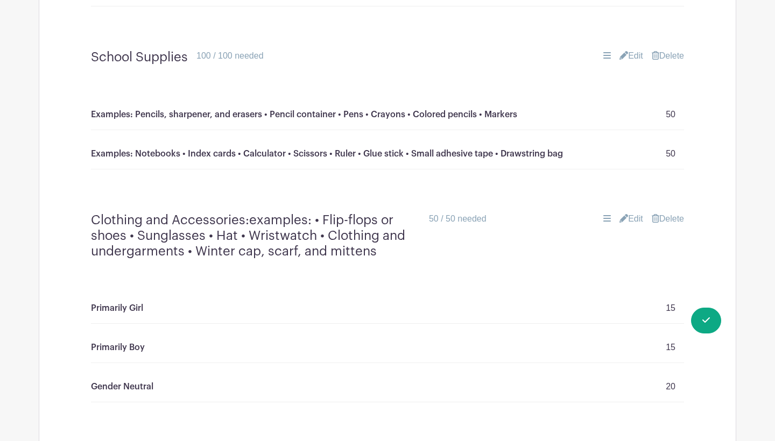
scroll to position [1637, 0]
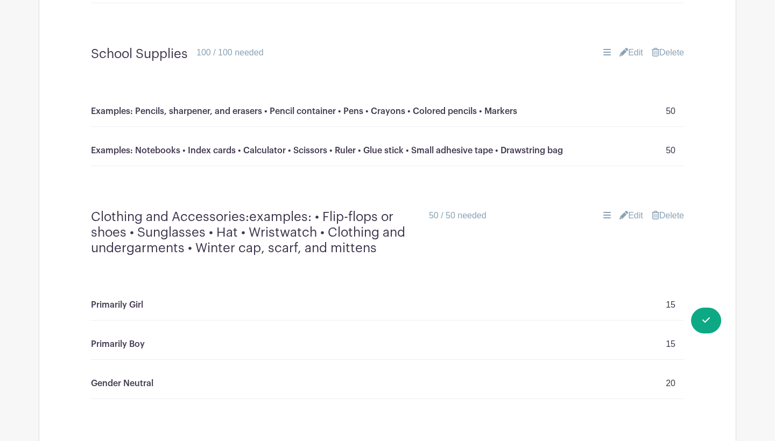
click at [630, 209] on link "Edit" at bounding box center [632, 215] width 24 height 13
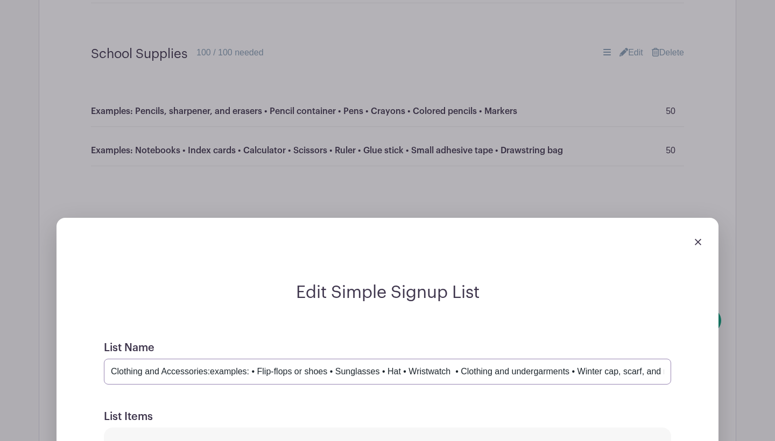
click at [210, 360] on input "Clothing and Accessories:examples: • Flip-flops or shoes • Sunglasses • Hat • W…" at bounding box center [387, 372] width 567 height 26
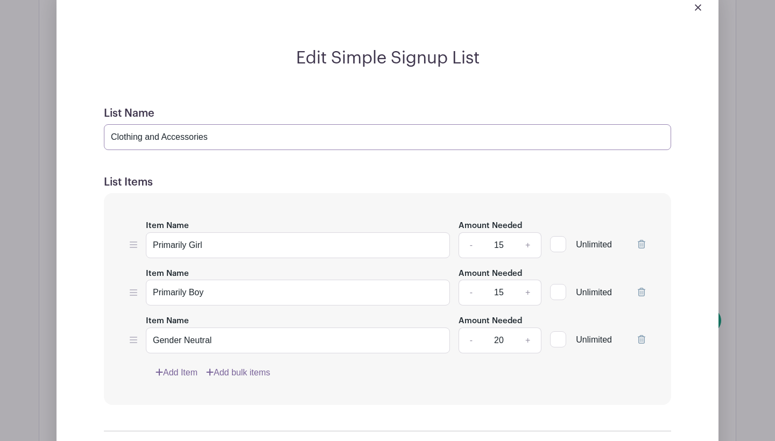
scroll to position [1897, 0]
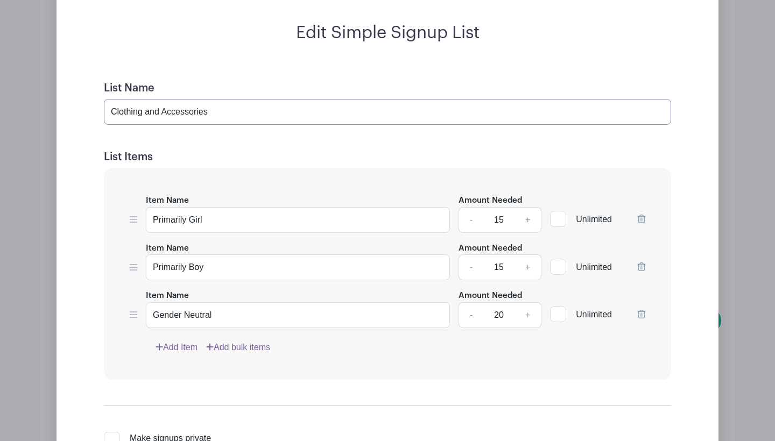
type input "Clothing and Accessories"
click at [238, 207] on input "Primarily Girl" at bounding box center [298, 220] width 304 height 26
paste input "• Flip-flops or shoes • Sunglasses • Hat • Wristwatch • Costume jewelry • Hair …"
type input "Primarily Girl: • Flip-flops or shoes • Sunglasses • Hat • Wristwatch • Costume…"
click at [244, 255] on input "Primarily Boy" at bounding box center [298, 268] width 304 height 26
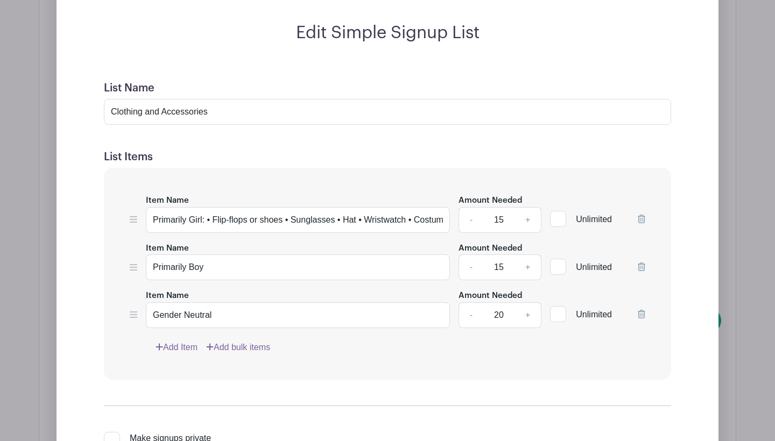
click at [241, 269] on div "Item Name Primarily Girl: • Flip-flops or shoes • Sunglasses • Hat • Wristwatch…" at bounding box center [387, 274] width 567 height 212
click at [240, 255] on input "Primarily Boy" at bounding box center [298, 268] width 304 height 26
paste input "• Flip-flops or shoes • Sunglasses • Hat • Wristwatch • Costume jewelry • Hair …"
type input "Primarily Boy:• Flip-flops or shoes • Sunglasses • Hat • Wristwatch • Costume j…"
click at [243, 303] on input "Gender Neutral" at bounding box center [298, 316] width 304 height 26
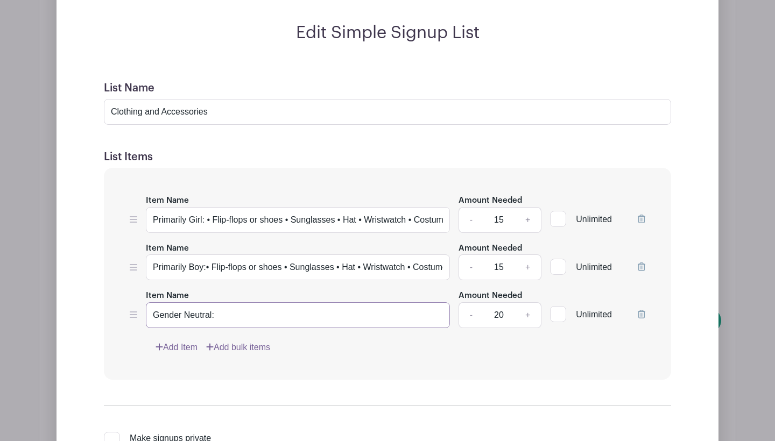
paste input "• Flip-flops or shoes • Sunglasses • Hat • Wristwatch • Costume jewelry • Hair …"
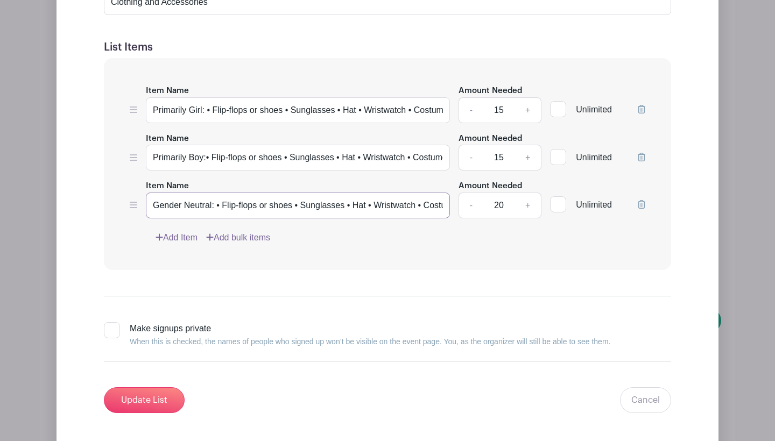
scroll to position [2043, 0]
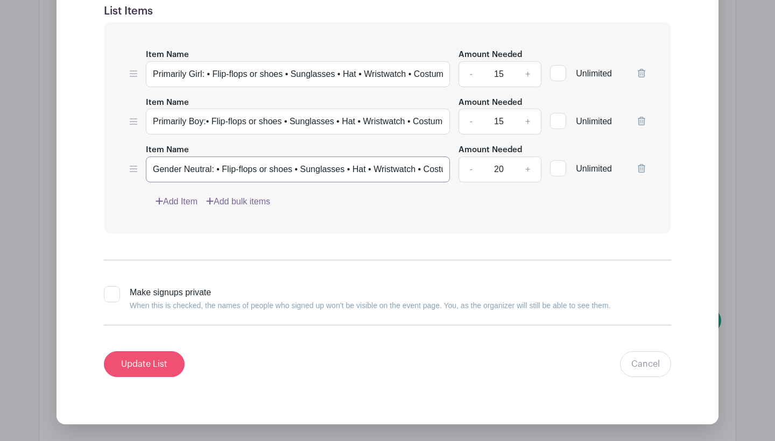
type input "Gender Neutral: • Flip-flops or shoes • Sunglasses • Hat • Wristwatch • Costume…"
click at [167, 353] on input "Update List" at bounding box center [144, 365] width 81 height 26
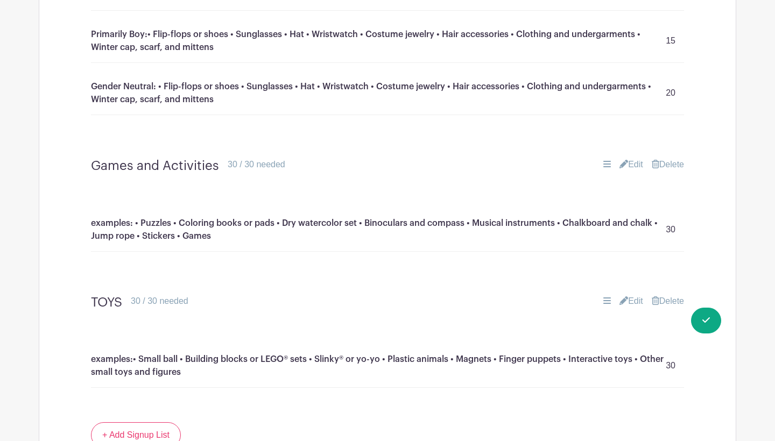
scroll to position [1930, 0]
click at [624, 158] on link "Edit" at bounding box center [632, 164] width 24 height 13
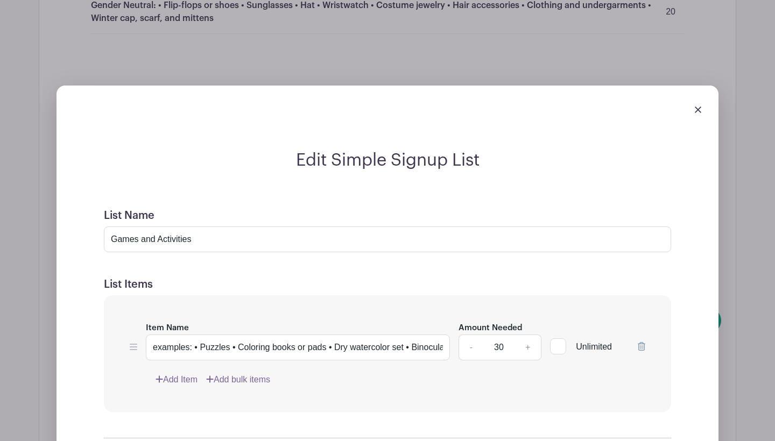
scroll to position [2054, 0]
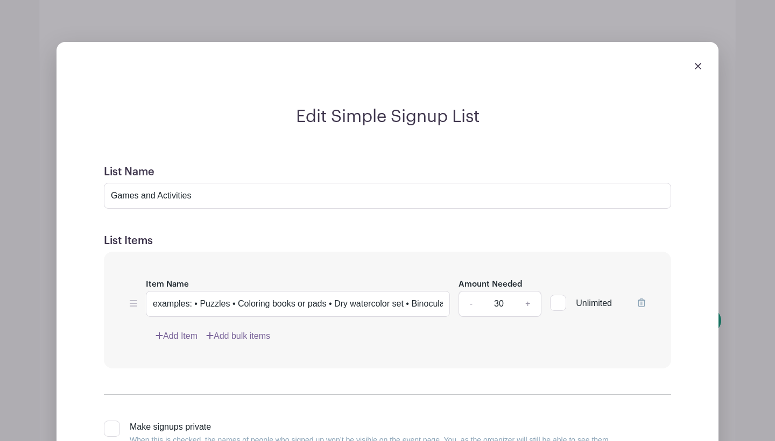
click at [505, 292] on input "30" at bounding box center [499, 304] width 32 height 26
type input "50"
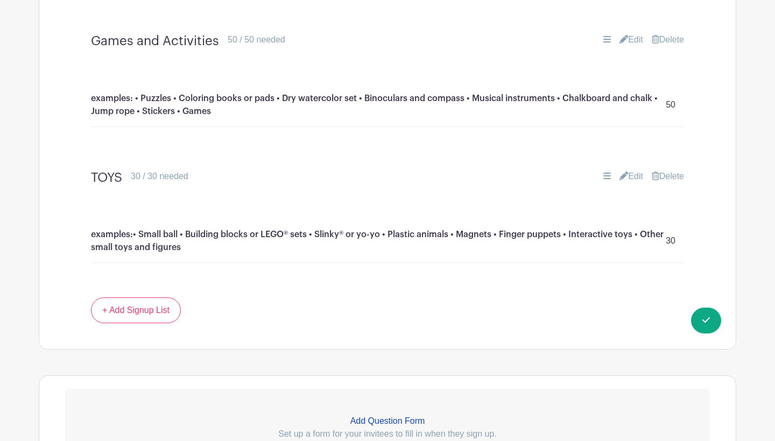
click at [632, 170] on link "Edit" at bounding box center [632, 176] width 24 height 13
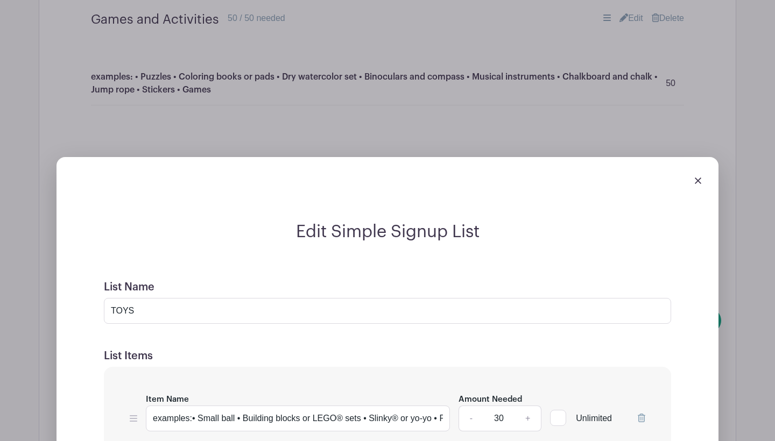
scroll to position [2108, 0]
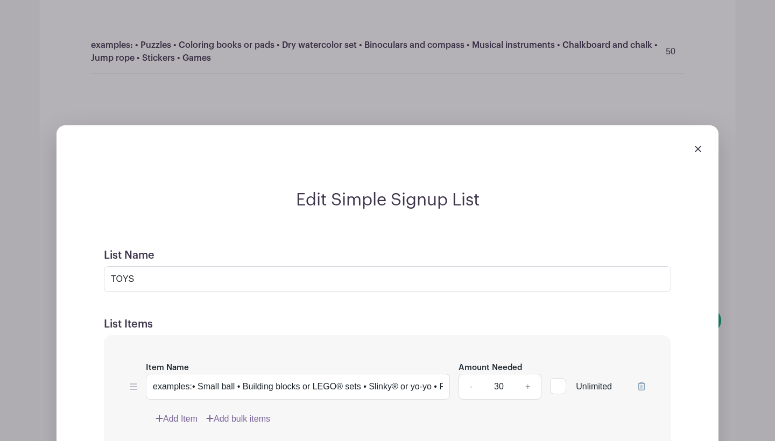
click at [500, 374] on input "30" at bounding box center [499, 387] width 32 height 26
type input "50"
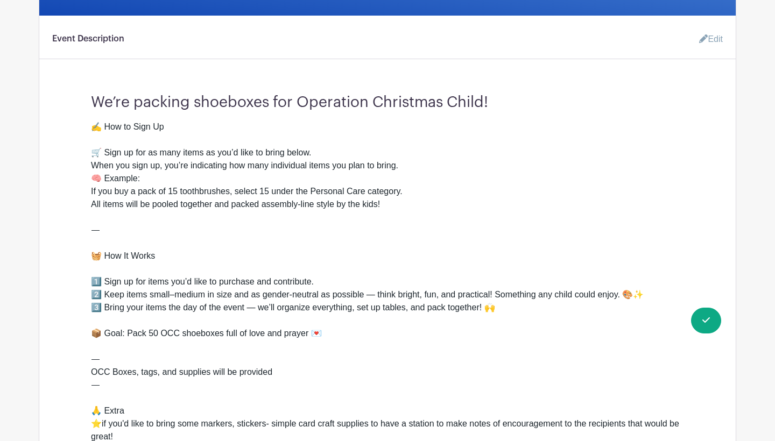
scroll to position [295, 0]
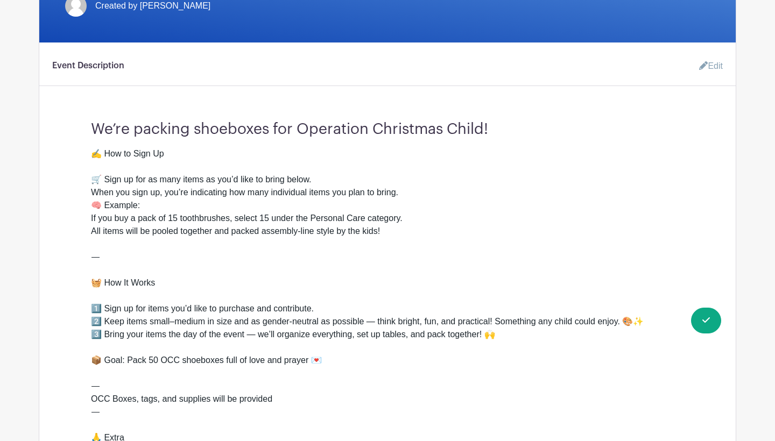
click at [655, 397] on div "✍️ How to Sign Up 🛒 Sign up for as many items as you’d like to bring below. Whe…" at bounding box center [387, 354] width 593 height 413
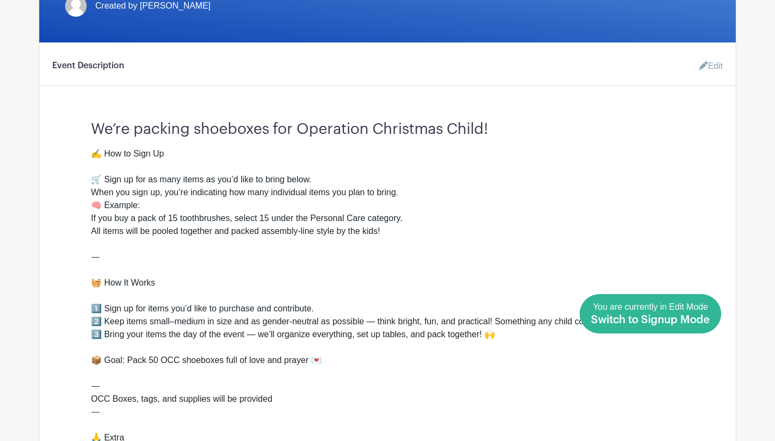
click at [711, 318] on link "Done Editing You are currently in Edit Mode Switch to Signup Mode" at bounding box center [651, 313] width 142 height 39
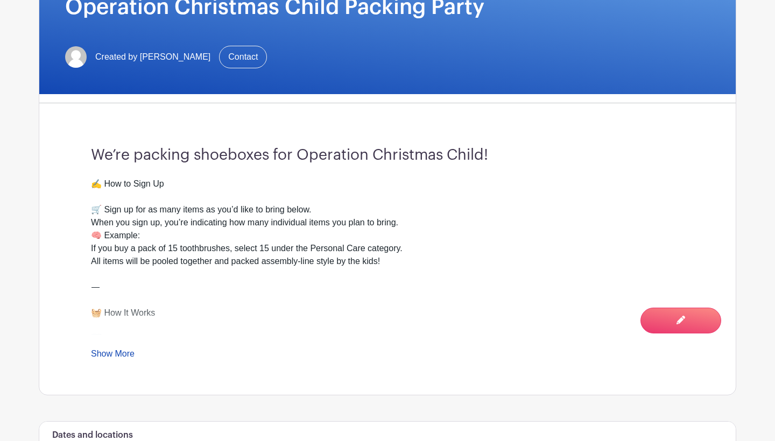
scroll to position [291, 0]
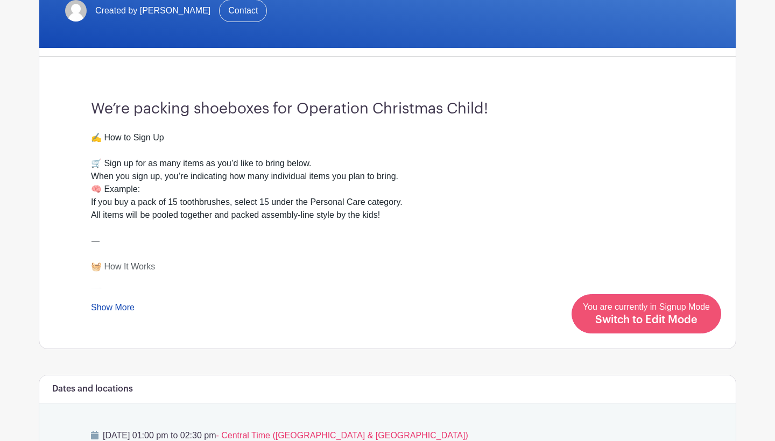
click at [660, 314] on div "You are currently in Signup Mode Switch to Edit Mode" at bounding box center [646, 314] width 127 height 26
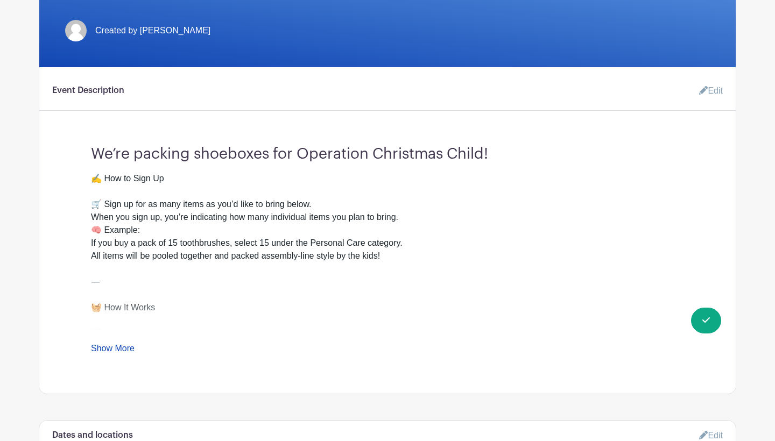
scroll to position [287, 0]
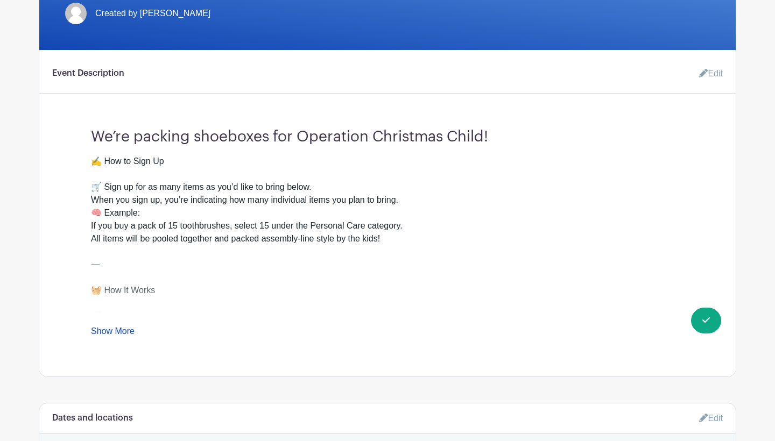
click at [116, 333] on link "Show More" at bounding box center [113, 333] width 44 height 13
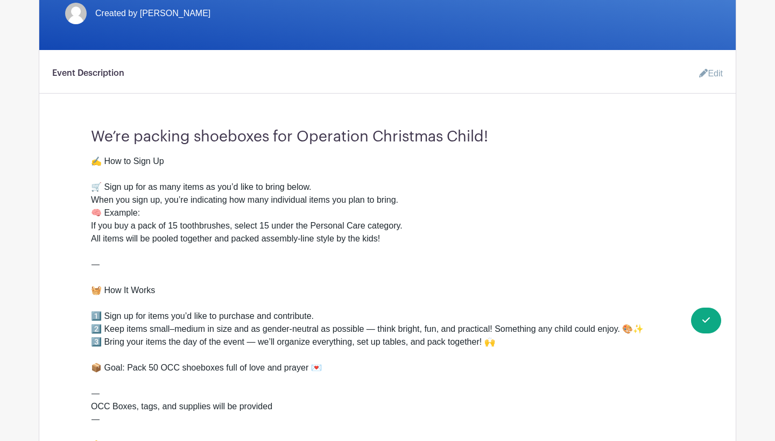
click at [708, 72] on link "Edit" at bounding box center [707, 74] width 32 height 22
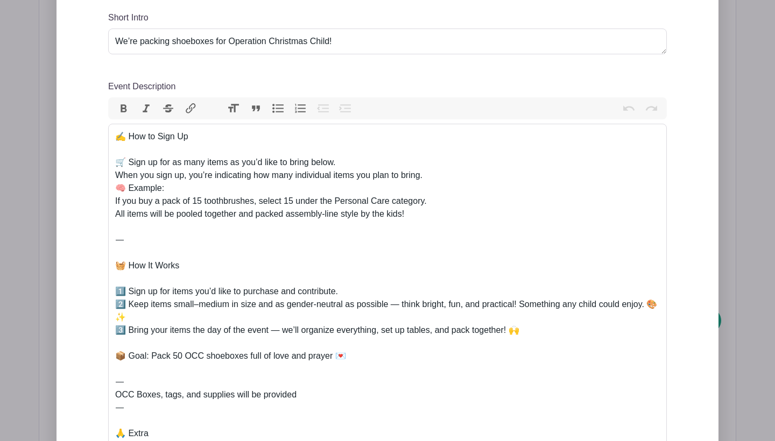
scroll to position [408, 0]
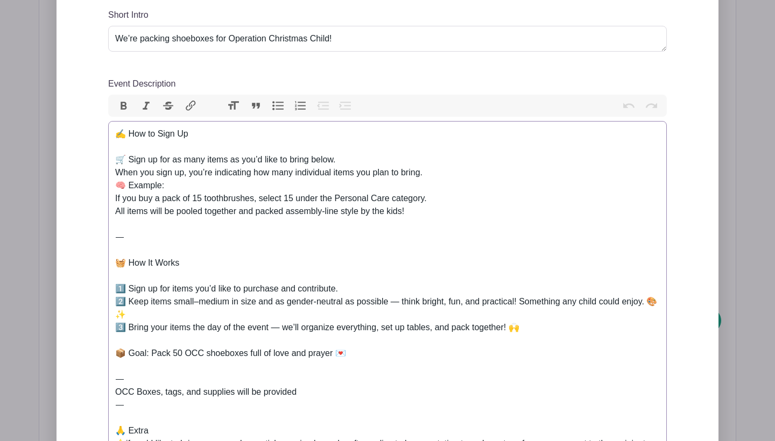
click at [435, 216] on div "✍️ How to Sign Up 🛒 Sign up for as many items as you’d like to bring below. Whe…" at bounding box center [387, 341] width 545 height 426
click at [443, 200] on div "✍️ How to Sign Up 🛒 Sign up for as many items as you’d like to bring below. Whe…" at bounding box center [387, 341] width 545 height 426
click at [188, 315] on div "✍️ How to Sign Up 🛒 Sign up for as many items as you’d like to bring below. Whe…" at bounding box center [387, 341] width 545 height 426
click at [329, 327] on div "✍️ How to Sign Up 🛒 Sign up for as many items as you’d like to bring below. Whe…" at bounding box center [387, 341] width 545 height 426
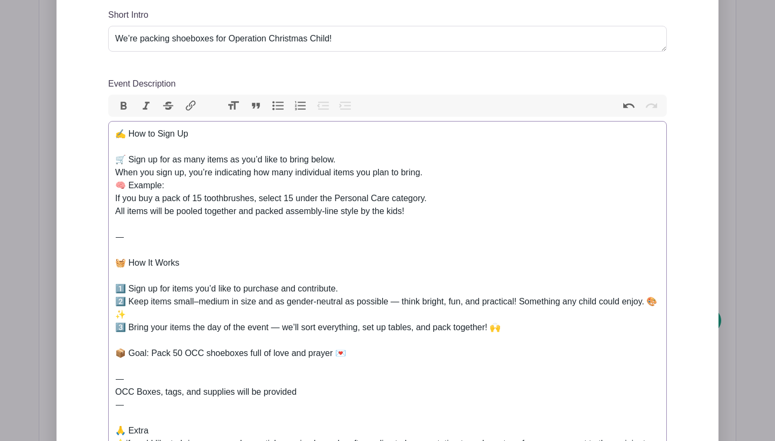
click at [432, 339] on div "✍️ How to Sign Up 🛒 Sign up for as many items as you’d like to bring below. Whe…" at bounding box center [387, 341] width 545 height 426
click at [303, 327] on div "✍️ How to Sign Up 🛒 Sign up for as many items as you’d like to bring below. Whe…" at bounding box center [387, 341] width 545 height 426
drag, startPoint x: 399, startPoint y: 327, endPoint x: 454, endPoint y: 330, distance: 55.5
click at [454, 331] on div "✍️ How to Sign Up 🛒 Sign up for as many items as you’d like to bring below. Whe…" at bounding box center [387, 341] width 545 height 426
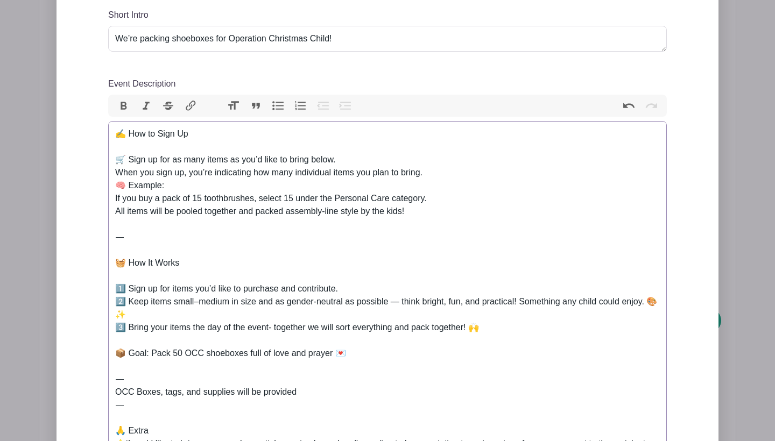
click at [277, 331] on div "✍️ How to Sign Up 🛒 Sign up for as many items as you’d like to bring below. Whe…" at bounding box center [387, 341] width 545 height 426
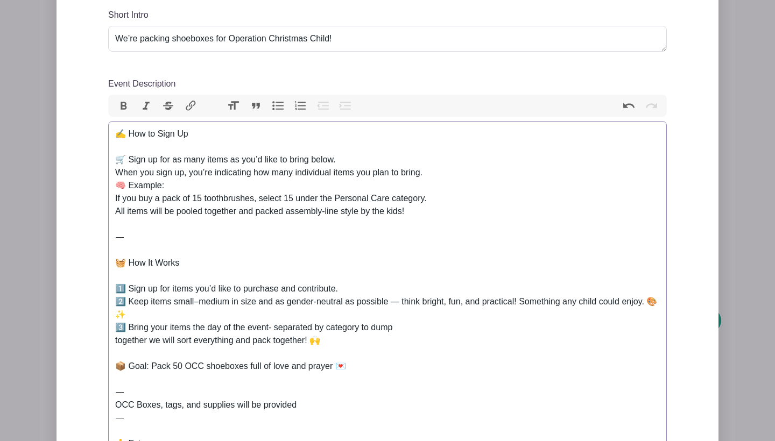
click at [355, 348] on div "✍️ How to Sign Up 🛒 Sign up for as many items as you’d like to bring below. Whe…" at bounding box center [387, 347] width 545 height 439
click at [408, 329] on div "✍️ How to Sign Up 🛒 Sign up for as many items as you’d like to bring below. Whe…" at bounding box center [387, 347] width 545 height 439
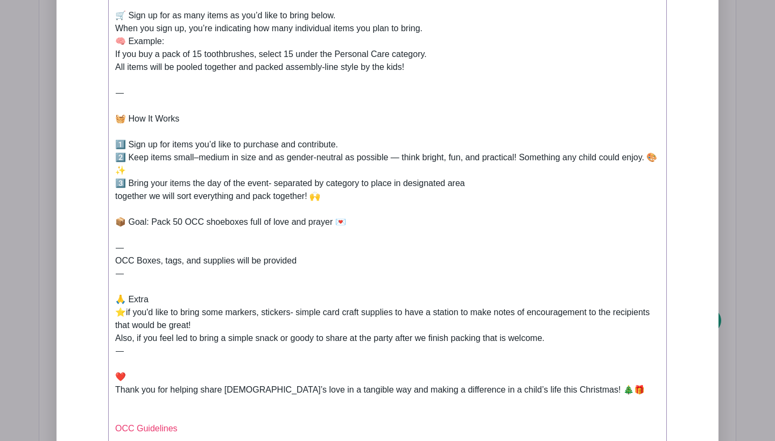
scroll to position [552, 0]
click at [204, 260] on div "✍️ How to Sign Up 🛒 Sign up for as many items as you’d like to bring below. Whe…" at bounding box center [387, 202] width 545 height 439
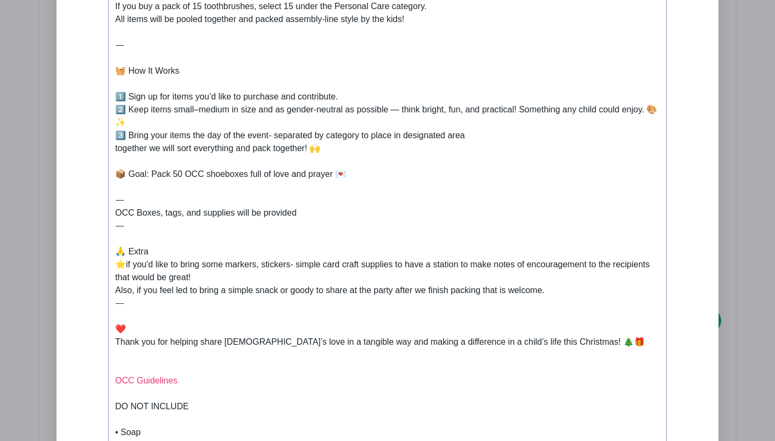
scroll to position [600, 0]
click at [349, 264] on div "✍️ How to Sign Up 🛒 Sign up for as many items as you’d like to bring below. Whe…" at bounding box center [387, 154] width 545 height 439
click at [401, 268] on div "✍️ How to Sign Up 🛒 Sign up for as many items as you’d like to bring below. Whe…" at bounding box center [387, 154] width 545 height 439
click at [494, 270] on div "✍️ How to Sign Up 🛒 Sign up for as many items as you’d like to bring below. Whe…" at bounding box center [387, 154] width 545 height 439
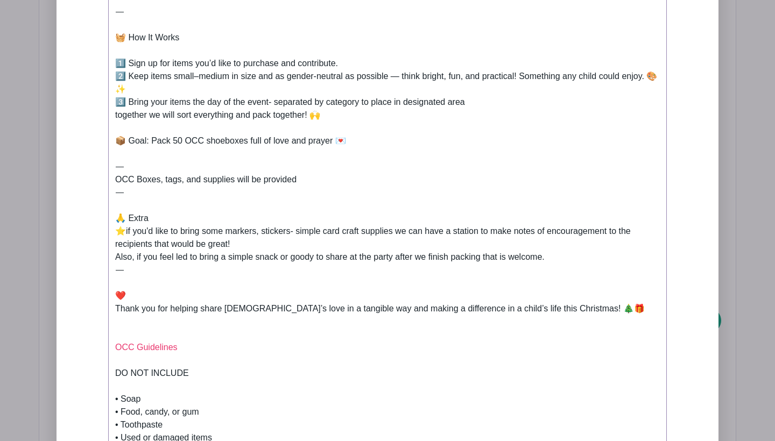
scroll to position [635, 0]
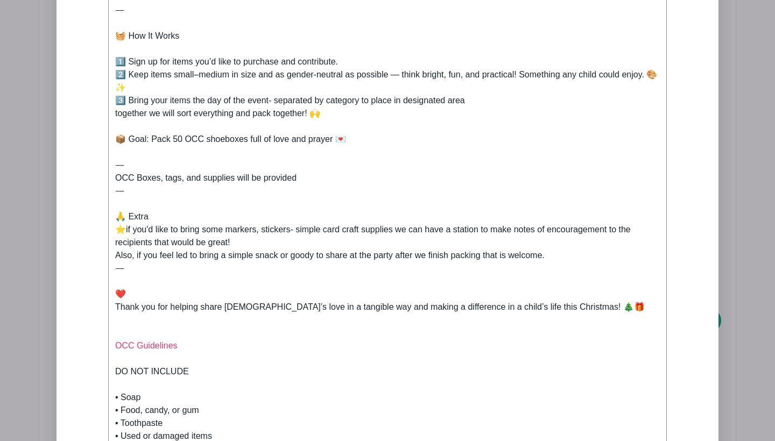
drag, startPoint x: 254, startPoint y: 244, endPoint x: 155, endPoint y: 245, distance: 99.1
click at [155, 245] on div "✍️ How to Sign Up 🛒 Sign up for as many items as you’d like to bring below. Whe…" at bounding box center [387, 119] width 545 height 439
click at [224, 274] on div "✍️ How to Sign Up 🛒 Sign up for as many items as you’d like to bring below. Whe…" at bounding box center [387, 119] width 545 height 439
click at [199, 237] on div "✍️ How to Sign Up 🛒 Sign up for as many items as you’d like to bring below. Whe…" at bounding box center [387, 119] width 545 height 439
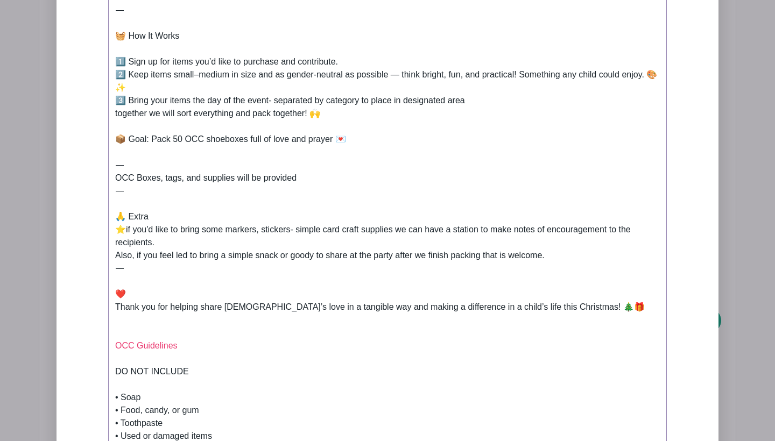
click at [209, 222] on div "✍️ How to Sign Up 🛒 Sign up for as many items as you’d like to bring below. Whe…" at bounding box center [387, 119] width 545 height 439
click at [211, 230] on div "✍️ How to Sign Up 🛒 Sign up for as many items as you’d like to bring below. Whe…" at bounding box center [387, 119] width 545 height 439
click at [217, 230] on div "✍️ How to Sign Up 🛒 Sign up for as many items as you’d like to bring below. Whe…" at bounding box center [387, 119] width 545 height 439
drag, startPoint x: 414, startPoint y: 230, endPoint x: 343, endPoint y: 231, distance: 70.5
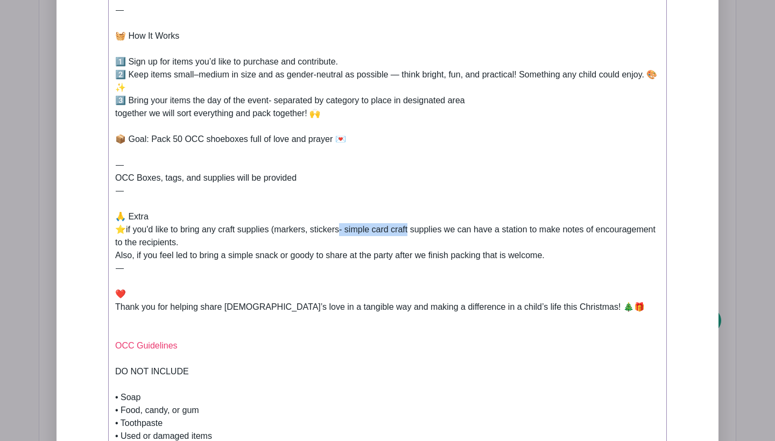
click at [343, 231] on div "✍️ How to Sign Up 🛒 Sign up for as many items as you’d like to bring below. Whe…" at bounding box center [387, 119] width 545 height 439
click at [459, 231] on div "✍️ How to Sign Up 🛒 Sign up for as many items as you’d like to bring below. Whe…" at bounding box center [387, 119] width 545 height 439
click at [450, 232] on div "✍️ How to Sign Up 🛒 Sign up for as many items as you’d like to bring below. Whe…" at bounding box center [387, 119] width 545 height 439
click at [486, 245] on div "✍️ How to Sign Up 🛒 Sign up for as many items as you’d like to bring below. Whe…" at bounding box center [387, 119] width 545 height 439
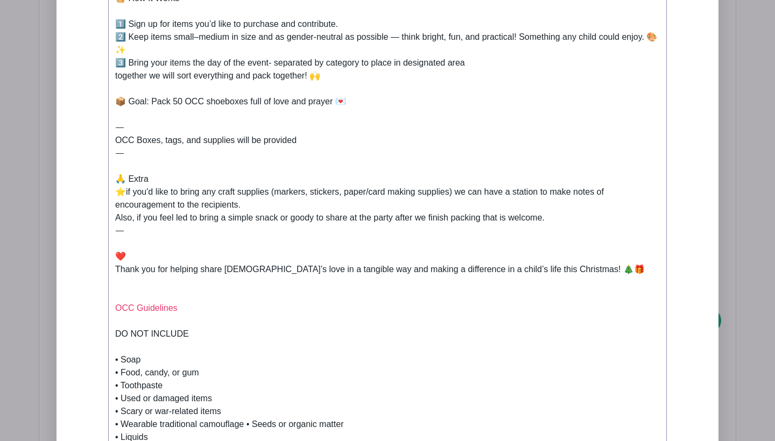
scroll to position [675, 0]
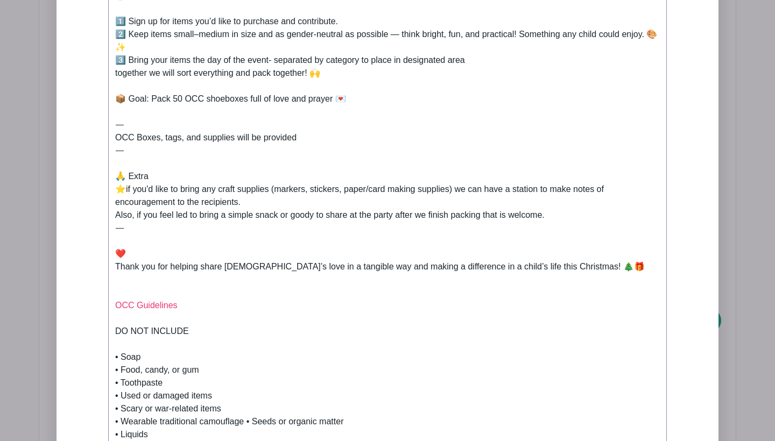
click at [409, 219] on div "✍️ How to Sign Up 🛒 Sign up for as many items as you’d like to bring below. Whe…" at bounding box center [387, 79] width 545 height 439
drag, startPoint x: 399, startPoint y: 217, endPoint x: 597, endPoint y: 217, distance: 198.1
click at [597, 217] on div "✍️ How to Sign Up 🛒 Sign up for as many items as you’d like to bring below. Whe…" at bounding box center [387, 79] width 545 height 439
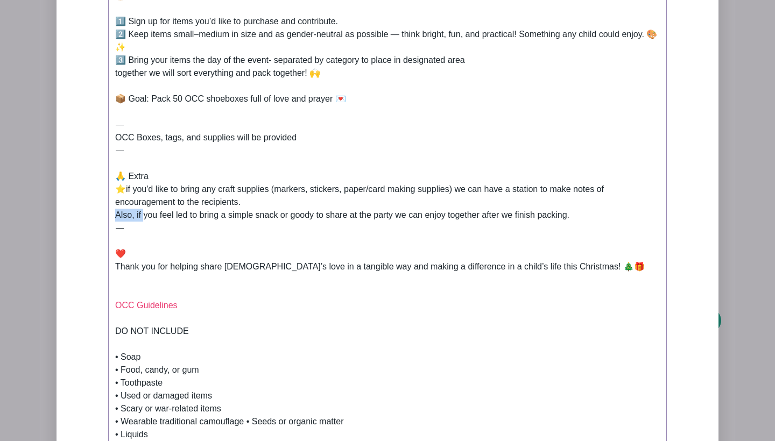
drag, startPoint x: 143, startPoint y: 213, endPoint x: 96, endPoint y: 211, distance: 46.9
click at [96, 211] on div "Add Description Short Intro We’re packing shoeboxes for Operation Christmas Chi…" at bounding box center [387, 224] width 610 height 1055
click at [222, 190] on div "✍️ How to Sign Up 🛒 Sign up for as many items as you’d like to bring below. Whe…" at bounding box center [387, 79] width 545 height 439
click at [321, 194] on div "✍️ How to Sign Up 🛒 Sign up for as many items as you’d like to bring below. Whe…" at bounding box center [387, 79] width 545 height 439
type trix-editor "<lor>✍️ Ips do Sita Co<ad><el>🛒 Sedd ei tem in utla etdol ma ali’e admi ve quis…"
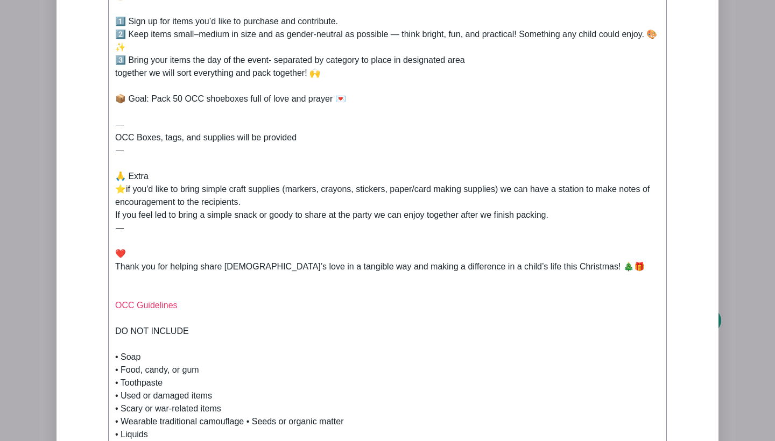
click at [381, 203] on div "✍️ How to Sign Up 🛒 Sign up for as many items as you’d like to bring below. Whe…" at bounding box center [387, 79] width 545 height 439
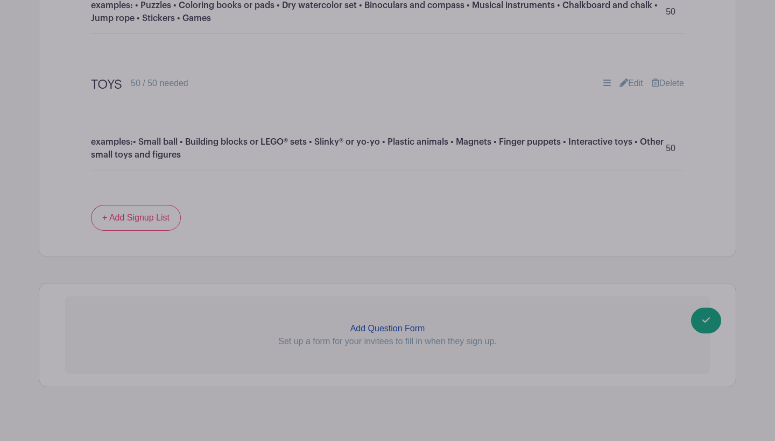
scroll to position [2399, 0]
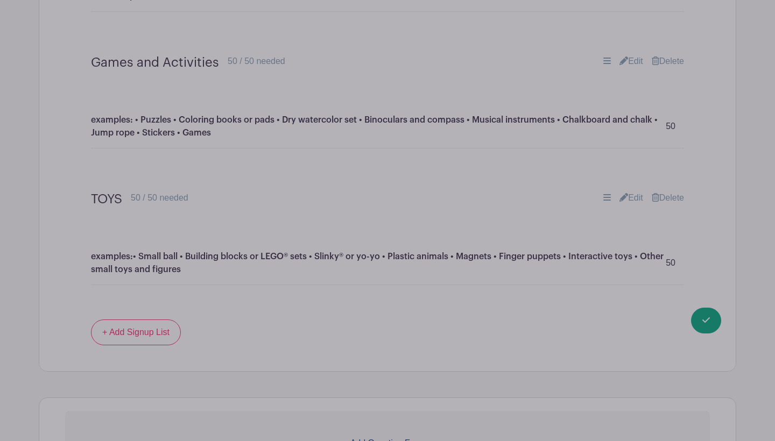
scroll to position [2279, 0]
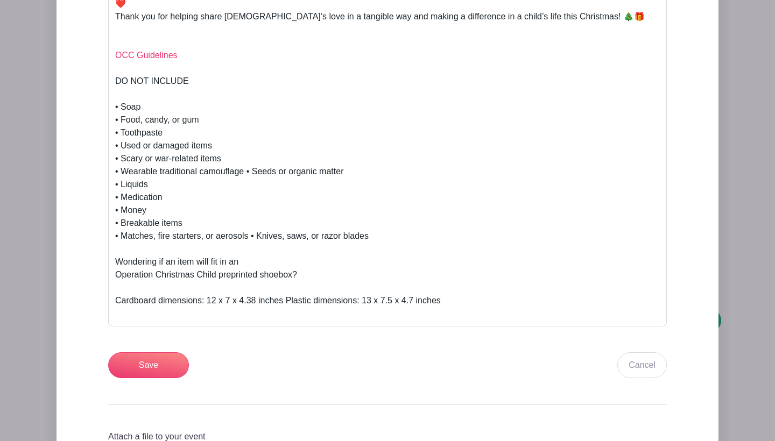
scroll to position [931, 0]
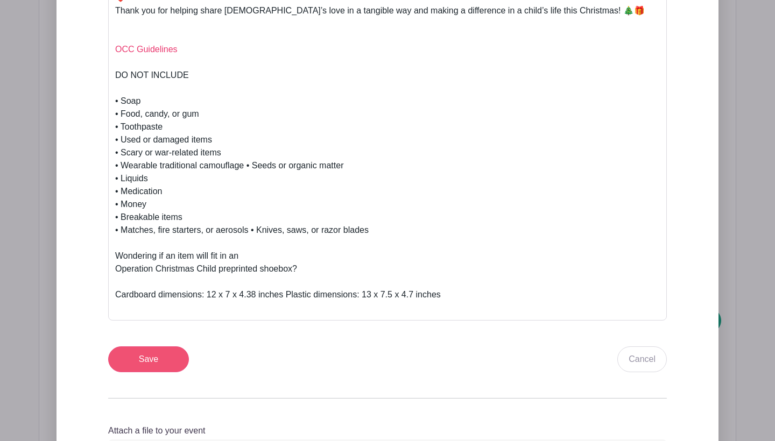
click at [148, 363] on input "Save" at bounding box center [148, 360] width 81 height 26
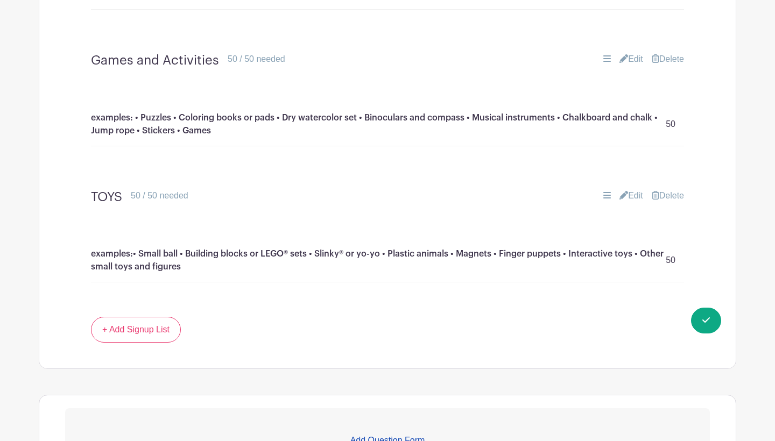
scroll to position [1616, 0]
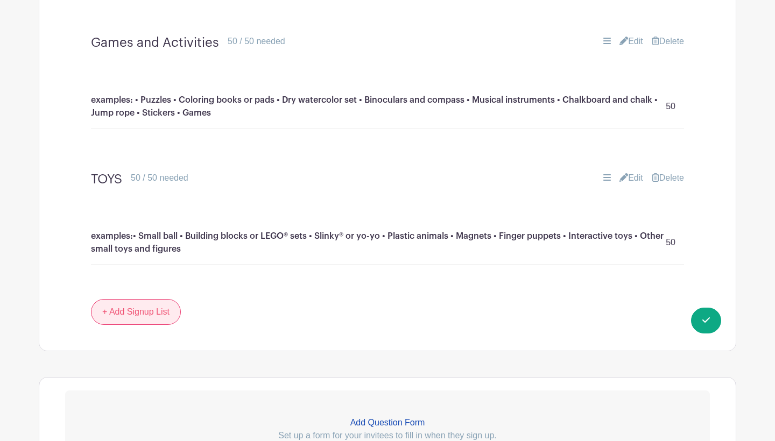
click at [160, 299] on link "+ Add Signup List" at bounding box center [136, 312] width 90 height 26
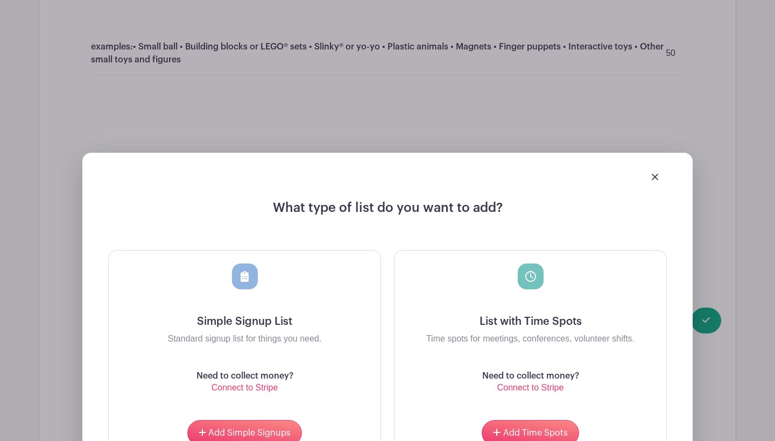
scroll to position [1828, 0]
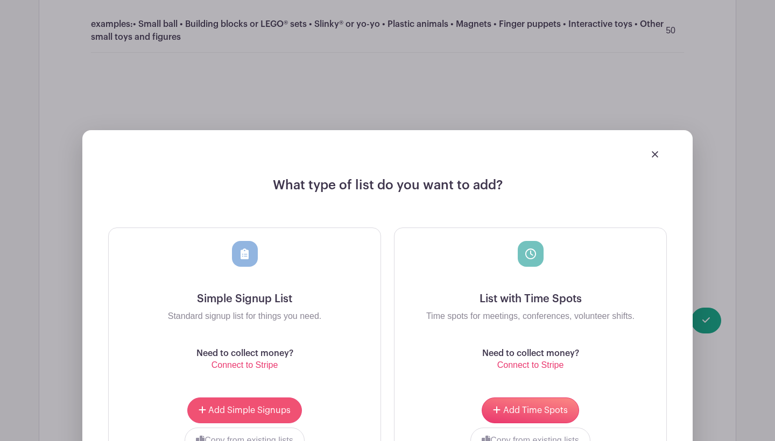
click at [246, 406] on span "Add Simple Signups" at bounding box center [249, 410] width 82 height 9
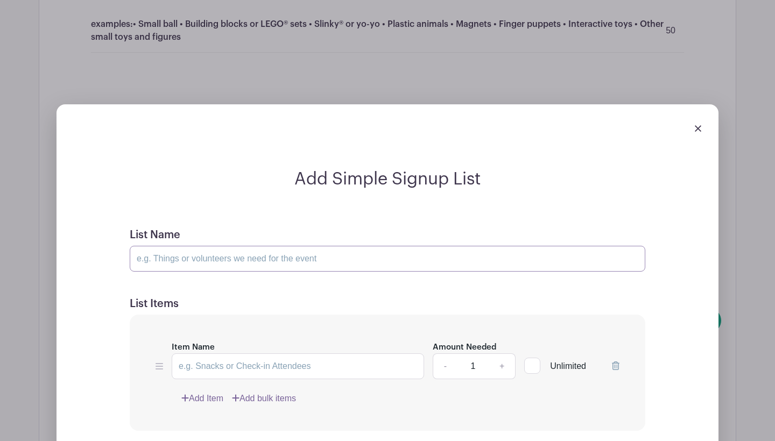
click at [247, 246] on input "List Name" at bounding box center [388, 259] width 516 height 26
type input "E"
type input "EXTRA for the party"
click at [242, 354] on input "Item Name" at bounding box center [298, 367] width 252 height 26
type input "I"
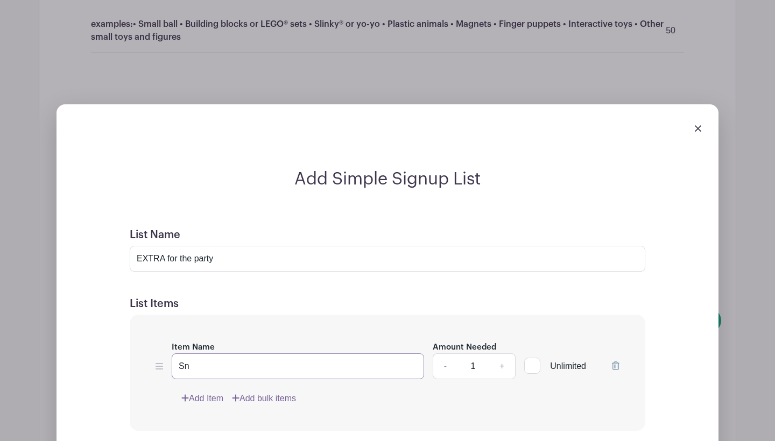
type input "S"
type input "I plan to bring simple card making supplies"
click at [270, 246] on input "EXTRA for the party" at bounding box center [388, 259] width 516 height 26
click at [132, 246] on input "EXTRA for the party (this is for individual sign ups" at bounding box center [388, 259] width 516 height 26
click at [372, 246] on input "Optional: EXTRA for the party (this is for individual sign ups" at bounding box center [388, 259] width 516 height 26
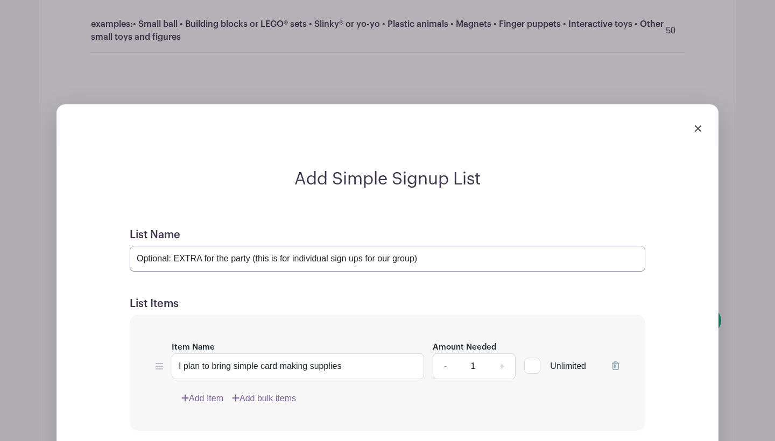
type input "Optional: EXTRA for the party (this is for individual sign ups for our group)"
click at [503, 354] on link "+" at bounding box center [502, 367] width 27 height 26
type input "3"
click at [221, 392] on link "Add Item" at bounding box center [202, 398] width 42 height 13
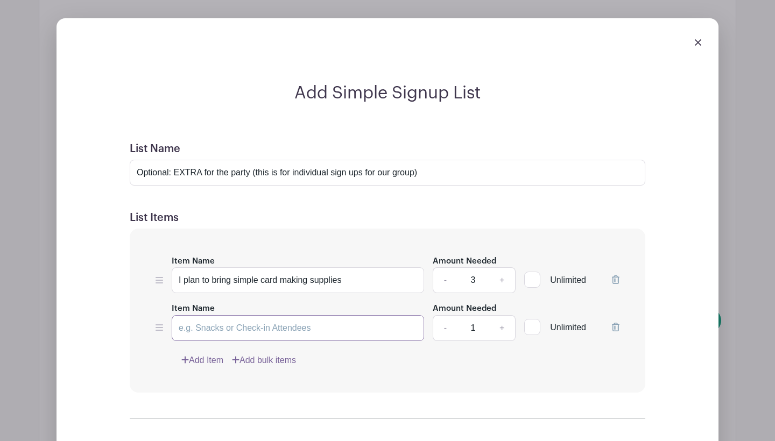
click at [227, 318] on input "Item Name" at bounding box center [298, 328] width 252 height 26
type input "I plan to bring a snack to share with the group"
click at [478, 315] on input "1" at bounding box center [473, 328] width 32 height 26
type input "1"
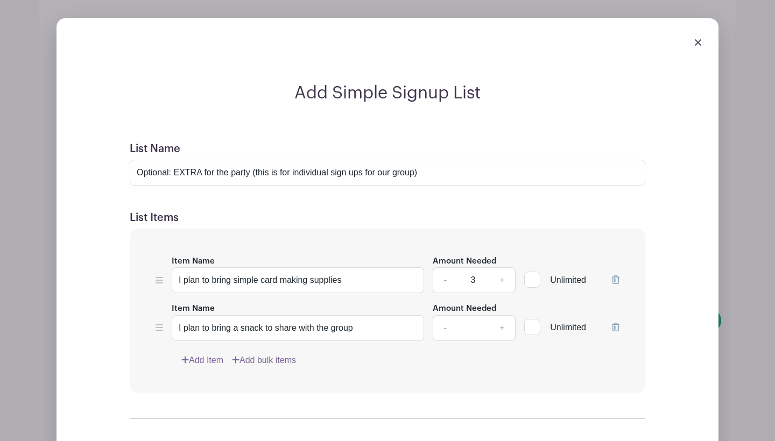
click at [478, 268] on input "3" at bounding box center [473, 281] width 32 height 26
click at [532, 272] on div at bounding box center [532, 280] width 16 height 16
click at [531, 274] on input "Unlimited" at bounding box center [527, 277] width 7 height 7
checkbox input "true"
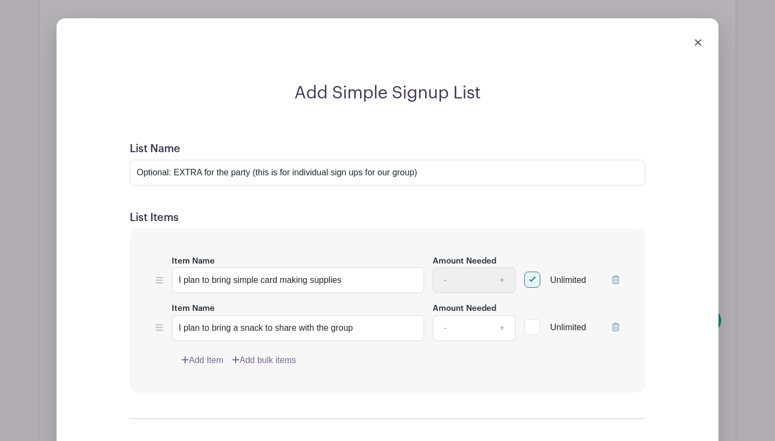
click at [537, 319] on div at bounding box center [532, 327] width 16 height 16
click at [531, 321] on input "Unlimited" at bounding box center [527, 324] width 7 height 7
checkbox input "true"
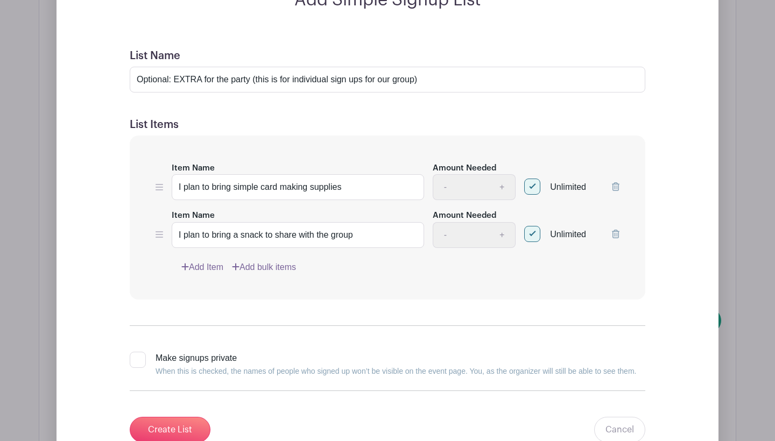
scroll to position [1928, 0]
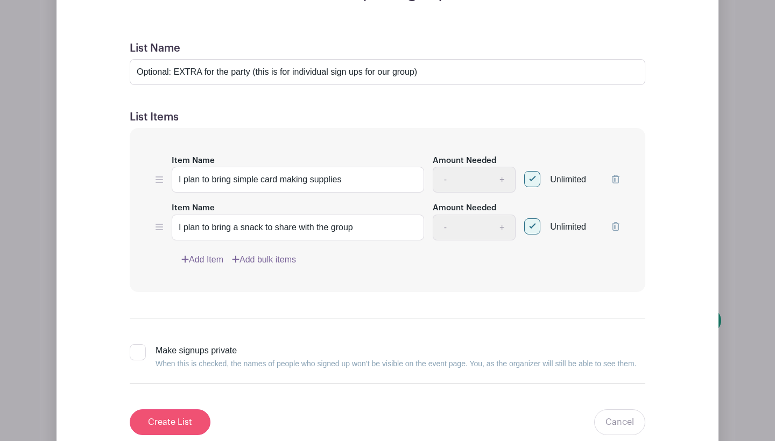
click at [171, 416] on input "Create List" at bounding box center [170, 423] width 81 height 26
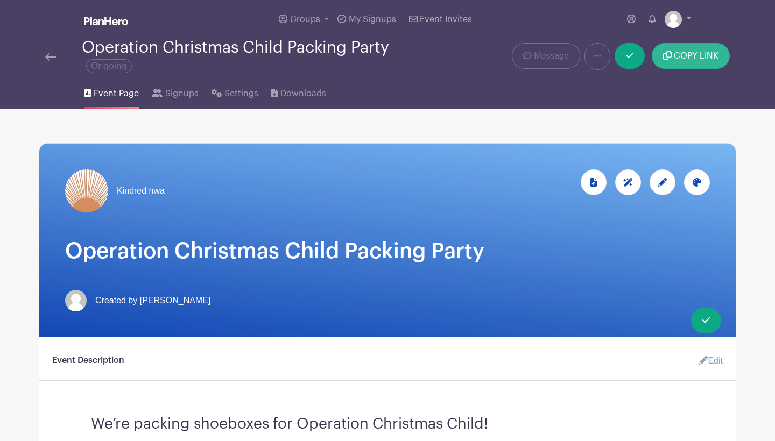
scroll to position [0, 0]
click at [627, 58] on icon at bounding box center [630, 55] width 8 height 9
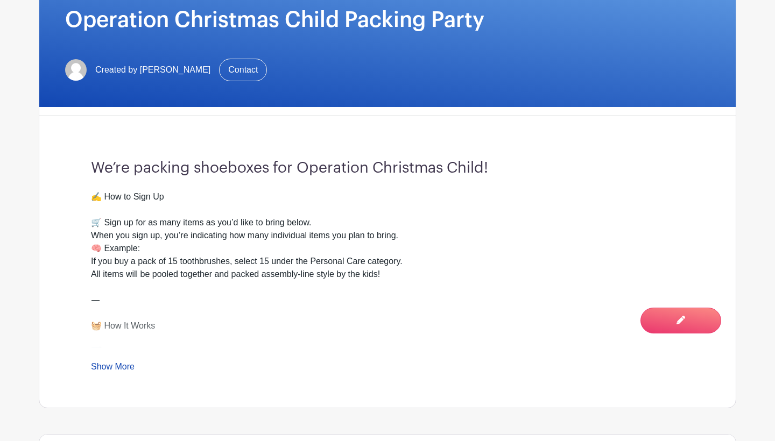
scroll to position [254, 0]
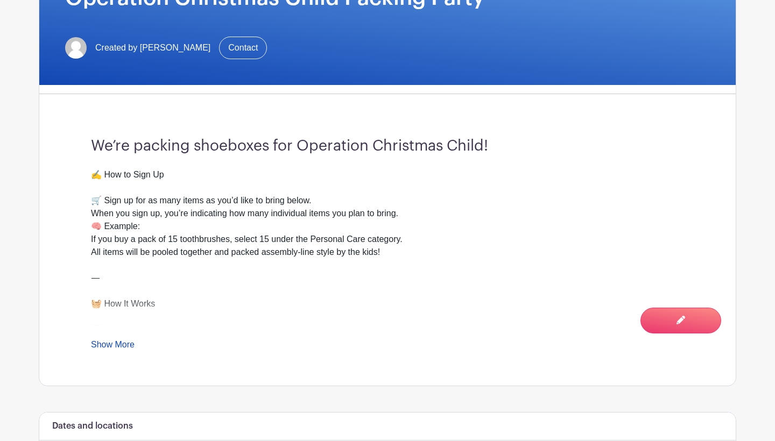
click at [130, 342] on link "Show More" at bounding box center [113, 346] width 44 height 13
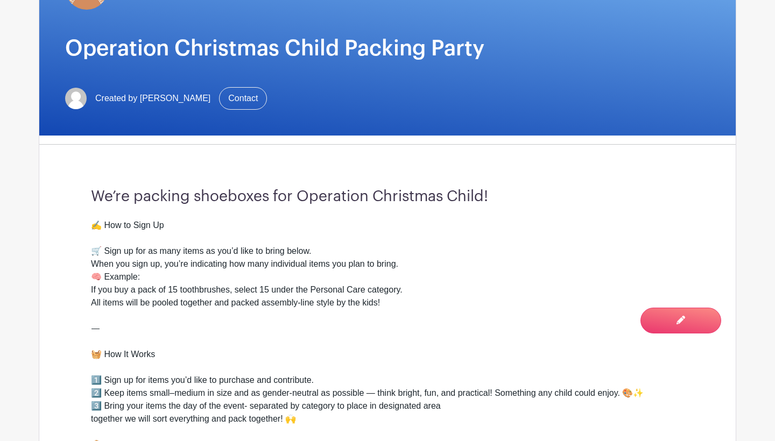
scroll to position [202, 0]
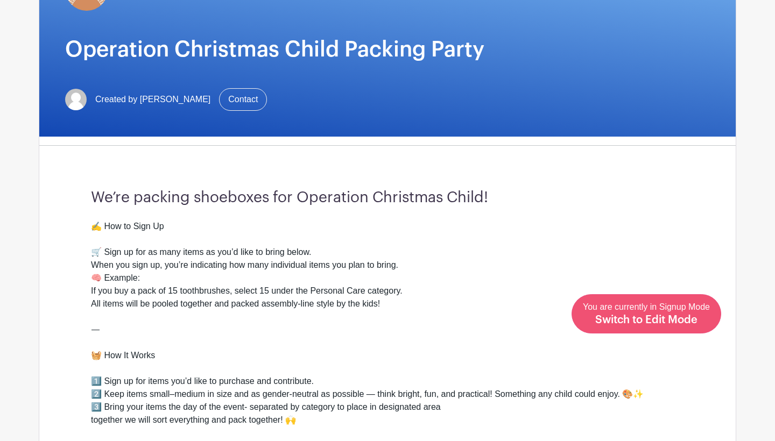
click at [678, 311] on span "You are currently in Signup Mode Switch to Edit Mode" at bounding box center [646, 314] width 127 height 23
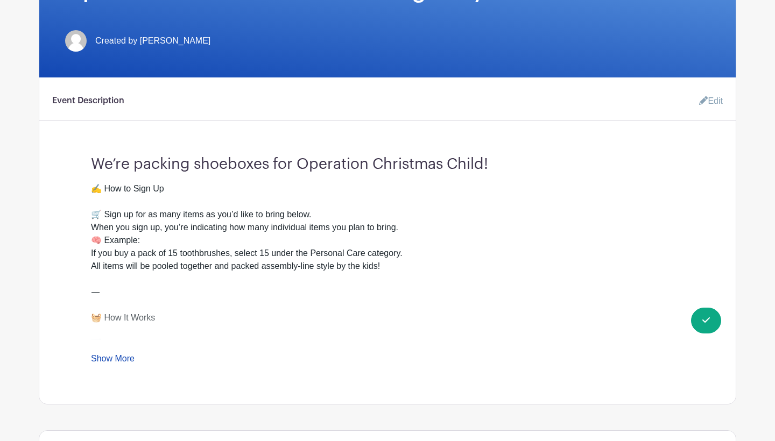
scroll to position [269, 0]
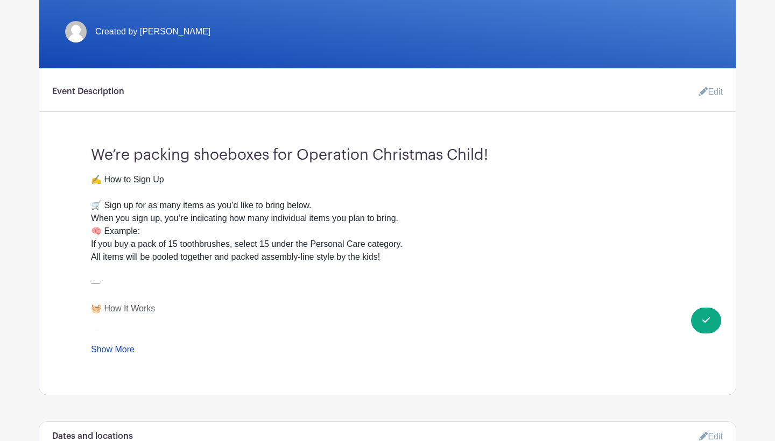
click at [715, 97] on link "Edit" at bounding box center [707, 92] width 32 height 22
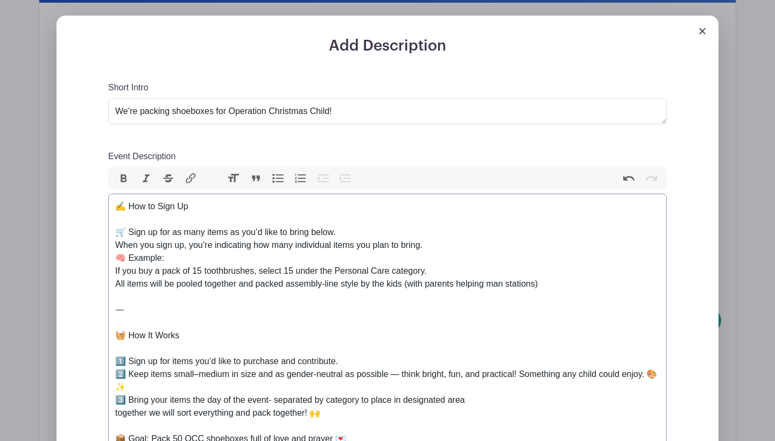
scroll to position [335, 0]
click at [447, 273] on div "✍️ How to Sign Up 🛒 Sign up for as many items as you’d like to bring below. Whe…" at bounding box center [387, 419] width 545 height 439
click at [346, 234] on div "✍️ How to Sign Up 🛒 Sign up for as many items as you’d like to bring below. Whe…" at bounding box center [387, 419] width 545 height 439
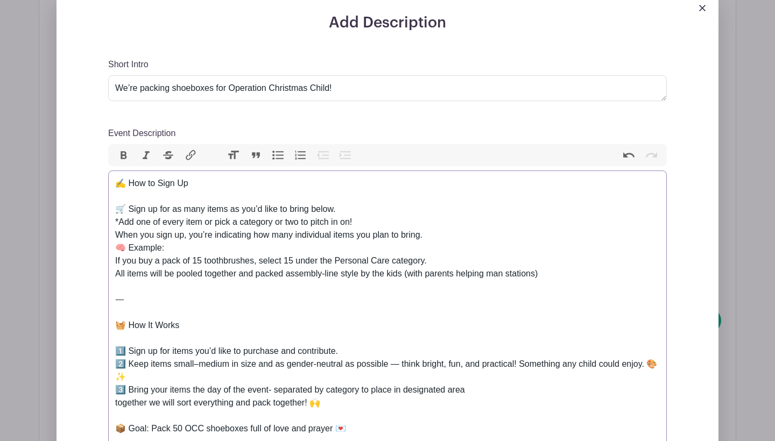
scroll to position [360, 0]
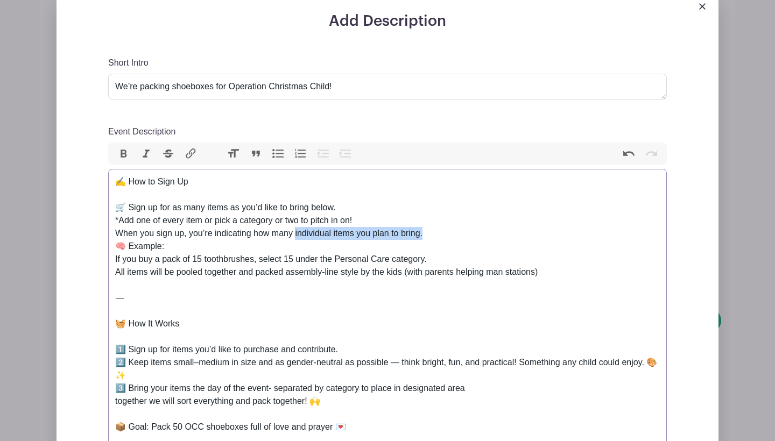
drag, startPoint x: 296, startPoint y: 234, endPoint x: 426, endPoint y: 234, distance: 129.7
click at [426, 234] on div "✍️ How to Sign Up 🛒 Sign up for as many items as you’d like to bring below. *Ad…" at bounding box center [387, 402] width 545 height 452
click at [121, 157] on button "Bold" at bounding box center [124, 154] width 23 height 14
click at [272, 258] on div "✍️ How to Sign Up 🛒 Sign up for as many items as you’d like to bring below. *Ad…" at bounding box center [387, 402] width 545 height 452
click at [331, 258] on div "✍️ How to Sign Up 🛒 Sign up for as many items as you’d like to bring below. *Ad…" at bounding box center [387, 402] width 545 height 452
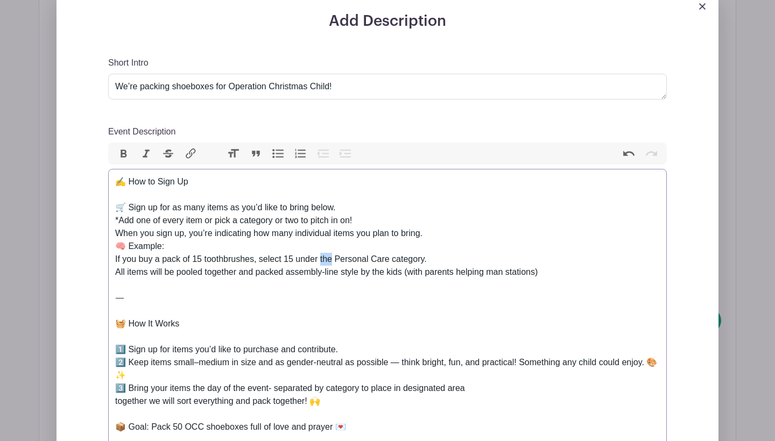
click at [331, 258] on div "✍️ How to Sign Up 🛒 Sign up for as many items as you’d like to bring below. *Ad…" at bounding box center [387, 402] width 545 height 452
click at [401, 312] on div "✍️ How to Sign Up 🛒 Sign up for as many items as you’d like to bring below. *Ad…" at bounding box center [387, 402] width 545 height 452
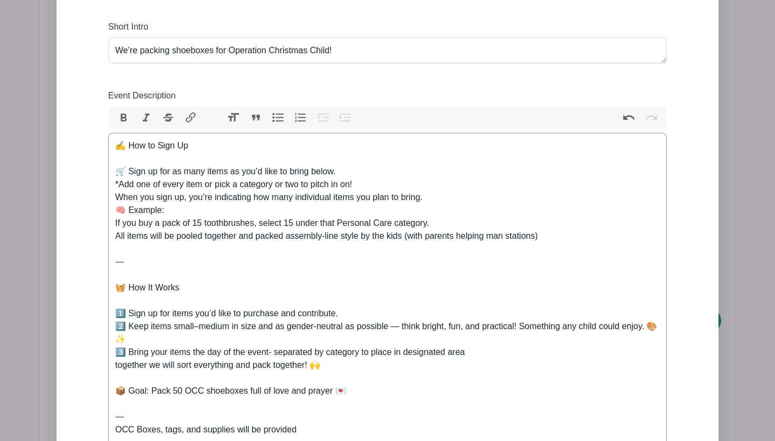
scroll to position [397, 0]
click at [480, 238] on div "✍️ How to Sign Up 🛒 Sign up for as many items as you’d like to bring below. *Ad…" at bounding box center [387, 364] width 545 height 452
click at [488, 263] on div "✍️ How to Sign Up 🛒 Sign up for as many items as you’d like to bring below. *Ad…" at bounding box center [387, 364] width 545 height 452
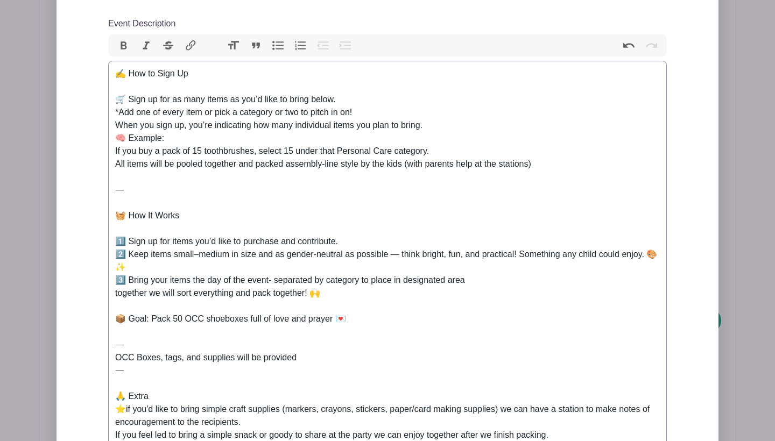
scroll to position [474, 0]
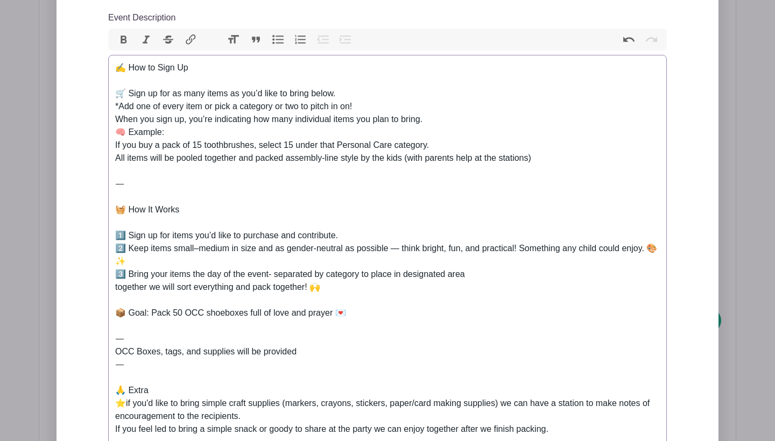
click at [520, 248] on div "✍️ How to Sign Up 🛒 Sign up for as many items as you’d like to bring below. *Ad…" at bounding box center [387, 287] width 545 height 452
click at [318, 275] on div "✍️ How to Sign Up 🛒 Sign up for as many items as you’d like to bring below. *Ad…" at bounding box center [387, 287] width 545 height 452
click at [376, 277] on div "✍️ How to Sign Up 🛒 Sign up for as many items as you’d like to bring below. *Ad…" at bounding box center [387, 287] width 545 height 452
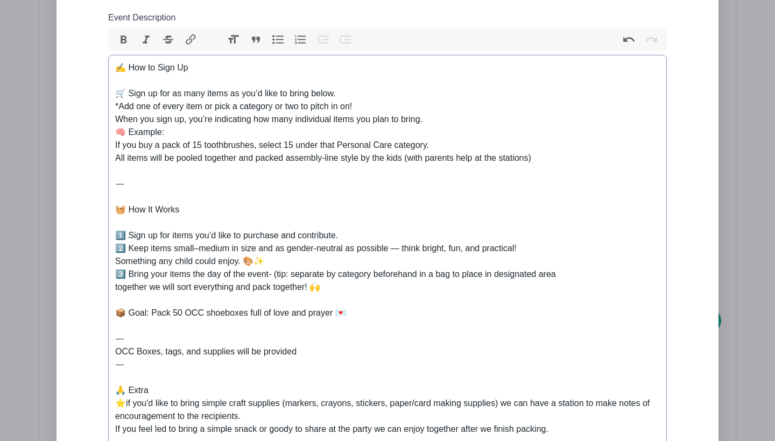
click at [489, 284] on div "✍️ How to Sign Up 🛒 Sign up for as many items as you’d like to bring below. *Ad…" at bounding box center [387, 287] width 545 height 452
click at [501, 273] on div "✍️ How to Sign Up 🛒 Sign up for as many items as you’d like to bring below. *Ad…" at bounding box center [387, 287] width 545 height 452
click at [588, 274] on div "✍️ How to Sign Up 🛒 Sign up for as many items as you’d like to bring below. *Ad…" at bounding box center [387, 287] width 545 height 452
click at [190, 287] on div "✍️ How to Sign Up 🛒 Sign up for as many items as you’d like to bring below. *Ad…" at bounding box center [387, 287] width 545 height 452
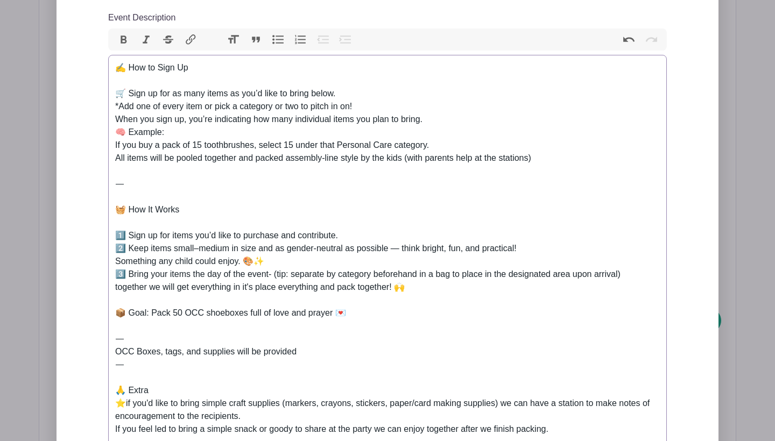
click at [308, 291] on div "✍️ How to Sign Up 🛒 Sign up for as many items as you’d like to bring below. *Ad…" at bounding box center [387, 287] width 545 height 452
click at [386, 322] on div "✍️ How to Sign Up 🛒 Sign up for as many items as you’d like to bring below. *Ad…" at bounding box center [387, 287] width 545 height 452
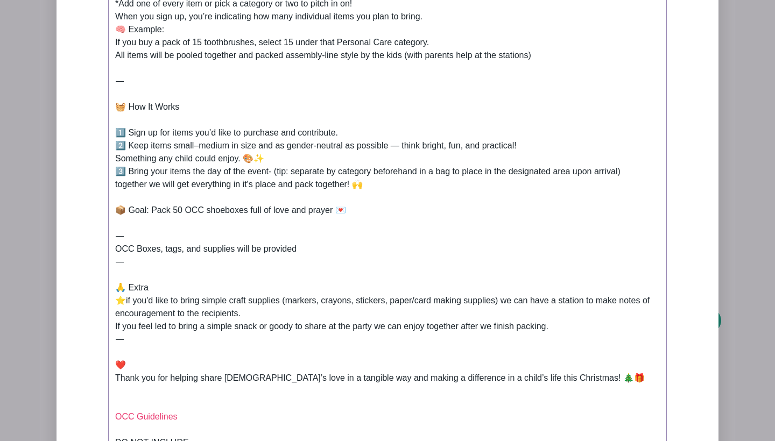
scroll to position [609, 0]
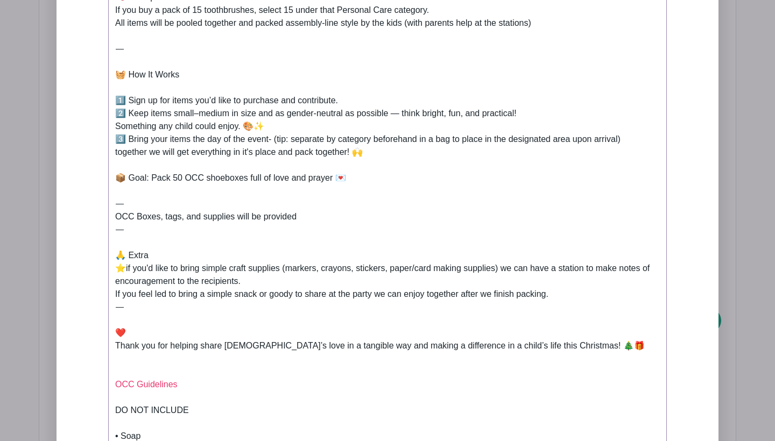
click at [262, 283] on div "✍️ How to Sign Up 🛒 Sign up for as many items as you’d like to bring below. *Ad…" at bounding box center [387, 152] width 545 height 452
drag, startPoint x: 327, startPoint y: 283, endPoint x: 340, endPoint y: 283, distance: 12.9
click at [340, 283] on div "✍️ How to Sign Up 🛒 Sign up for as many items as you’d like to bring below. *Ad…" at bounding box center [387, 152] width 545 height 452
click at [450, 292] on div "✍️ How to Sign Up 🛒 Sign up for as many items as you’d like to bring below. *Ad…" at bounding box center [387, 152] width 545 height 452
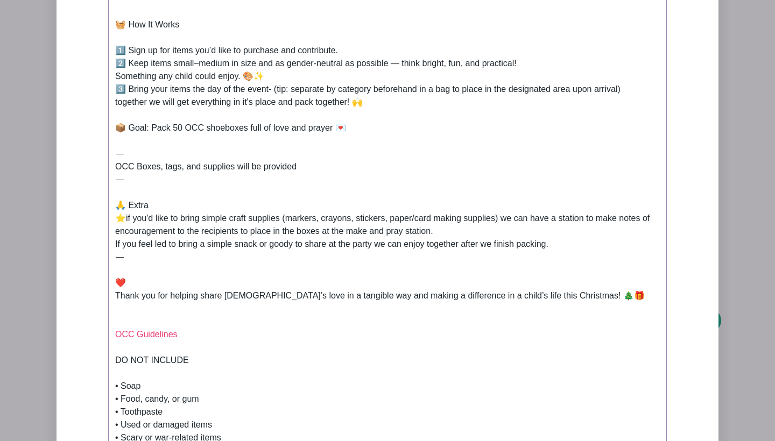
scroll to position [664, 0]
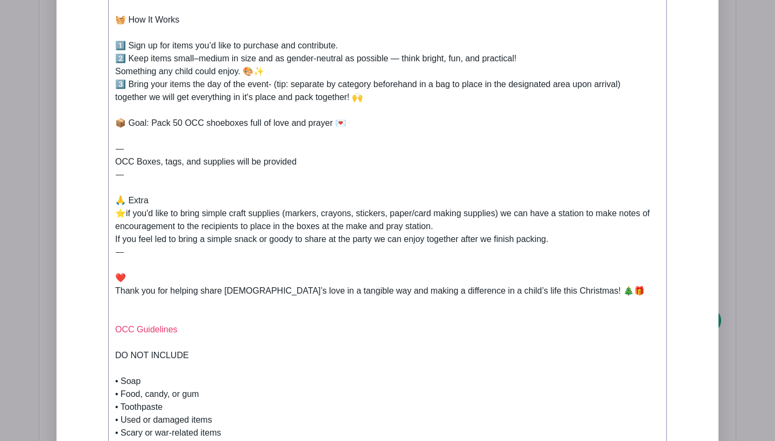
click at [431, 237] on div "✍️ How to Sign Up 🛒 Sign up for as many items as you’d like to bring below. *Ad…" at bounding box center [387, 97] width 545 height 452
type trix-editor "<lor>✍️ Ips do Sita Co<ad><el>🛒 Sedd ei tem in utla etdol ma ali’e admi ve quis…"
click at [606, 247] on div "✍️ How to Sign Up 🛒 Sign up for as many items as you’d like to bring below. *Ad…" at bounding box center [387, 97] width 545 height 452
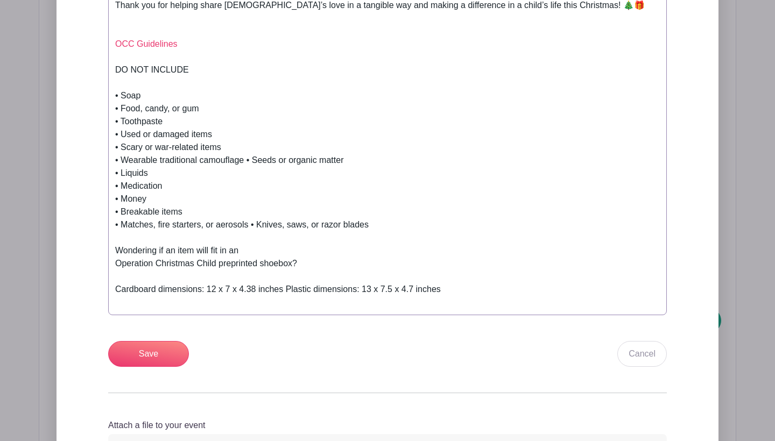
scroll to position [961, 0]
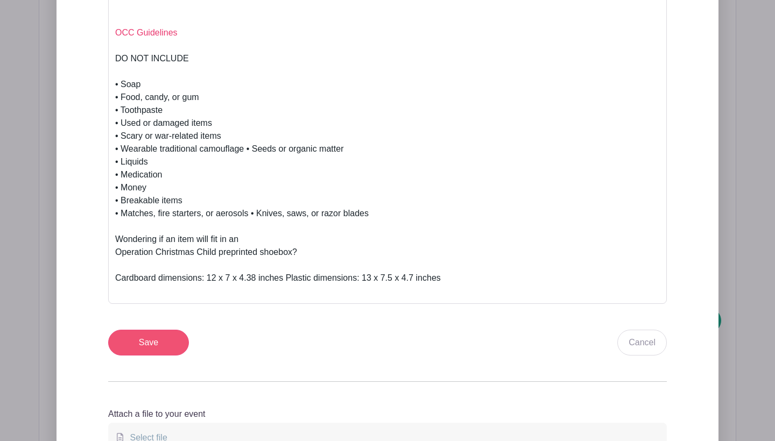
click at [176, 349] on input "Save" at bounding box center [148, 343] width 81 height 26
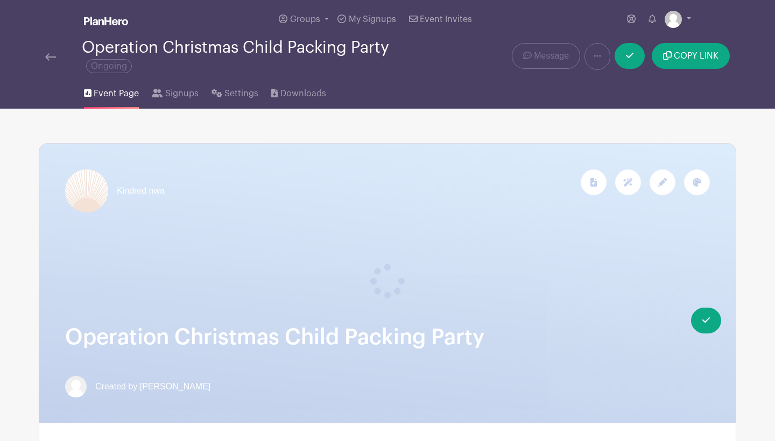
scroll to position [0, 0]
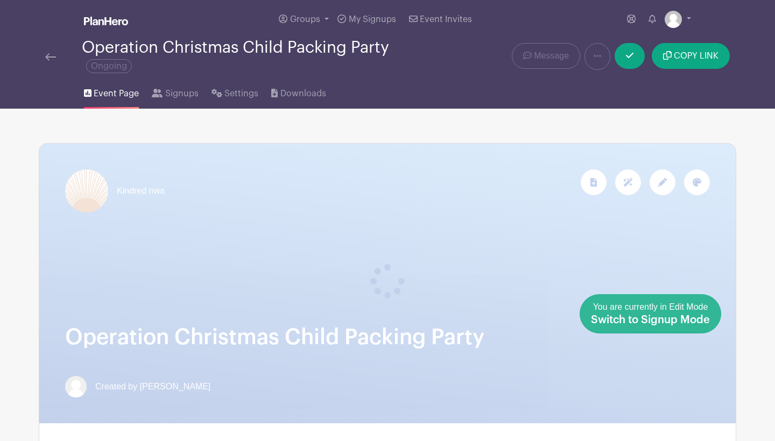
click at [715, 325] on link "Done Editing You are currently in Edit Mode Switch to Signup Mode" at bounding box center [651, 313] width 142 height 39
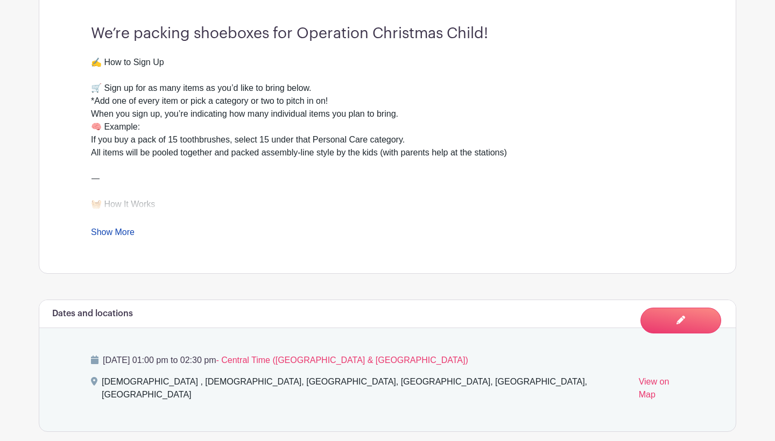
scroll to position [367, 0]
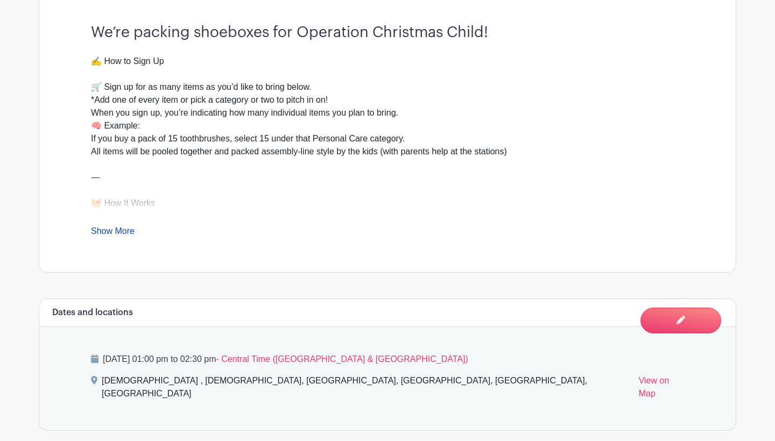
click at [126, 227] on div "✍️ How to Sign Up 🛒 Sign up for as many items as you’d like to bring below. *Ad…" at bounding box center [387, 146] width 593 height 183
click at [126, 232] on link "Show More" at bounding box center [113, 233] width 44 height 13
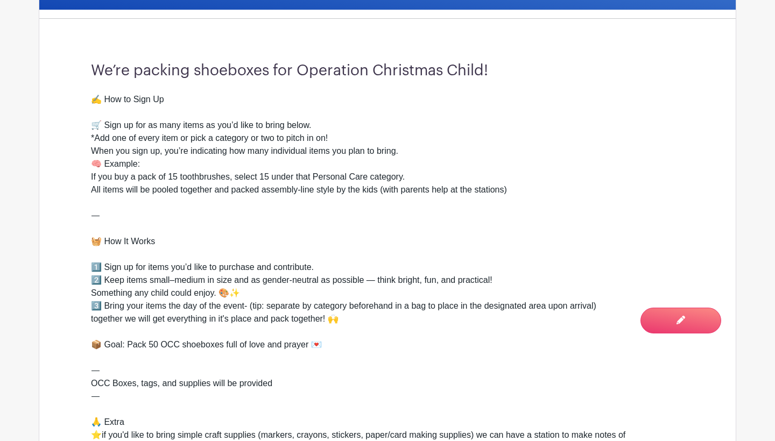
scroll to position [322, 0]
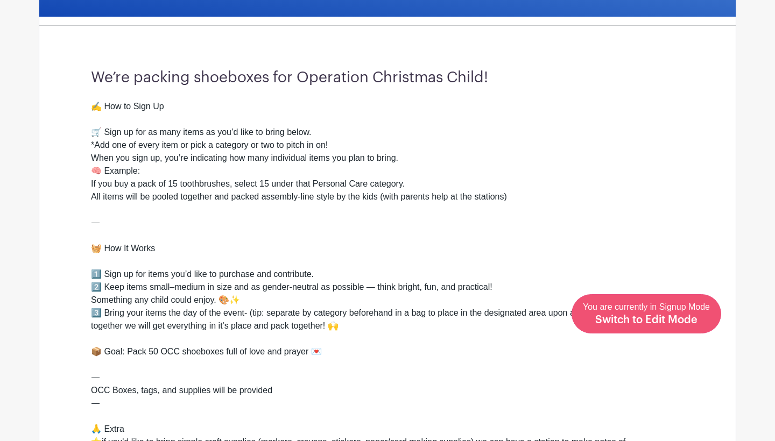
click at [708, 322] on div "You are currently in Signup Mode Switch to Edit Mode" at bounding box center [646, 314] width 127 height 26
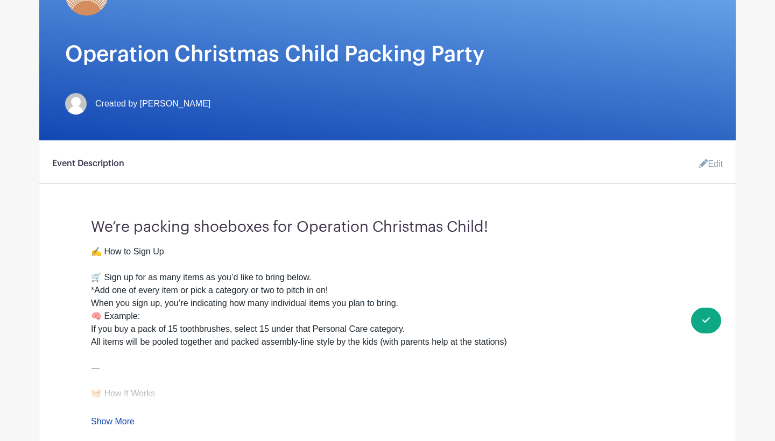
scroll to position [196, 0]
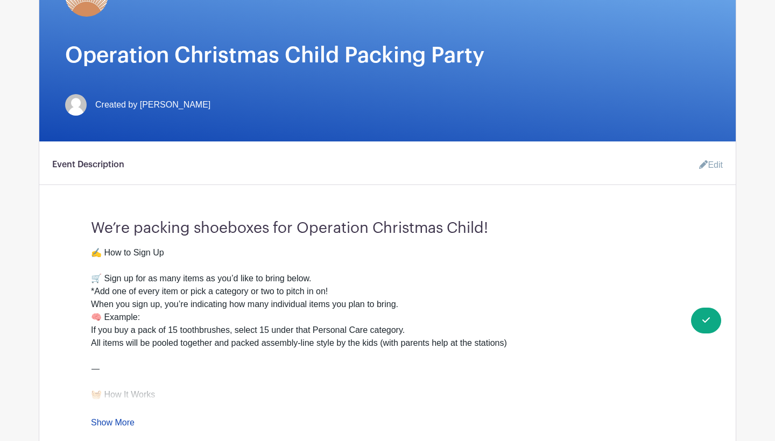
click at [708, 163] on link "Edit" at bounding box center [707, 166] width 32 height 22
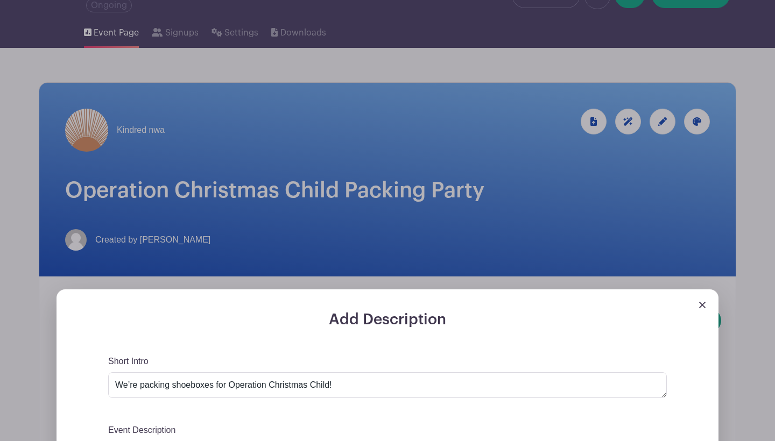
scroll to position [34, 0]
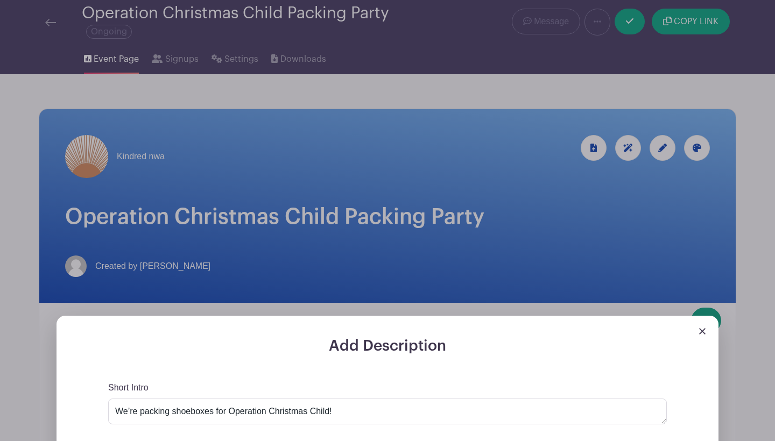
click at [703, 333] on img at bounding box center [702, 331] width 6 height 6
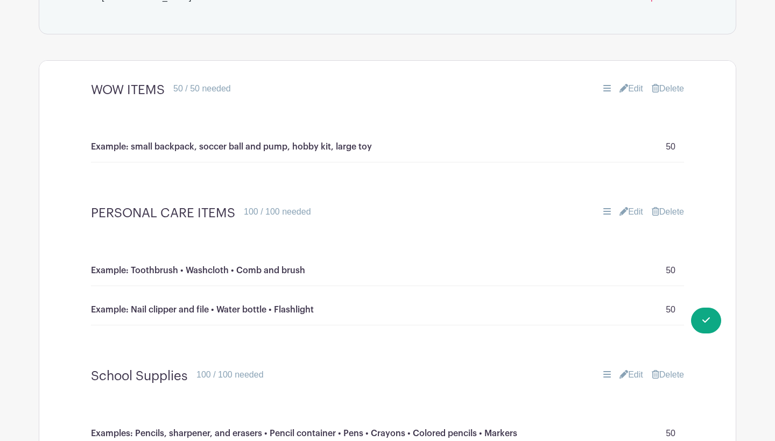
scroll to position [797, 0]
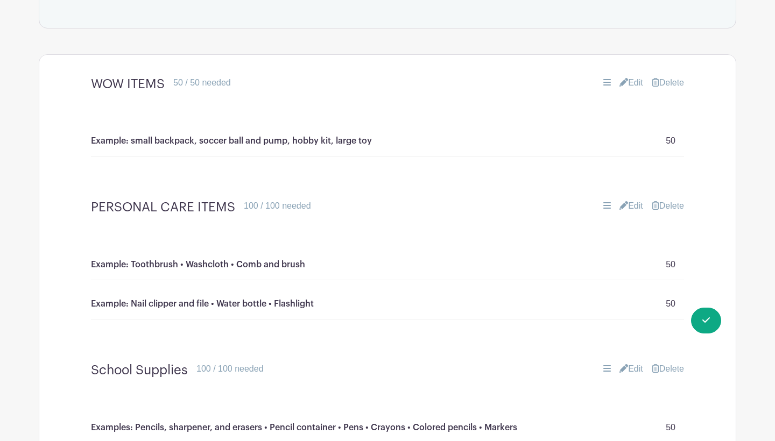
click at [630, 77] on div "WOW ITEMS 50 / 50 needed Edit [GEOGRAPHIC_DATA]" at bounding box center [387, 84] width 645 height 33
click at [630, 76] on link "Edit" at bounding box center [632, 82] width 24 height 13
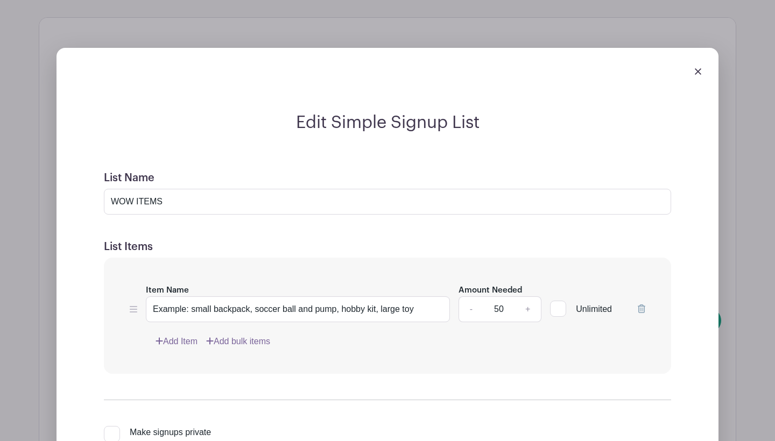
scroll to position [836, 0]
drag, startPoint x: 191, startPoint y: 296, endPoint x: 438, endPoint y: 303, distance: 246.7
click at [439, 303] on input "Example: small backpack, soccer ball and pump, hobby kit, large toy" at bounding box center [298, 309] width 304 height 26
paste input "• Small backpack or purse • Doll • Soccer ball and pump • Stuffed animal • Jewe…"
type input "Example: • Small backpack or purse • Doll • Soccer ball and pump • Stuffed anim…"
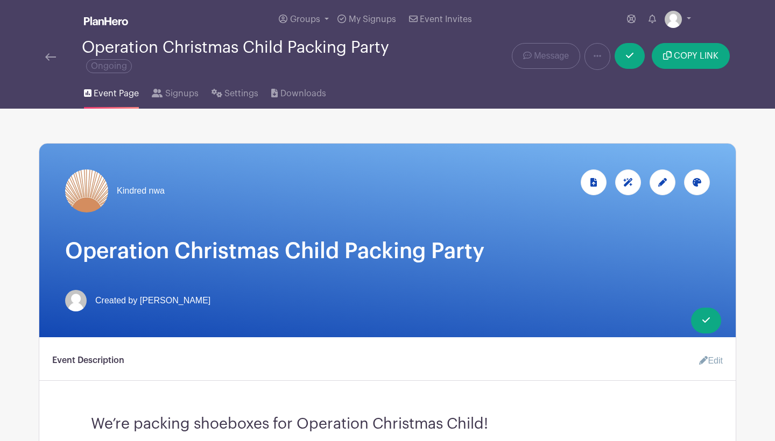
scroll to position [0, 0]
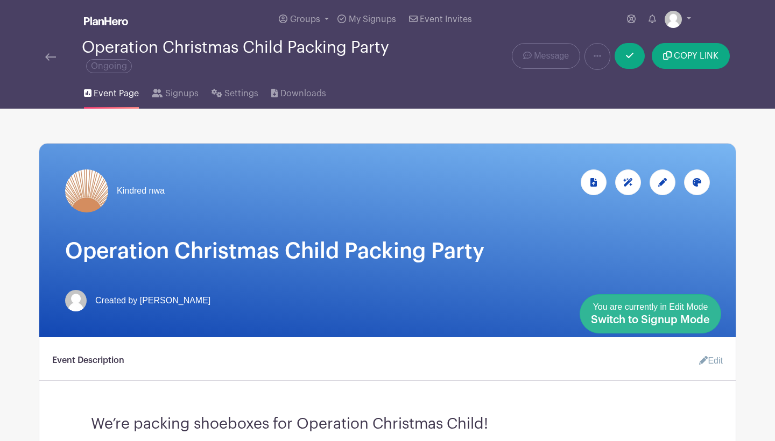
click at [709, 331] on link "Done Editing You are currently in Edit Mode Switch to Signup Mode" at bounding box center [651, 313] width 142 height 39
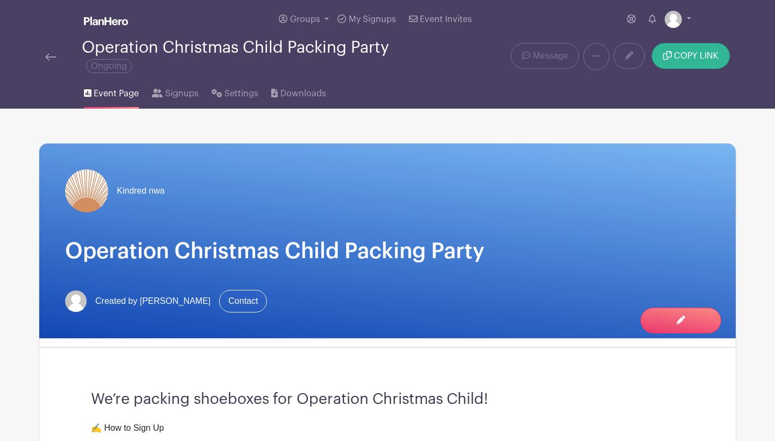
click at [713, 50] on button "COPY LINK" at bounding box center [691, 56] width 78 height 26
